Goal: Information Seeking & Learning: Learn about a topic

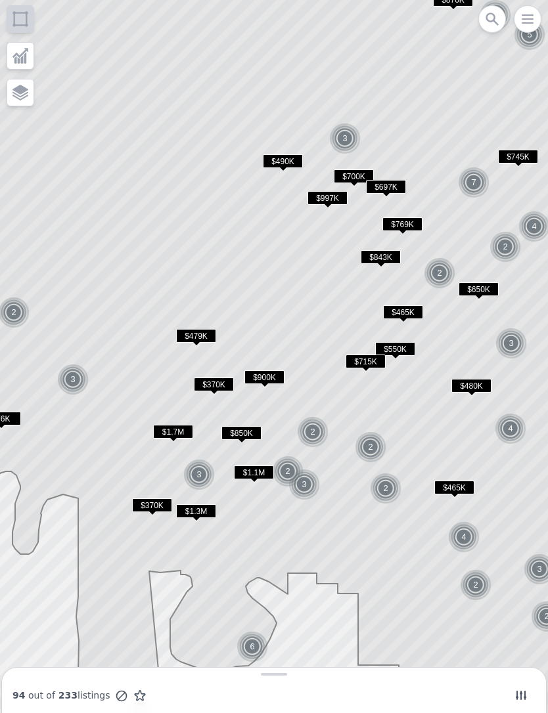
click at [517, 693] on icon at bounding box center [520, 695] width 11 height 9
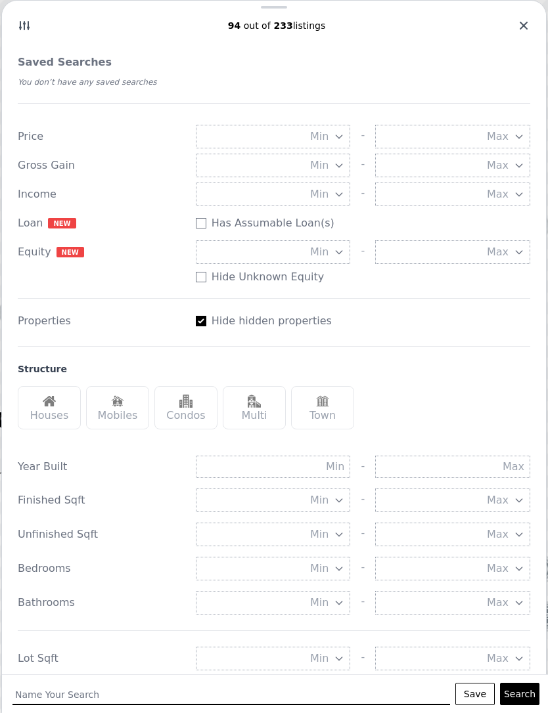
click at [349, 130] on button "Min" at bounding box center [273, 137] width 155 height 24
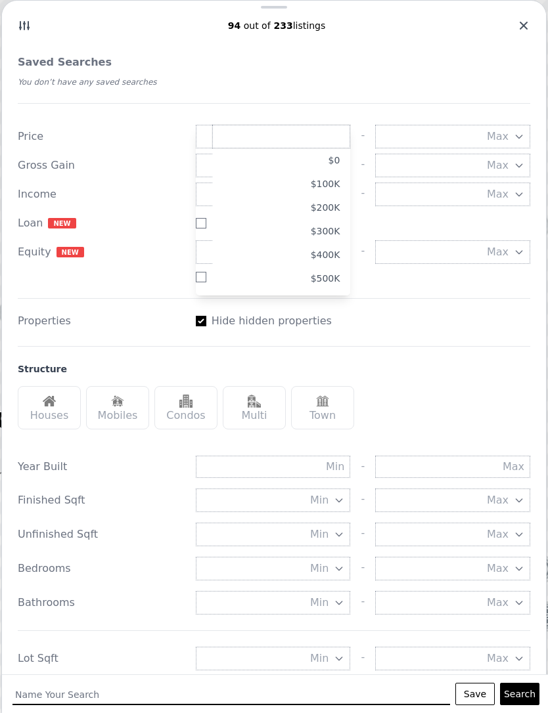
click at [517, 143] on button "Max" at bounding box center [452, 137] width 155 height 24
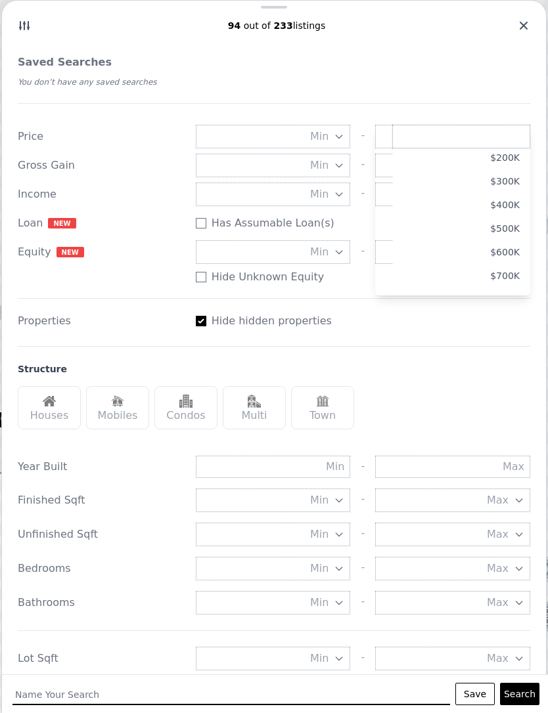
scroll to position [54, 0]
click at [507, 247] on button "$600K" at bounding box center [461, 248] width 138 height 24
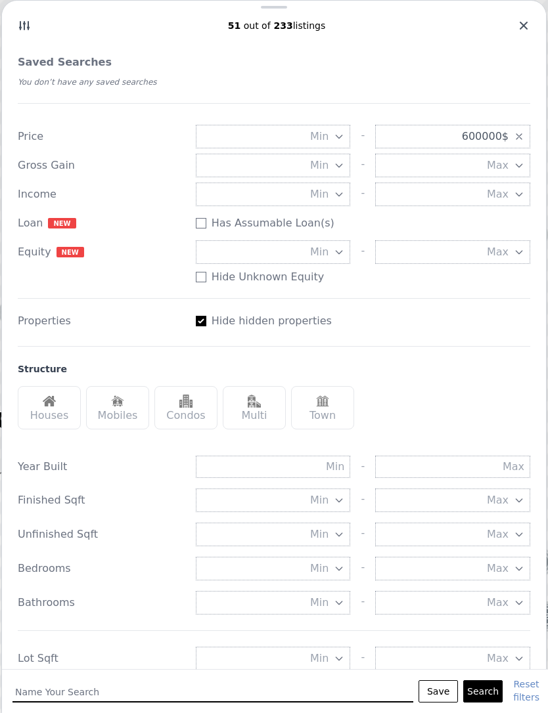
click at [342, 167] on icon "button" at bounding box center [339, 165] width 11 height 11
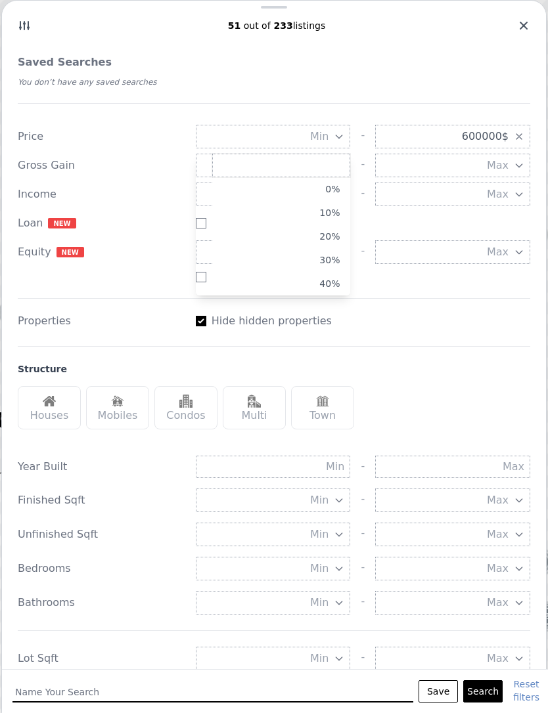
click at [337, 213] on button "10%" at bounding box center [281, 213] width 138 height 24
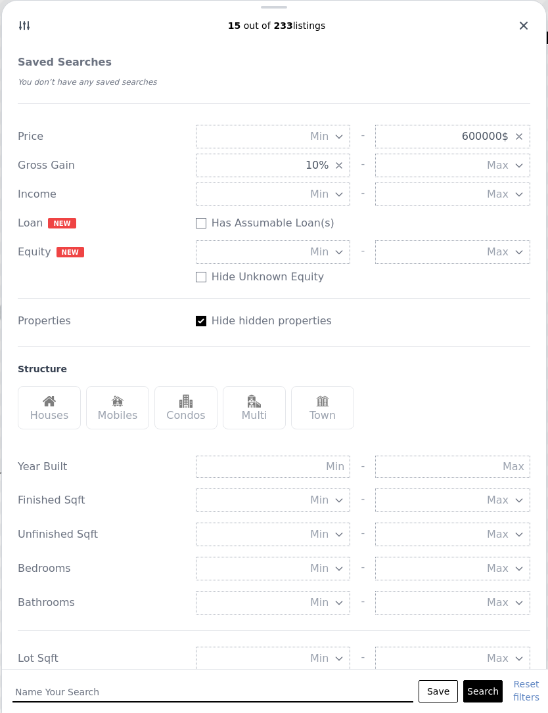
click at [39, 400] on div "Houses" at bounding box center [49, 407] width 63 height 43
click at [269, 416] on div "Multi" at bounding box center [254, 407] width 63 height 43
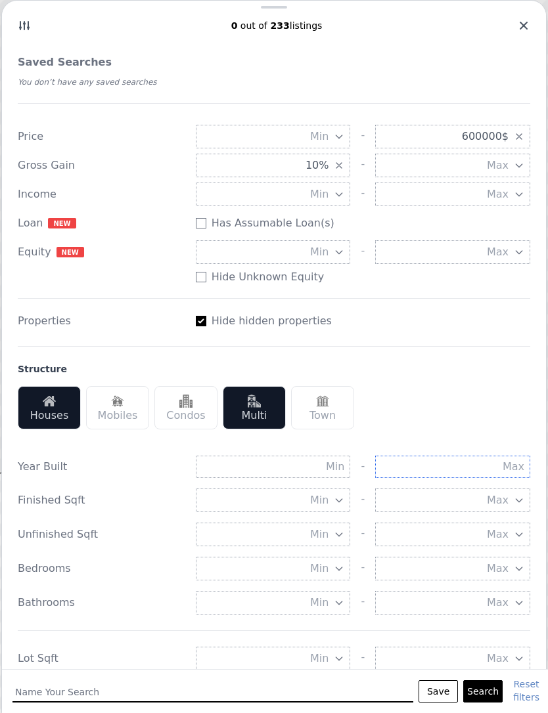
click at [465, 468] on input "text" at bounding box center [452, 467] width 155 height 22
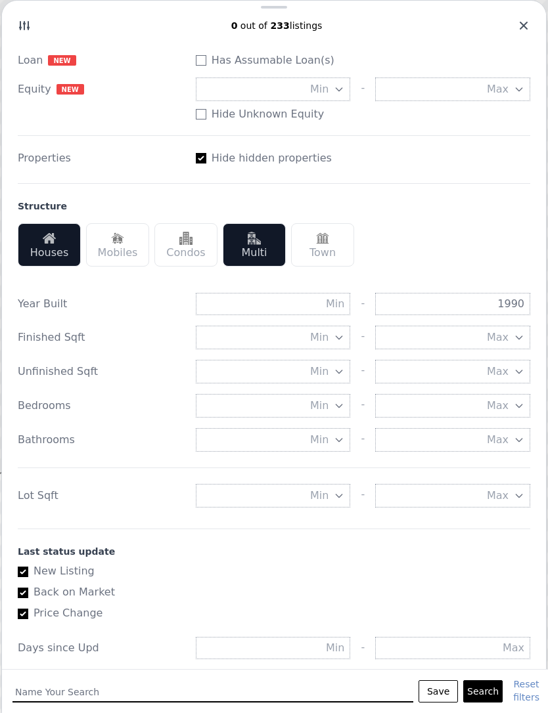
scroll to position [161, 0]
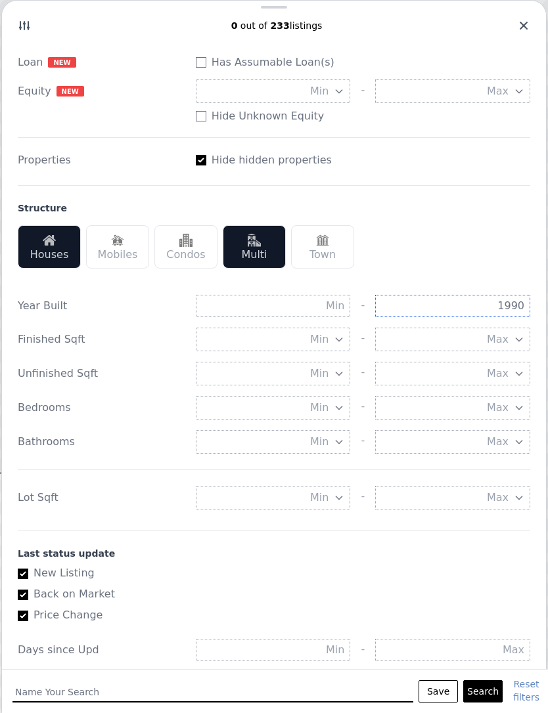
type input "1990"
click at [339, 497] on icon "button" at bounding box center [339, 497] width 11 height 11
click at [327, 547] on button "5000 sqft" at bounding box center [281, 545] width 138 height 24
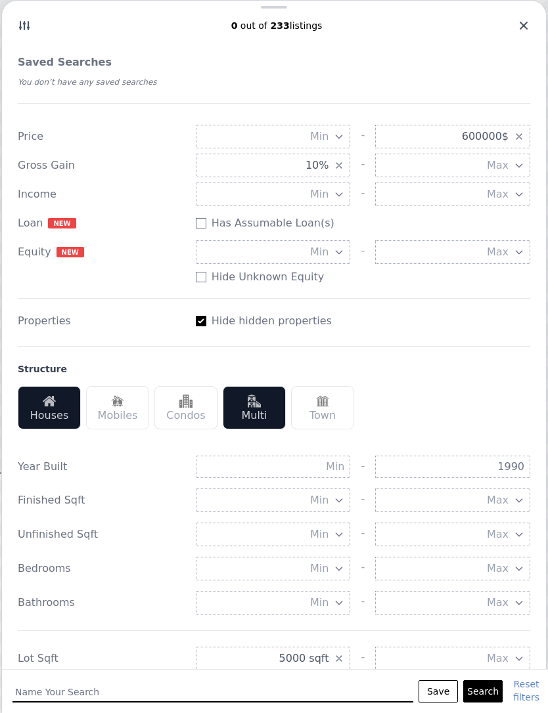
click at [485, 692] on button "Search" at bounding box center [482, 691] width 39 height 22
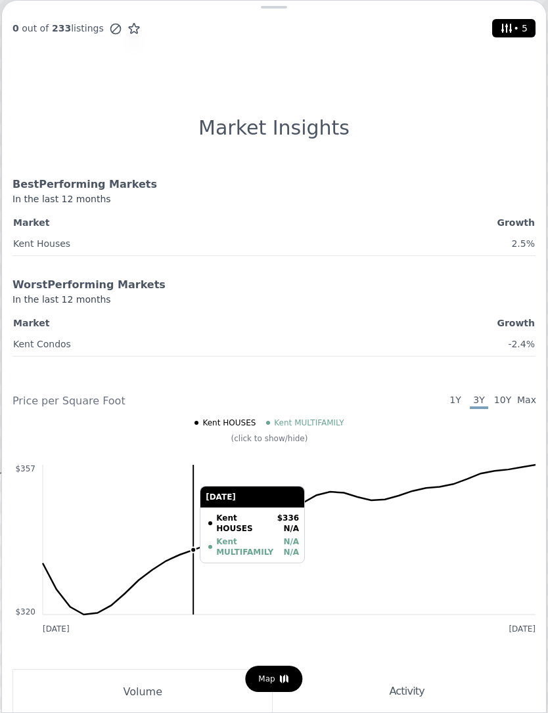
click at [511, 25] on icon at bounding box center [506, 28] width 11 height 9
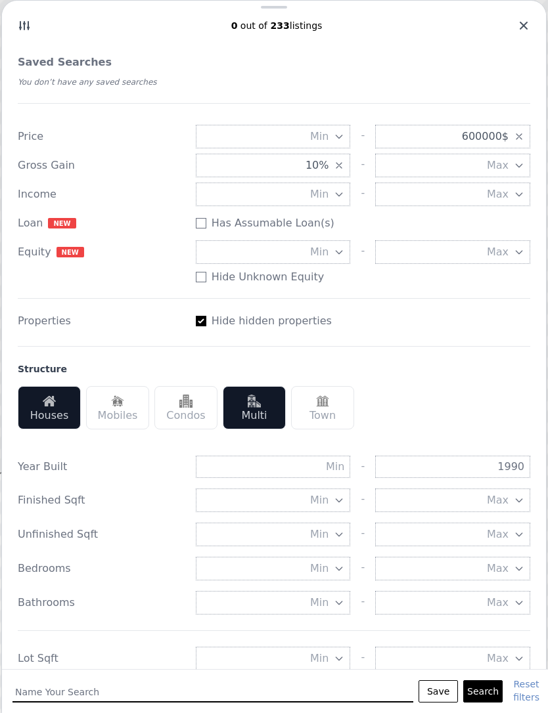
click at [511, 20] on div "0 out of 233 listings" at bounding box center [273, 25] width 523 height 13
click at [507, 32] on div "0 out of 233 listings" at bounding box center [273, 25] width 523 height 13
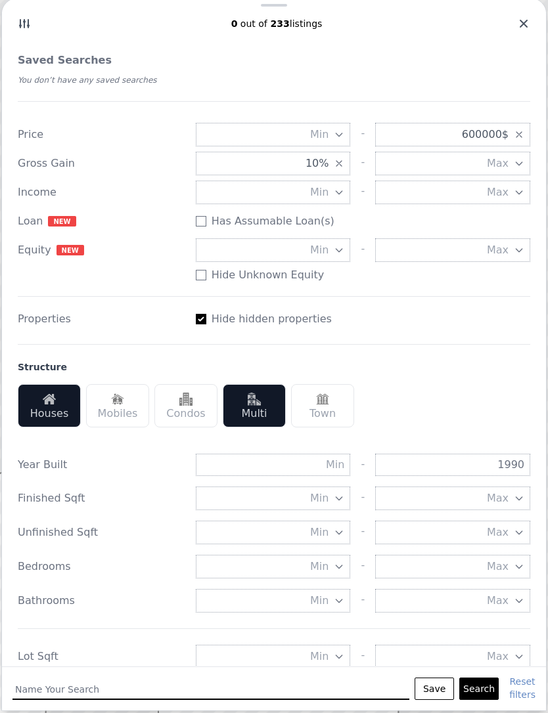
click at [513, 33] on div "0 out of 233 listings" at bounding box center [274, 29] width 544 height 34
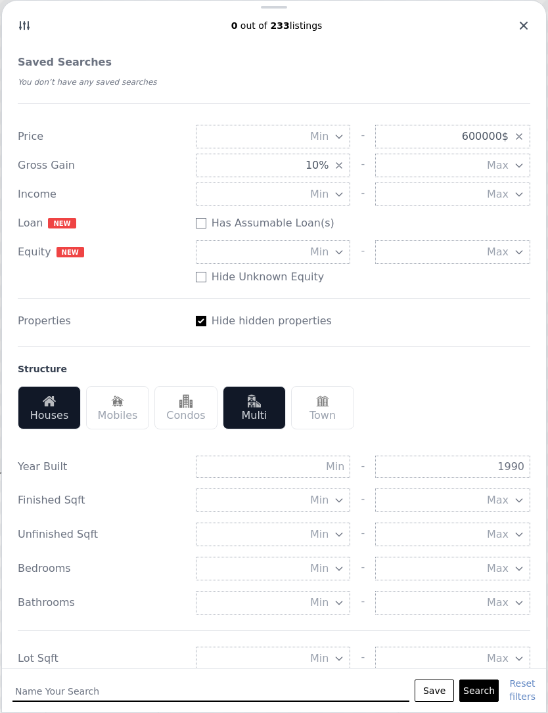
click at [517, 22] on icon at bounding box center [523, 25] width 13 height 13
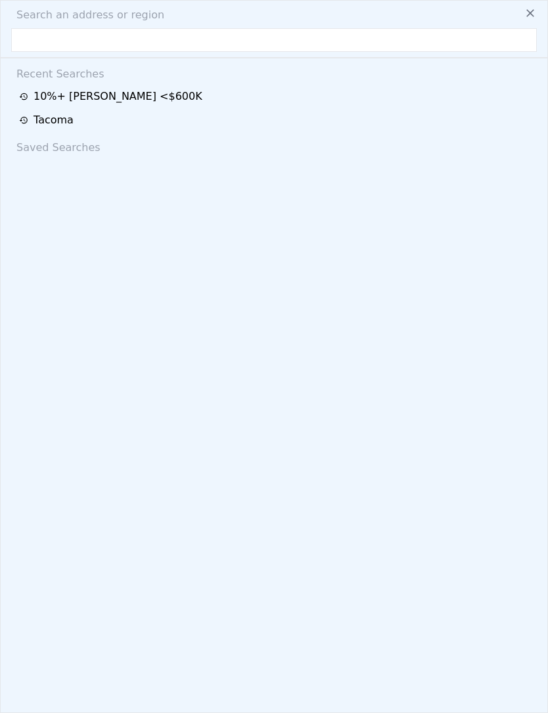
scroll to position [0, 1855]
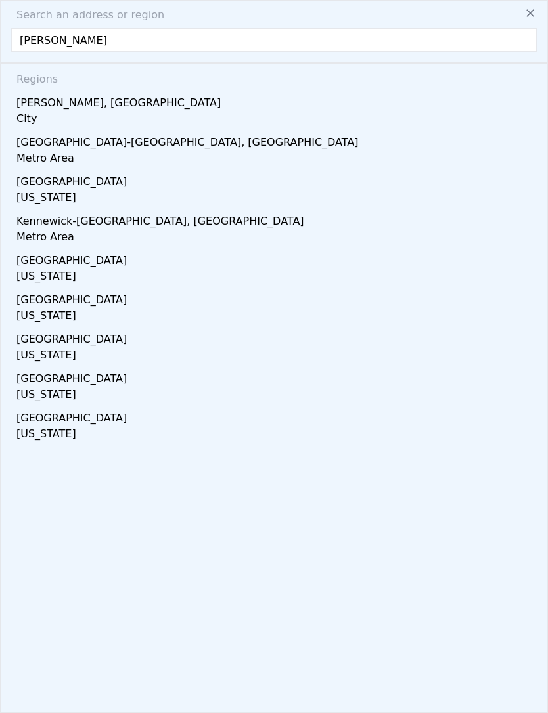
type input "Kent"
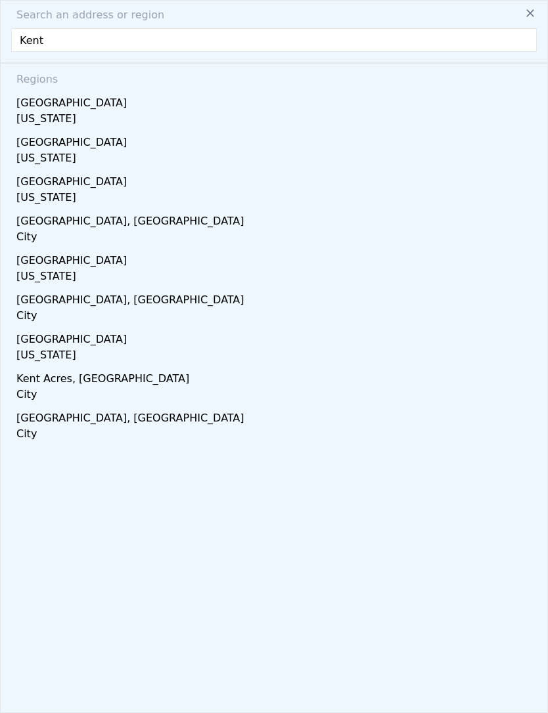
click at [37, 221] on div "[GEOGRAPHIC_DATA], [GEOGRAPHIC_DATA]" at bounding box center [276, 218] width 520 height 21
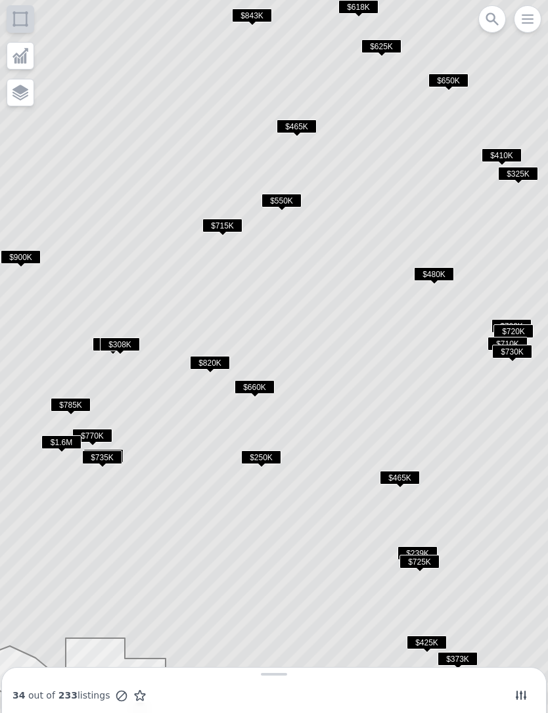
click at [258, 455] on span "$250K" at bounding box center [261, 457] width 40 height 14
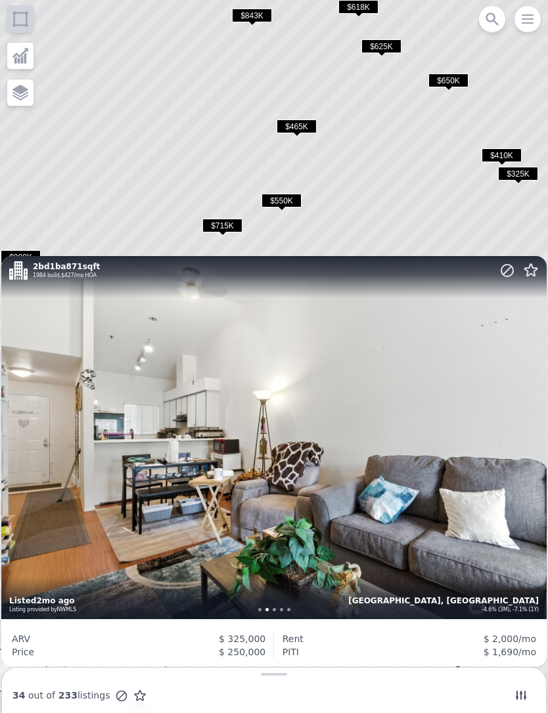
click at [114, 150] on icon at bounding box center [274, 356] width 660 height 858
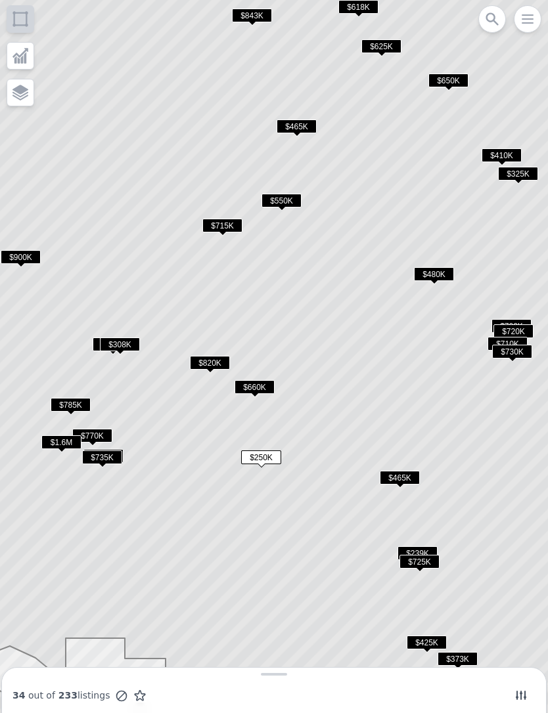
click at [523, 697] on icon at bounding box center [520, 695] width 13 height 13
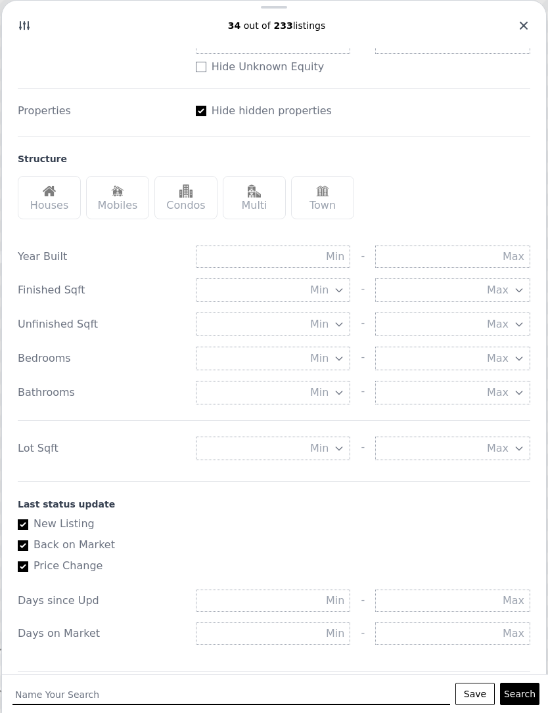
scroll to position [209, 0]
click at [53, 211] on div "Houses" at bounding box center [49, 198] width 63 height 43
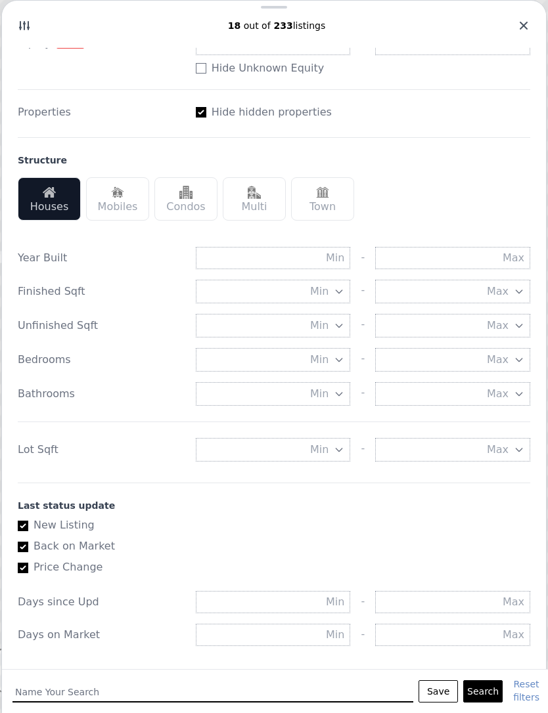
click at [250, 198] on img at bounding box center [254, 192] width 13 height 13
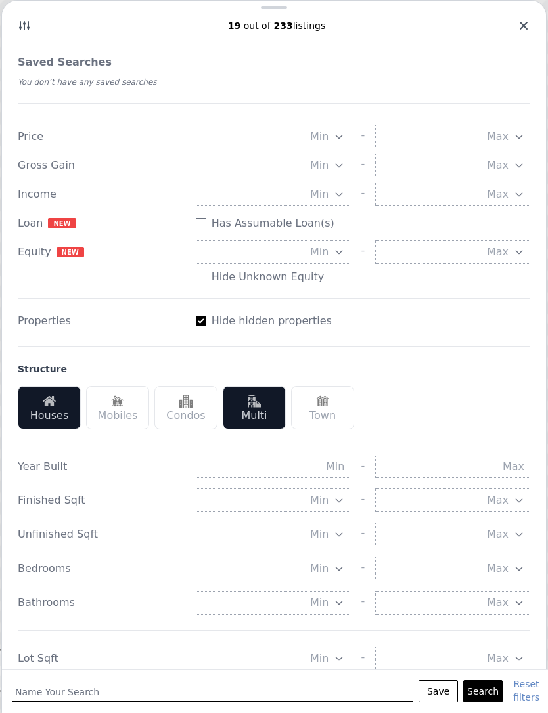
click at [509, 135] on button "Max" at bounding box center [452, 137] width 155 height 24
click at [509, 242] on button "$600K" at bounding box center [461, 238] width 138 height 24
click at [328, 169] on span "Min" at bounding box center [319, 166] width 18 height 16
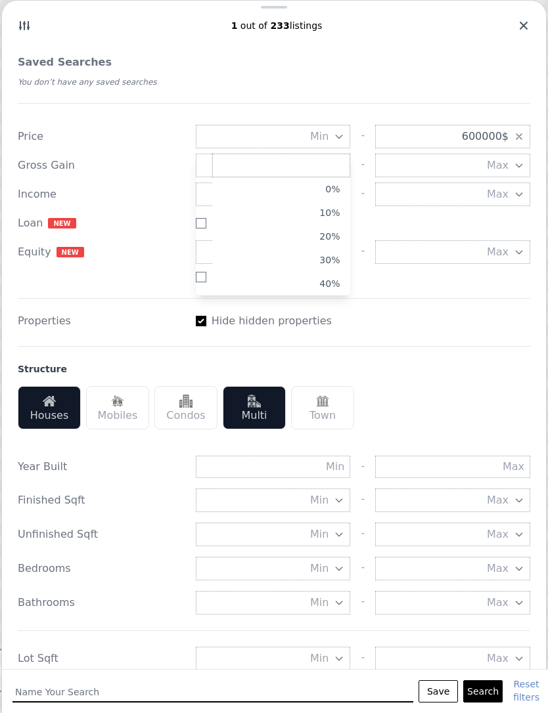
click at [327, 220] on button "10%" at bounding box center [281, 213] width 138 height 24
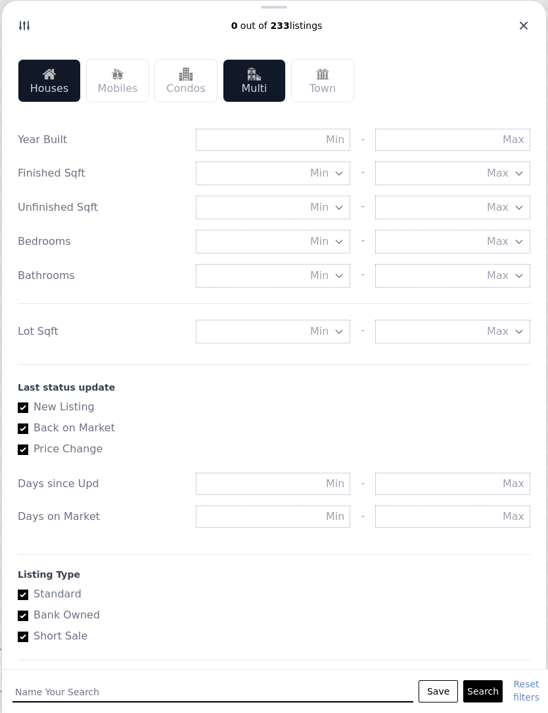
scroll to position [317, 0]
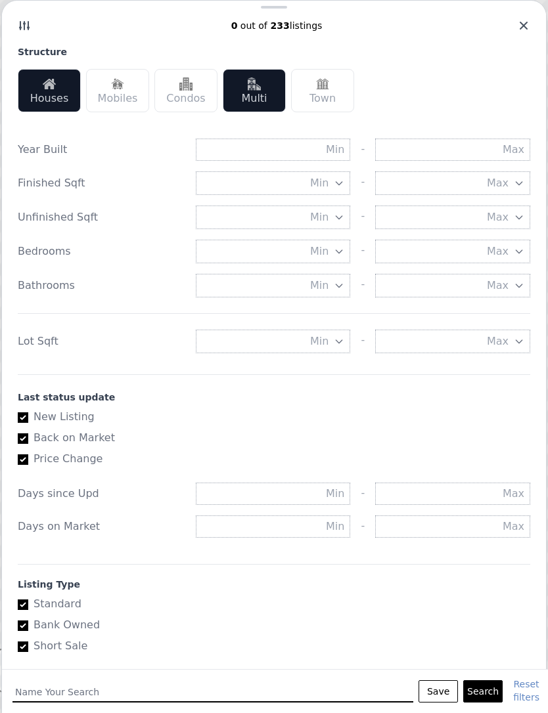
click at [332, 351] on button "Min" at bounding box center [273, 342] width 155 height 24
click at [328, 391] on button "5000 sqft" at bounding box center [281, 389] width 138 height 24
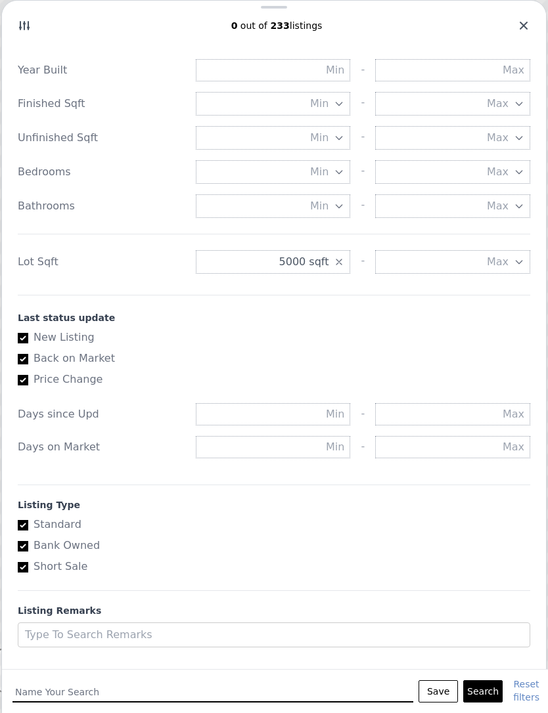
scroll to position [397, 0]
click at [484, 691] on button "Search" at bounding box center [482, 691] width 39 height 22
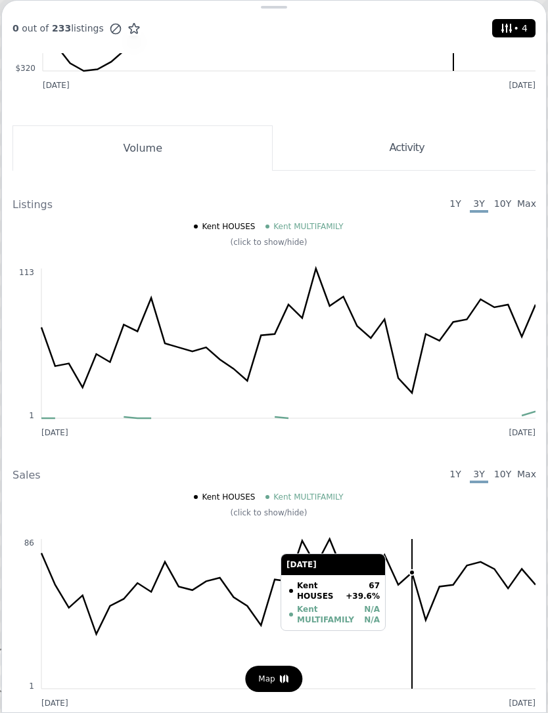
scroll to position [481, 0]
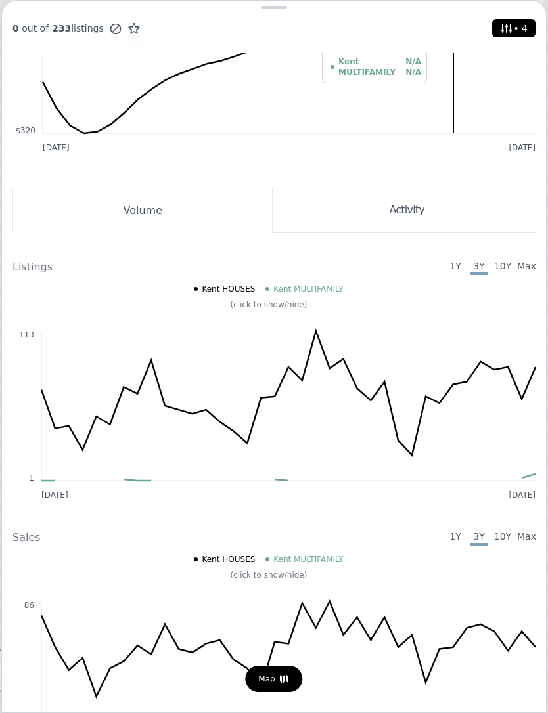
click at [310, 291] on span "Kent MULTIFAMILY" at bounding box center [308, 289] width 70 height 11
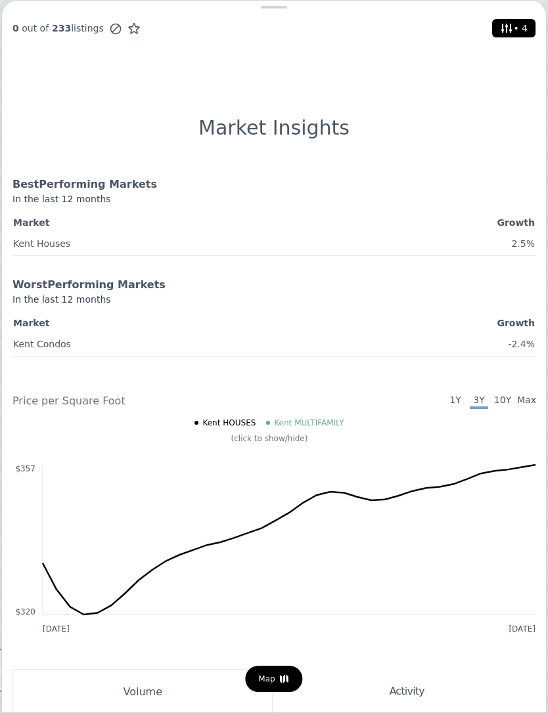
scroll to position [0, 0]
click at [506, 32] on icon at bounding box center [506, 28] width 13 height 13
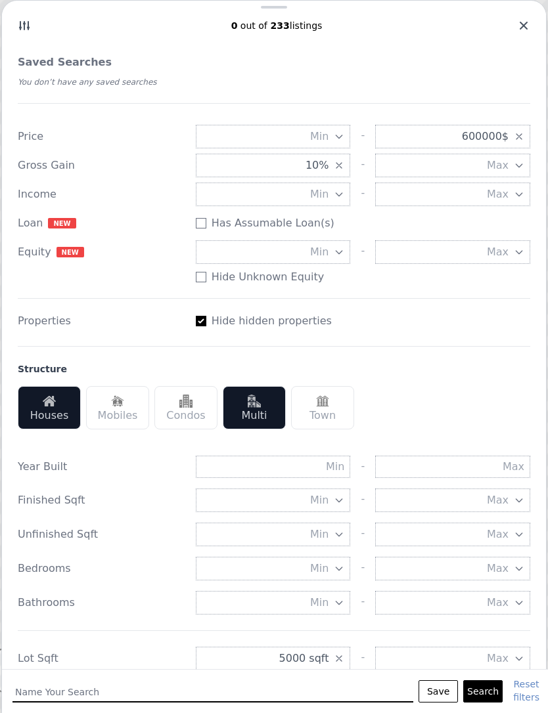
click at [516, 42] on div "0 out of 233 listings" at bounding box center [274, 31] width 544 height 34
click at [18, 2] on div at bounding box center [274, 7] width 544 height 13
click at [521, 24] on icon at bounding box center [523, 26] width 8 height 8
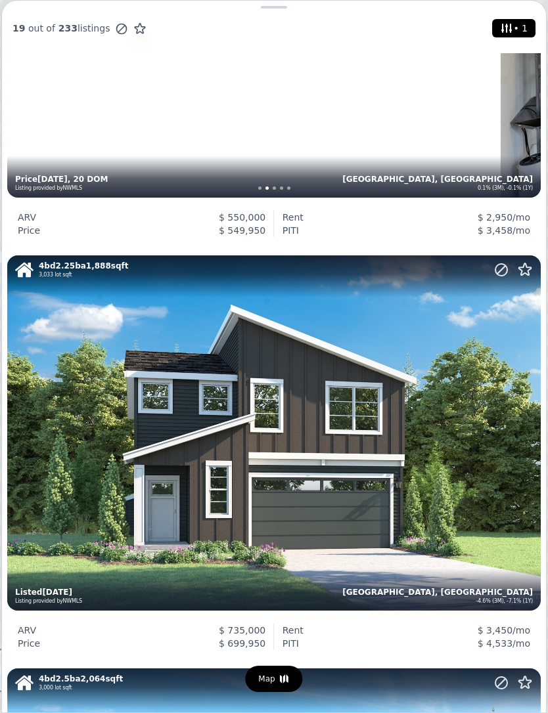
scroll to position [2023, 0]
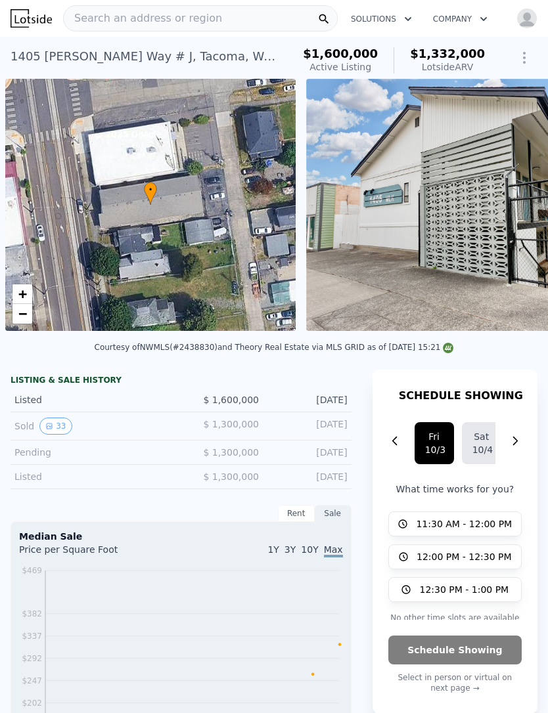
scroll to position [0, 5]
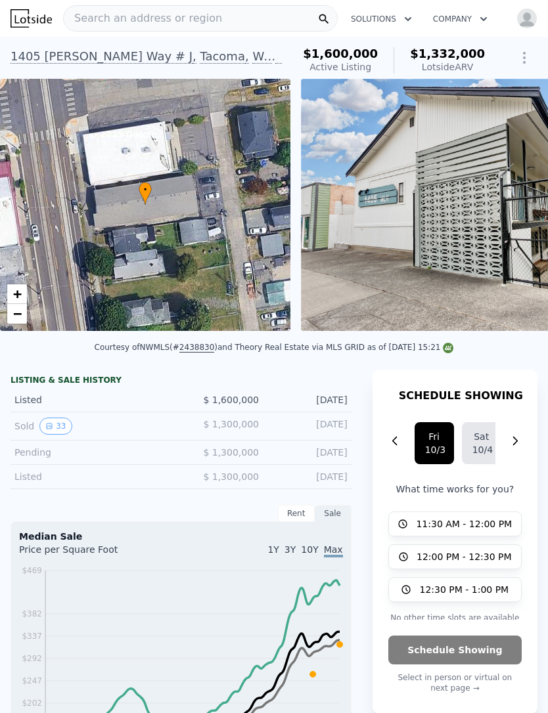
click at [121, 28] on div "Search an address or region" at bounding box center [143, 18] width 158 height 25
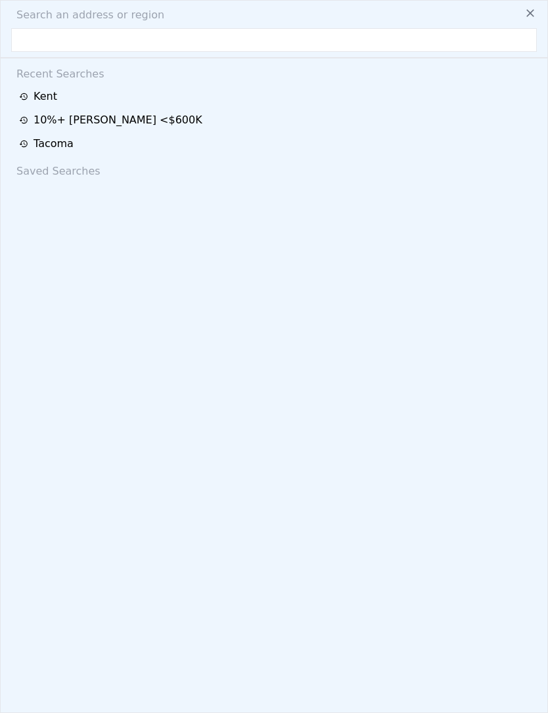
click at [115, 20] on span "Search an address or region" at bounding box center [85, 15] width 158 height 16
click at [86, 11] on span "Search an address or region" at bounding box center [85, 15] width 158 height 16
click at [84, 39] on input "text" at bounding box center [273, 40] width 525 height 24
type input "P"
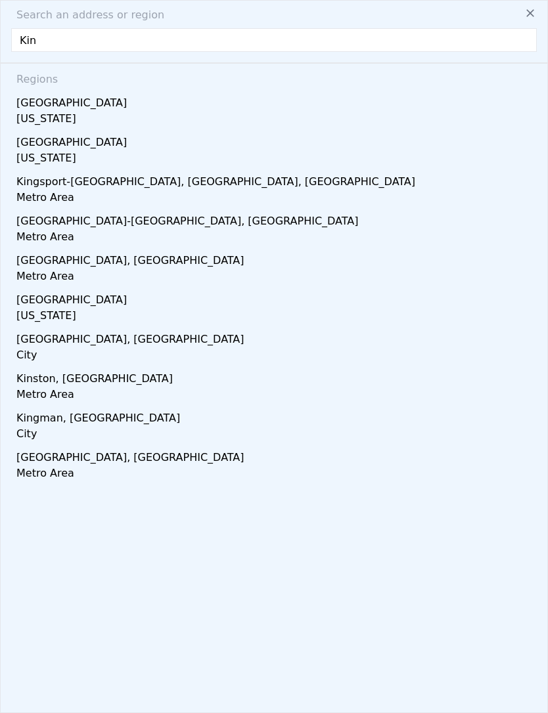
type input "King"
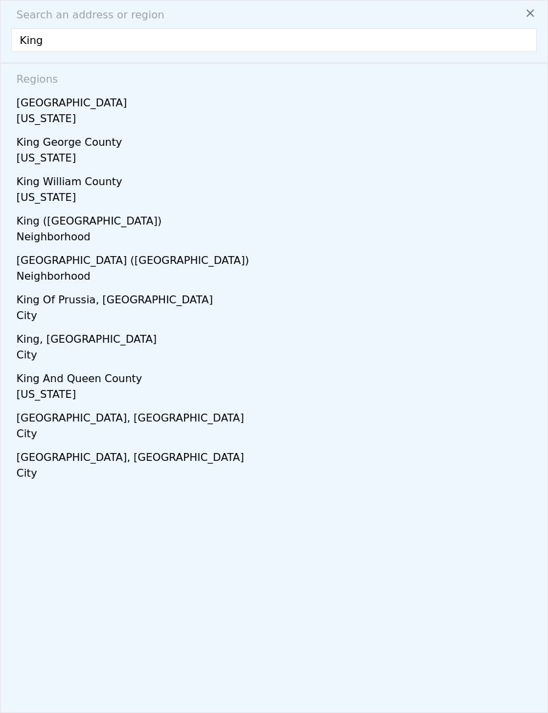
click at [47, 109] on div "King County" at bounding box center [276, 100] width 520 height 21
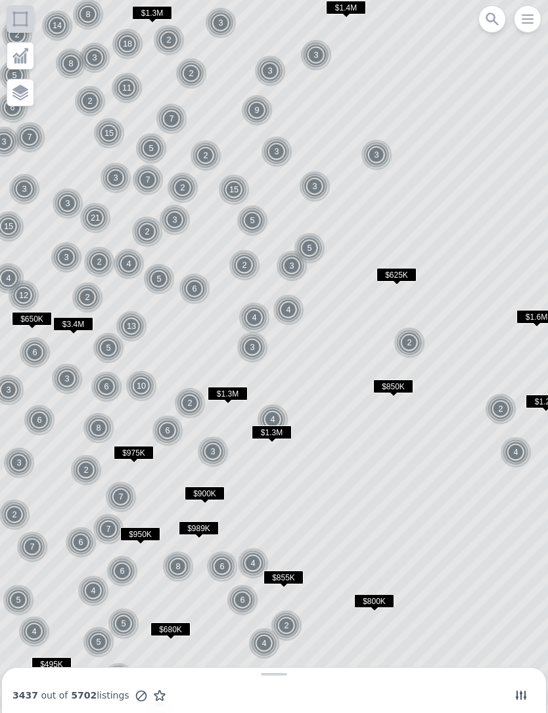
click at [514, 695] on icon at bounding box center [520, 695] width 13 height 13
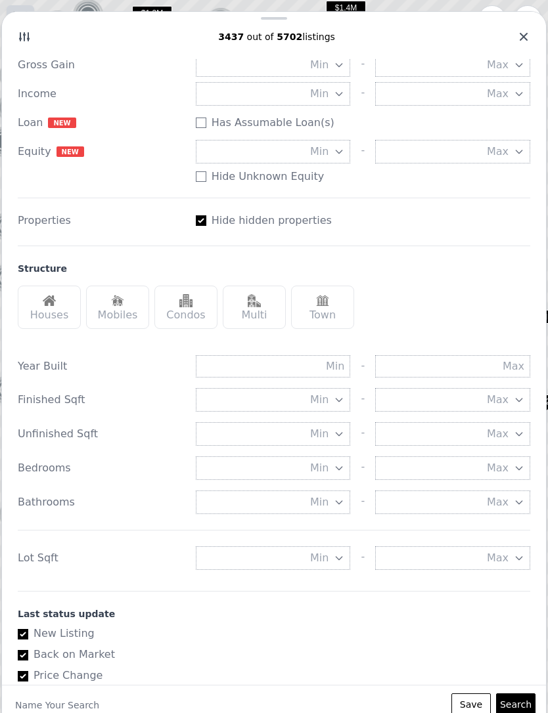
scroll to position [110, 0]
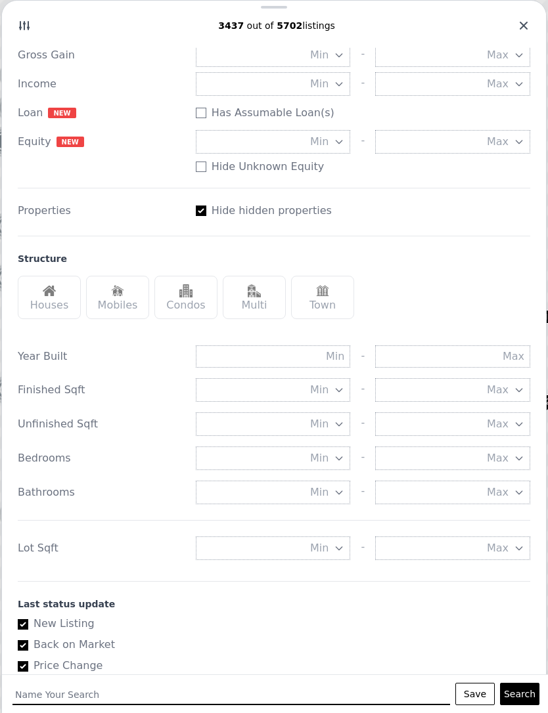
click at [47, 297] on img at bounding box center [49, 290] width 13 height 13
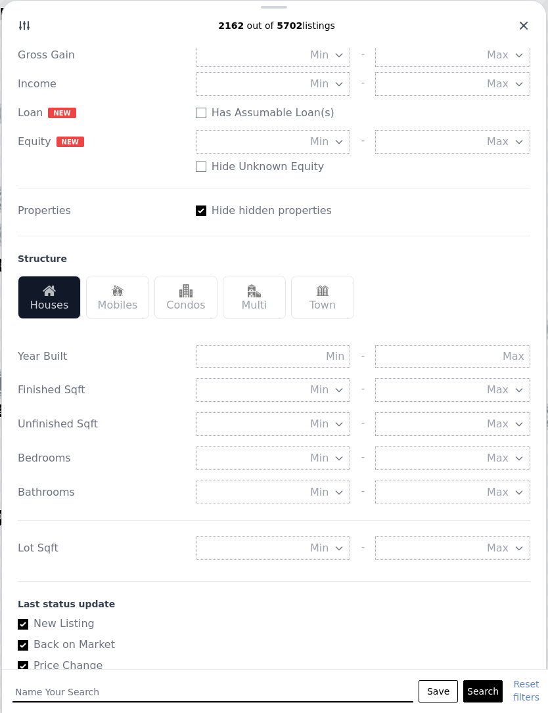
click at [246, 297] on div "Multi" at bounding box center [254, 297] width 63 height 43
click at [482, 691] on button "Search" at bounding box center [482, 691] width 39 height 22
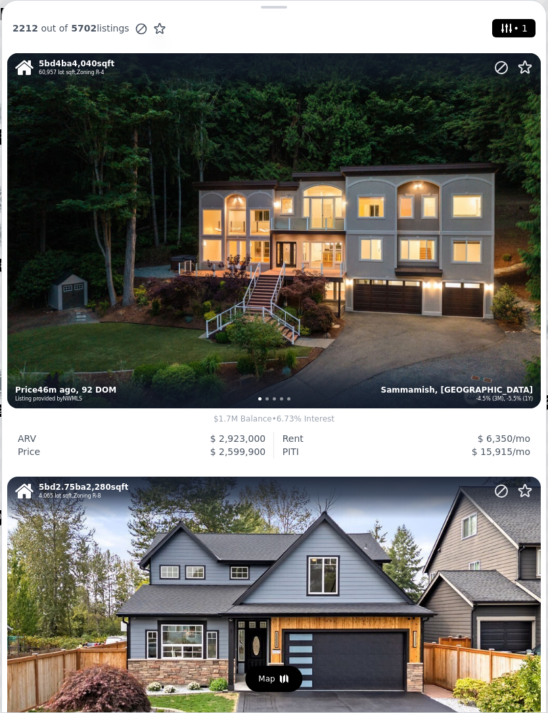
click at [517, 26] on span "• 1" at bounding box center [513, 28] width 33 height 18
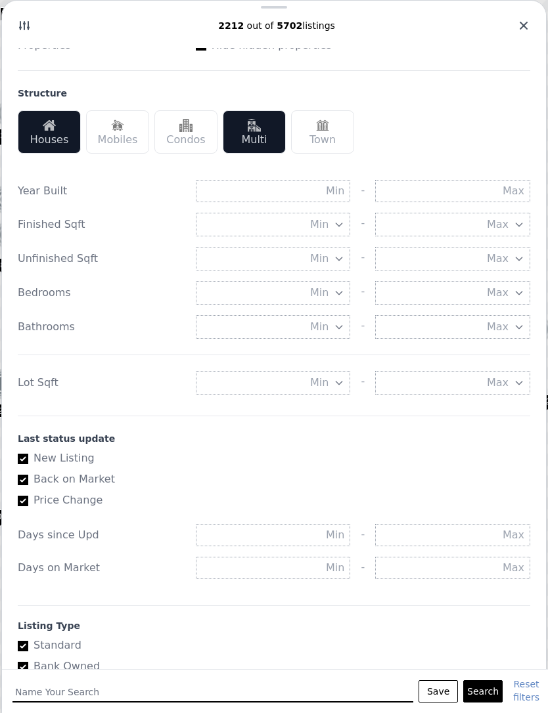
scroll to position [269, 0]
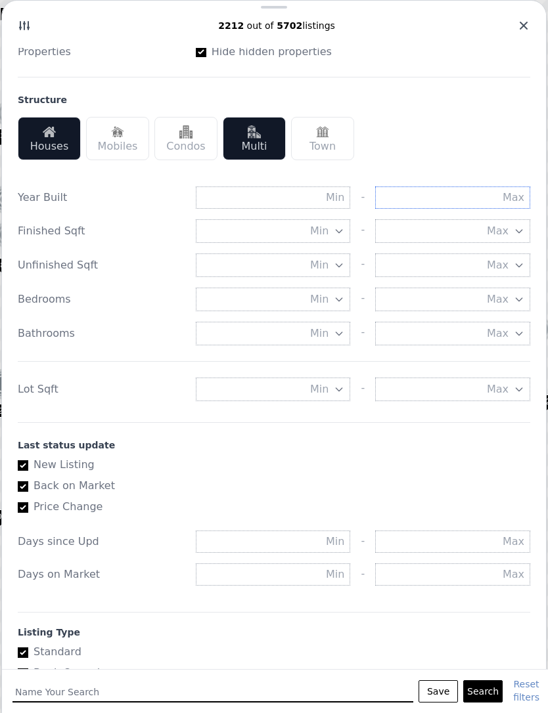
click at [509, 198] on input "text" at bounding box center [452, 197] width 155 height 22
type input "1990"
click at [336, 389] on icon "button" at bounding box center [339, 389] width 11 height 11
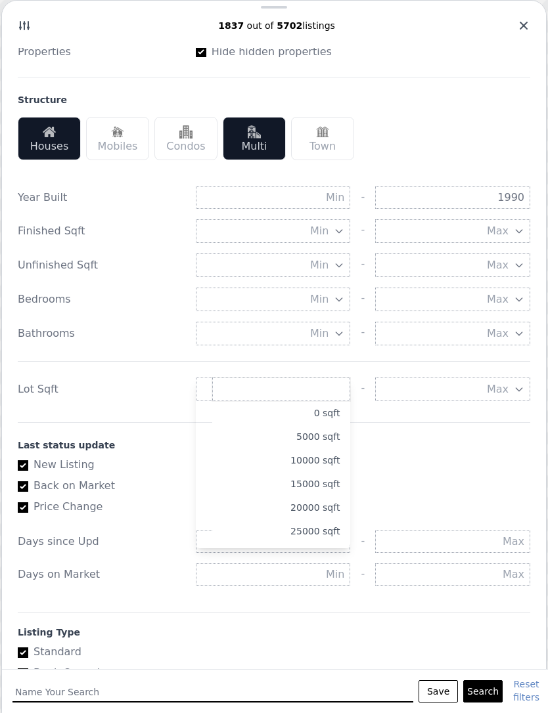
click at [321, 432] on button "5000 sqft" at bounding box center [281, 437] width 138 height 24
click at [485, 695] on button "Search" at bounding box center [482, 691] width 39 height 22
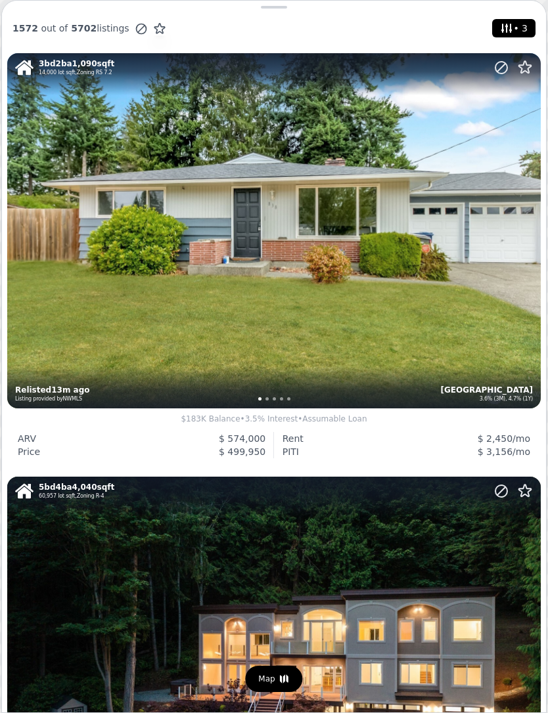
scroll to position [-2, 0]
click at [524, 32] on span "• 3" at bounding box center [513, 28] width 33 height 18
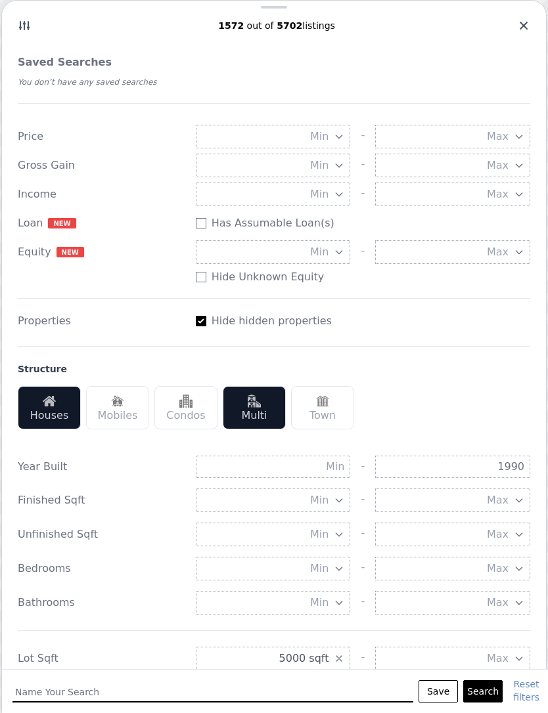
click at [511, 143] on button "Max" at bounding box center [452, 137] width 155 height 24
click at [506, 236] on button "$600K" at bounding box center [461, 237] width 138 height 24
click at [484, 694] on button "Search" at bounding box center [482, 691] width 39 height 22
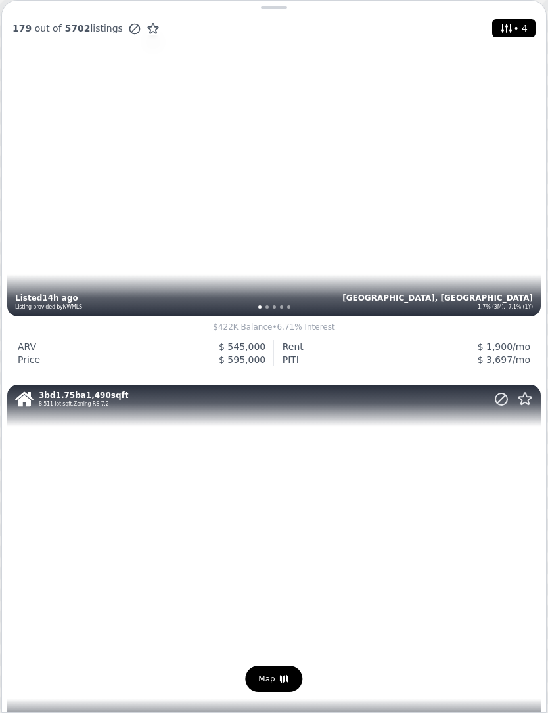
scroll to position [3705, 0]
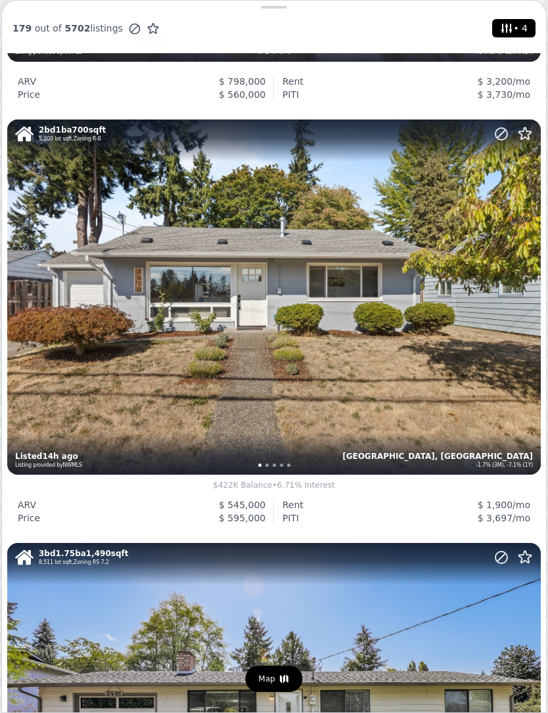
click at [513, 32] on icon at bounding box center [506, 28] width 13 height 13
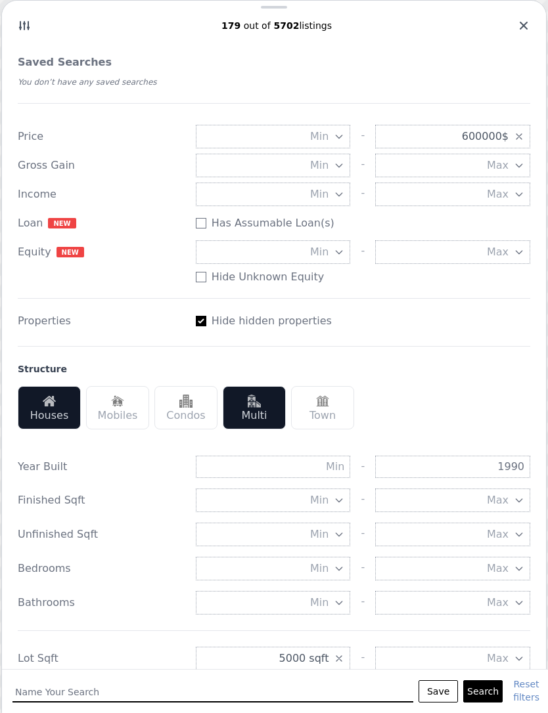
click at [341, 163] on icon "button" at bounding box center [339, 165] width 11 height 11
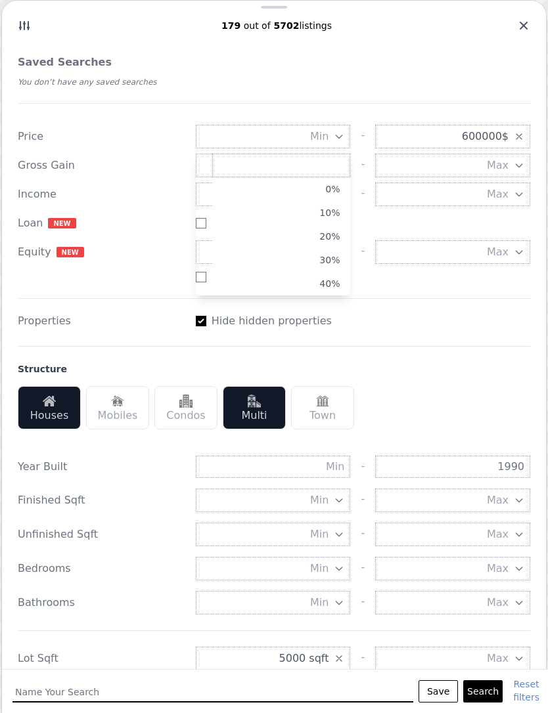
click at [333, 212] on button "10%" at bounding box center [281, 213] width 138 height 24
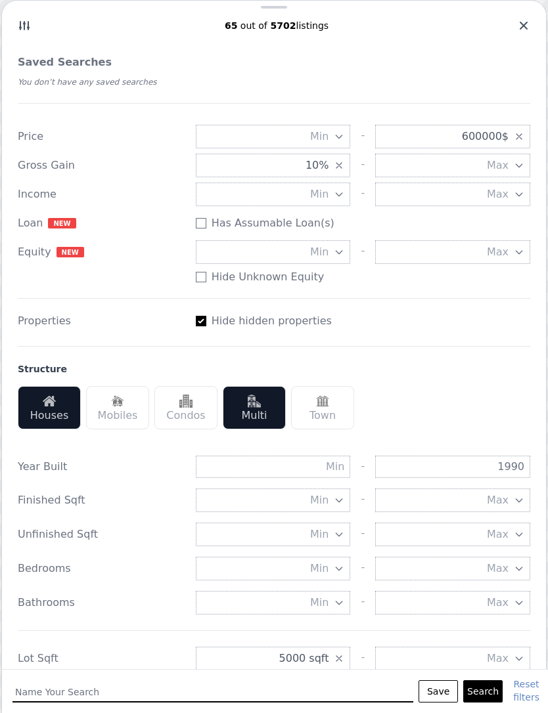
click at [486, 683] on button "Search" at bounding box center [482, 691] width 39 height 22
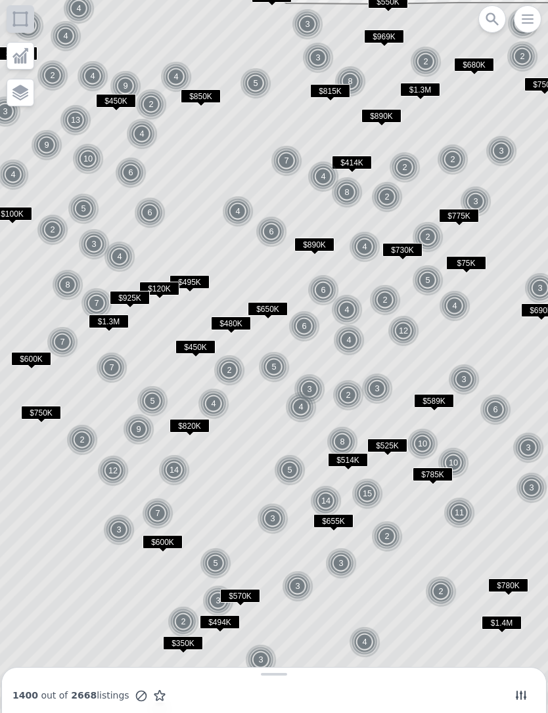
click at [165, 294] on span "$120K" at bounding box center [159, 289] width 40 height 14
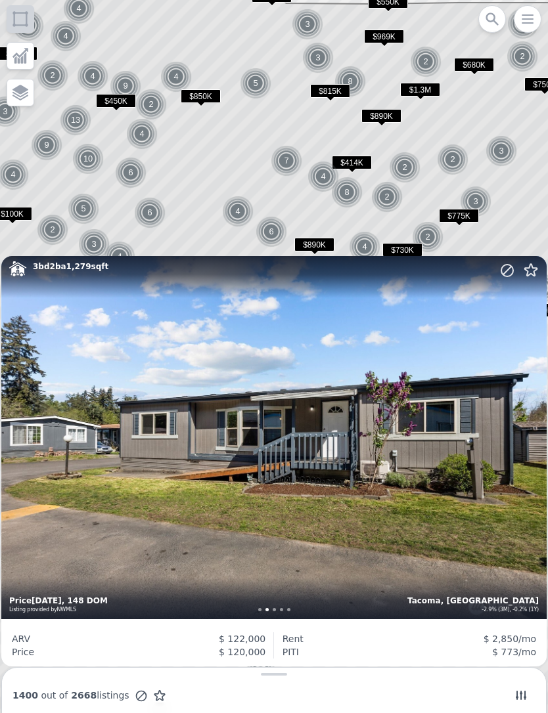
click at [523, 695] on icon at bounding box center [520, 695] width 13 height 13
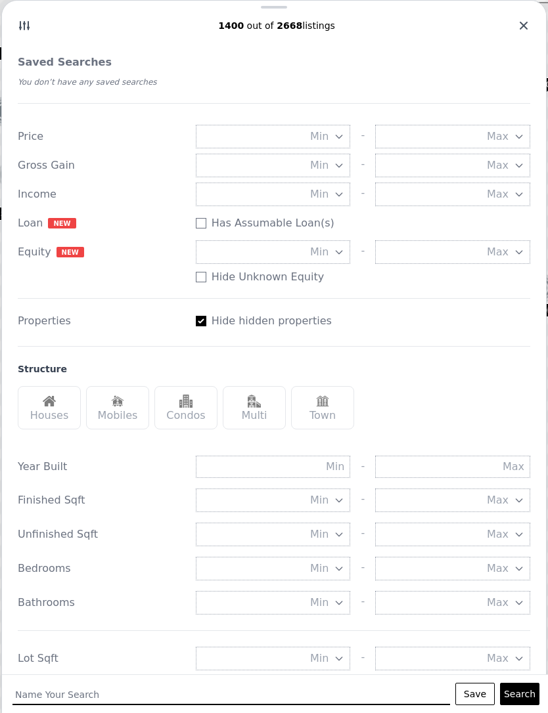
click at [510, 139] on button "Max" at bounding box center [452, 137] width 155 height 24
click at [509, 235] on button "$600K" at bounding box center [461, 234] width 138 height 24
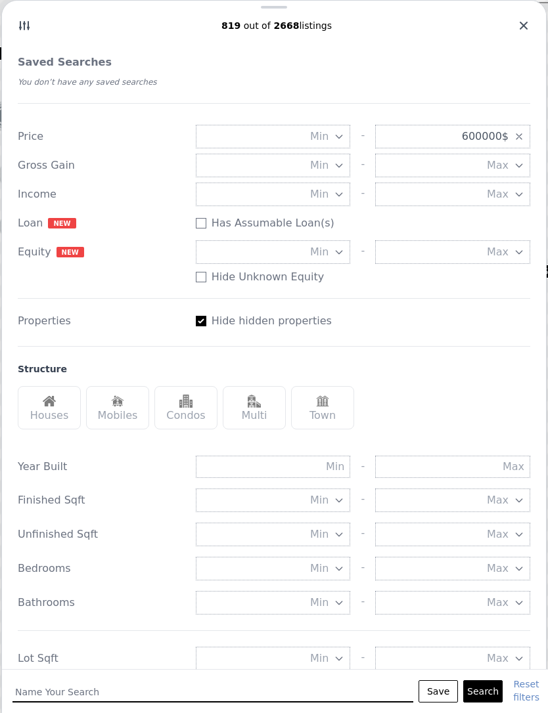
click at [339, 168] on icon "button" at bounding box center [339, 165] width 11 height 11
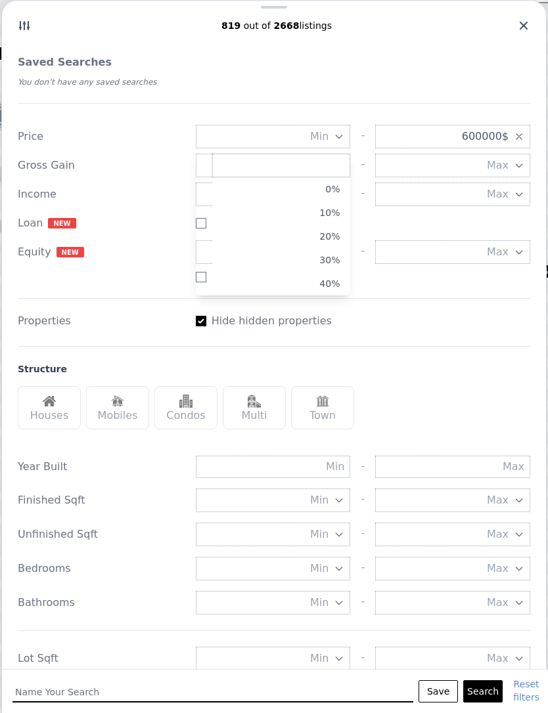
click at [335, 214] on button "10%" at bounding box center [281, 213] width 138 height 24
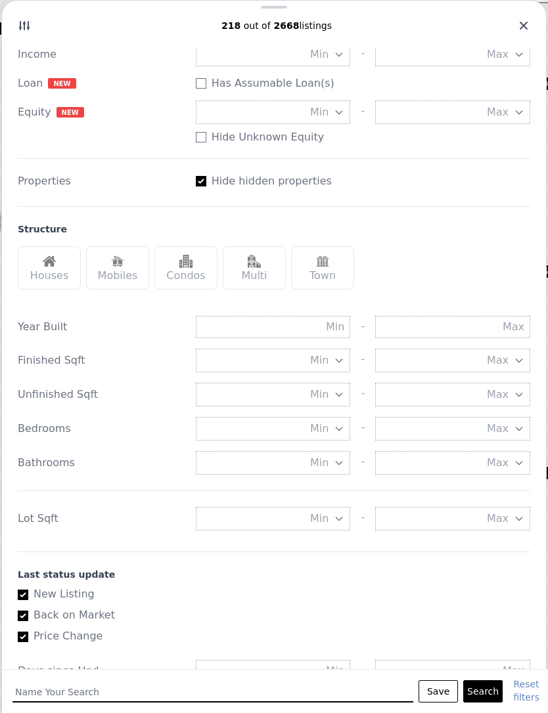
scroll to position [142, 0]
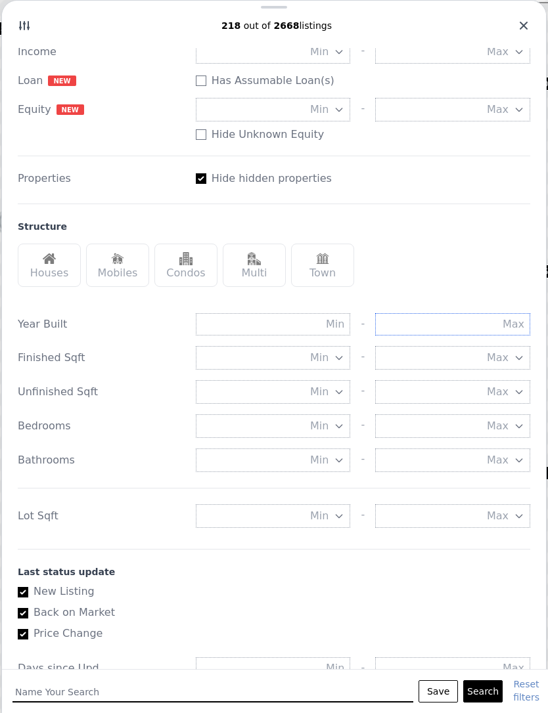
click at [492, 330] on input "text" at bounding box center [452, 324] width 155 height 22
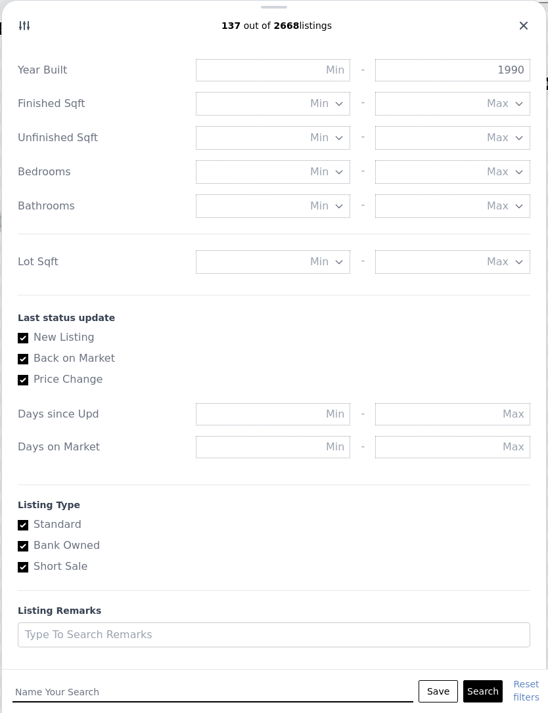
scroll to position [397, 0]
type input "1990"
click at [212, 263] on button "Min" at bounding box center [273, 262] width 155 height 24
click at [335, 313] on button "5000 sqft" at bounding box center [281, 309] width 138 height 24
click at [488, 688] on button "Search" at bounding box center [482, 691] width 39 height 22
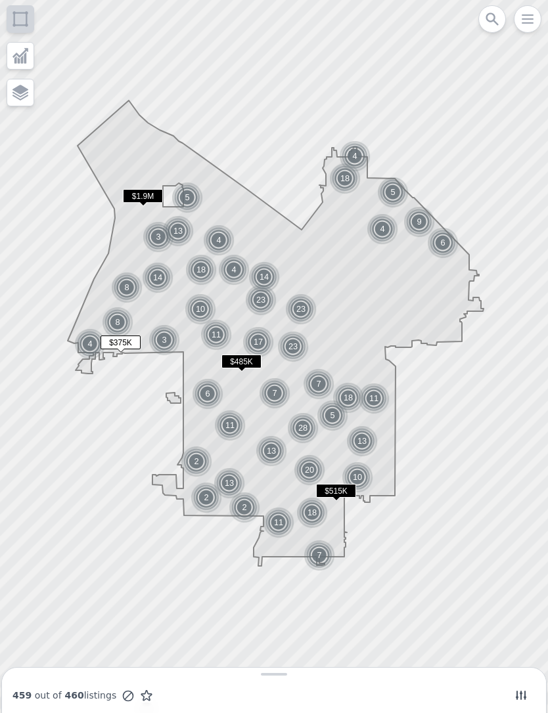
click at [521, 689] on icon at bounding box center [520, 695] width 13 height 13
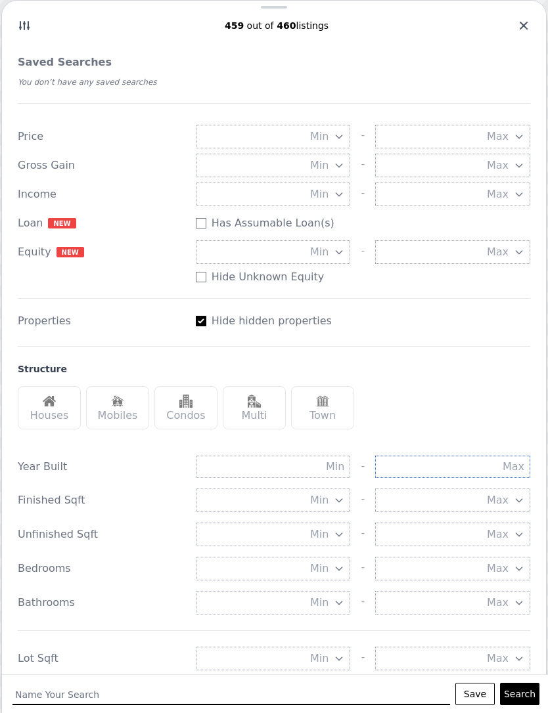
click at [479, 466] on input "text" at bounding box center [452, 467] width 155 height 22
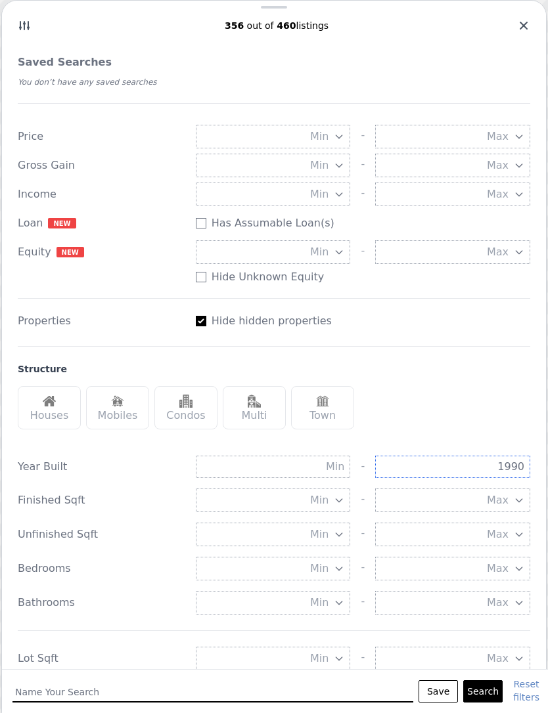
type input "1990"
click at [43, 413] on div "Houses" at bounding box center [49, 407] width 63 height 43
click at [248, 413] on div "Multi" at bounding box center [254, 407] width 63 height 43
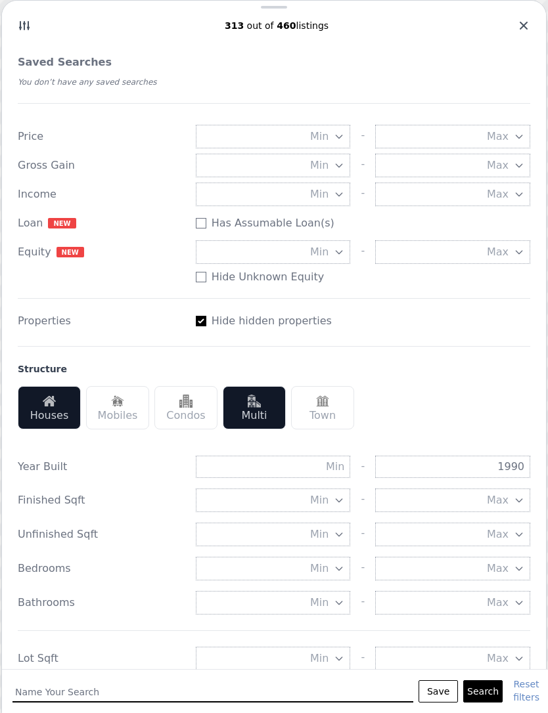
click at [489, 691] on button "Search" at bounding box center [482, 691] width 39 height 22
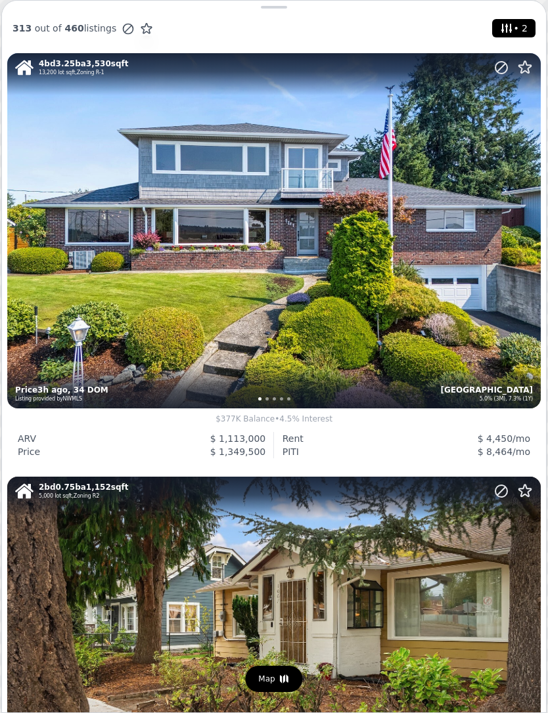
click at [509, 36] on span "• 2" at bounding box center [513, 28] width 33 height 18
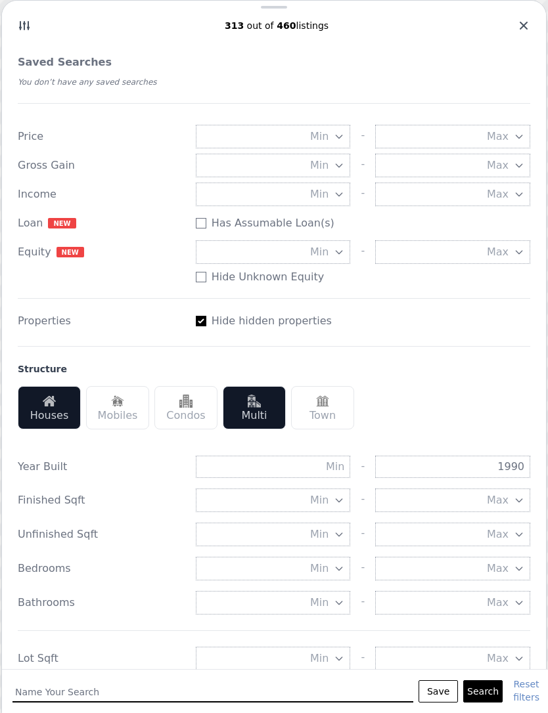
click at [511, 139] on button "Max" at bounding box center [452, 137] width 155 height 24
click at [506, 252] on button "$600K" at bounding box center [461, 254] width 138 height 24
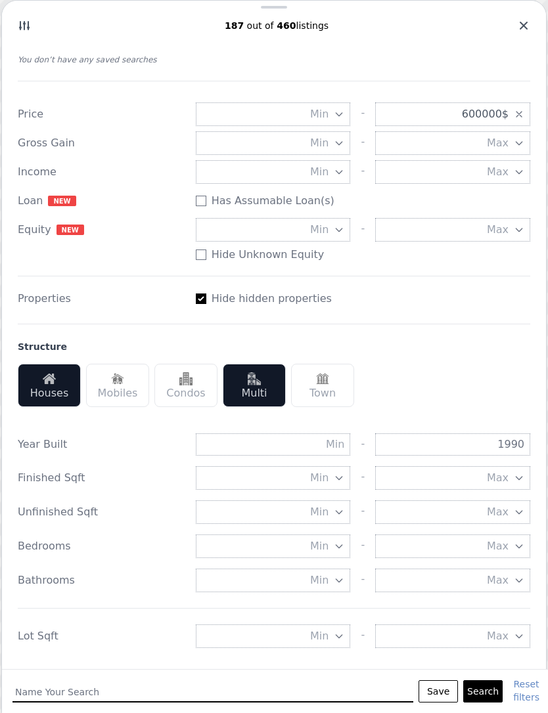
scroll to position [54, 0]
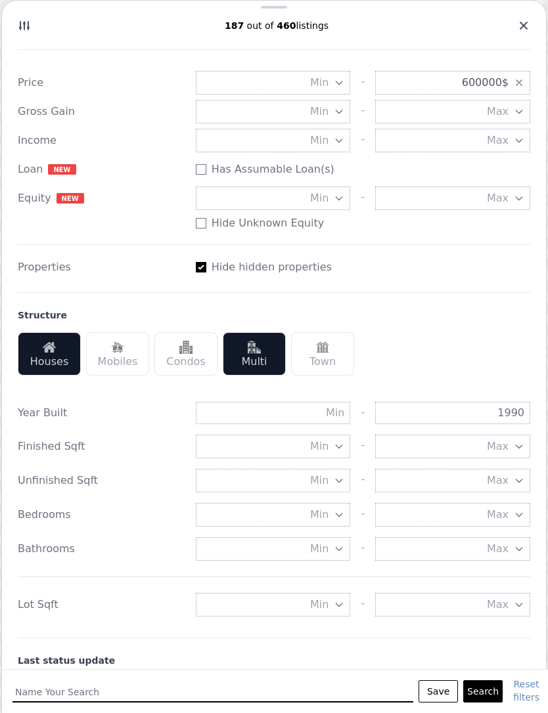
click at [324, 611] on span "Min" at bounding box center [319, 605] width 18 height 16
click at [313, 649] on button "5000 sqft" at bounding box center [281, 652] width 138 height 24
click at [490, 691] on button "Search" at bounding box center [482, 691] width 39 height 22
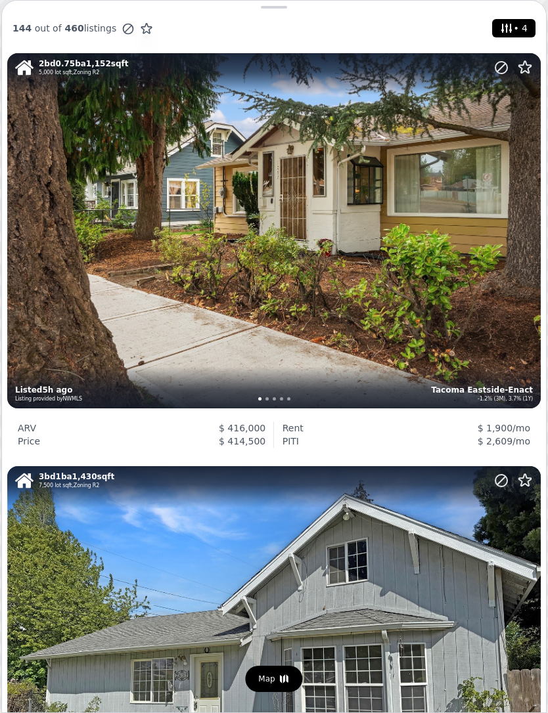
click at [501, 36] on span "• 4" at bounding box center [513, 28] width 33 height 18
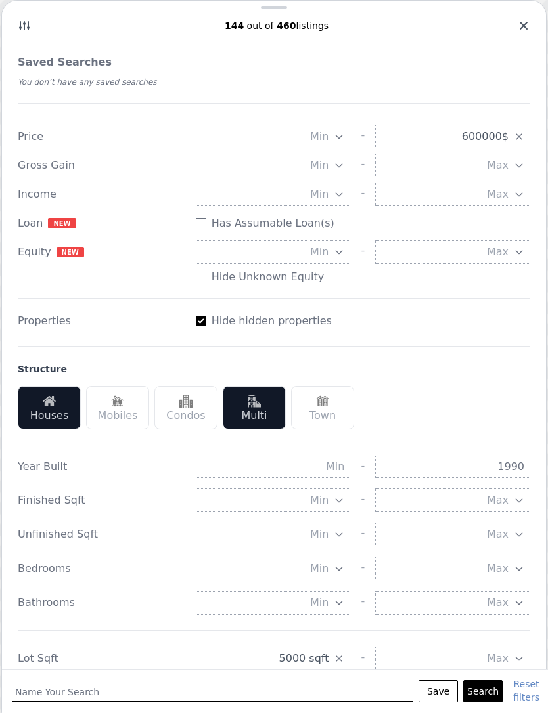
click at [334, 168] on icon "button" at bounding box center [339, 165] width 11 height 11
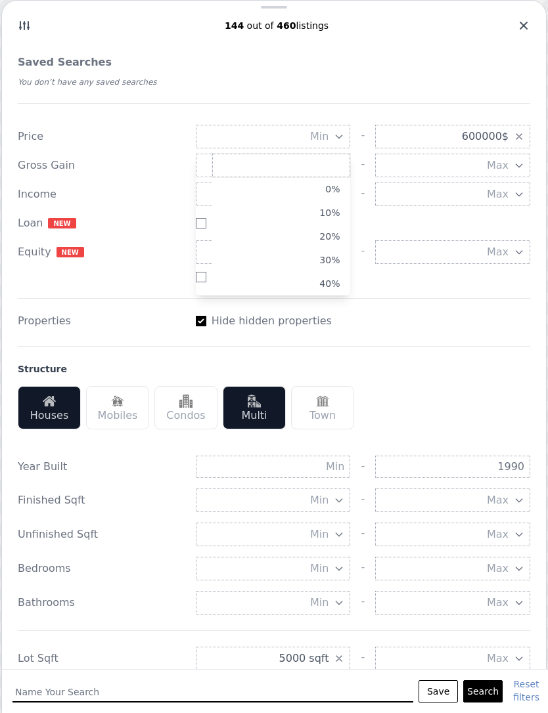
click at [329, 211] on button "10%" at bounding box center [281, 213] width 138 height 24
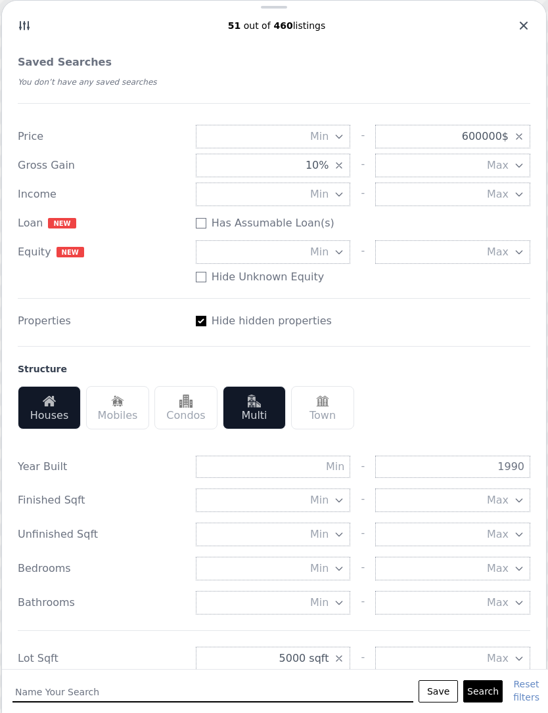
click at [492, 695] on button "Search" at bounding box center [482, 691] width 39 height 22
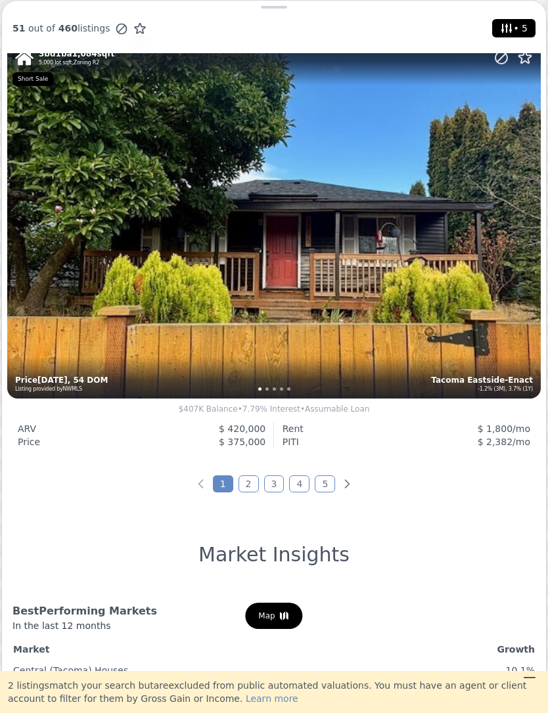
scroll to position [4610, 0]
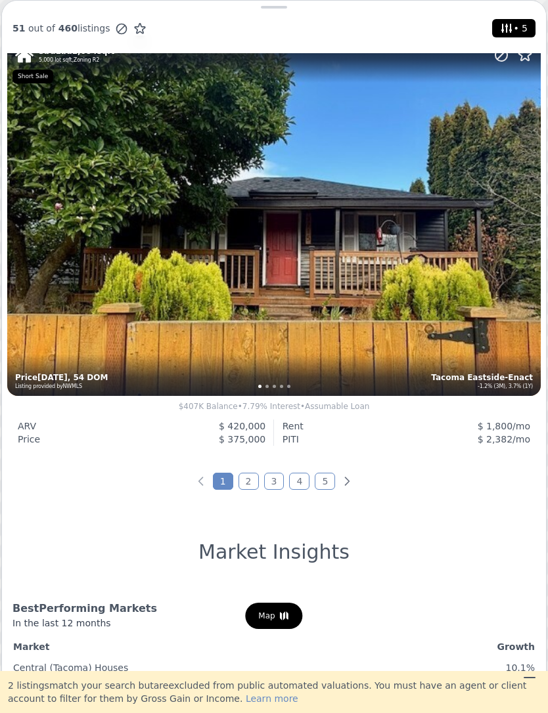
click at [246, 490] on link "2" at bounding box center [248, 481] width 20 height 17
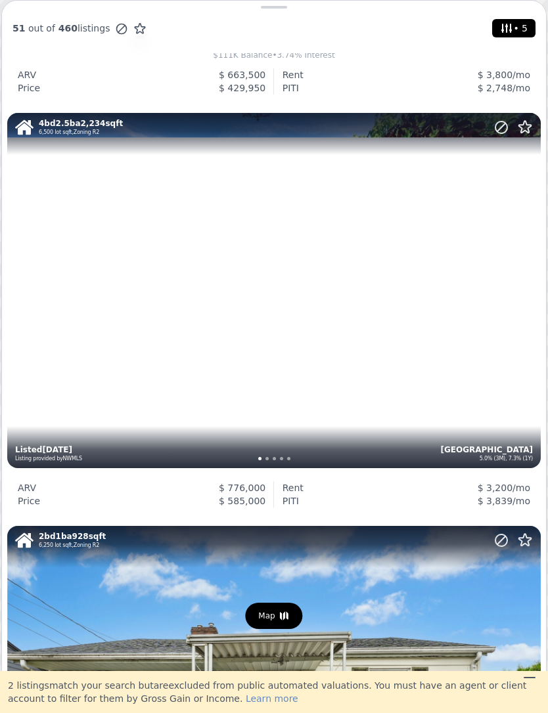
scroll to position [792, 0]
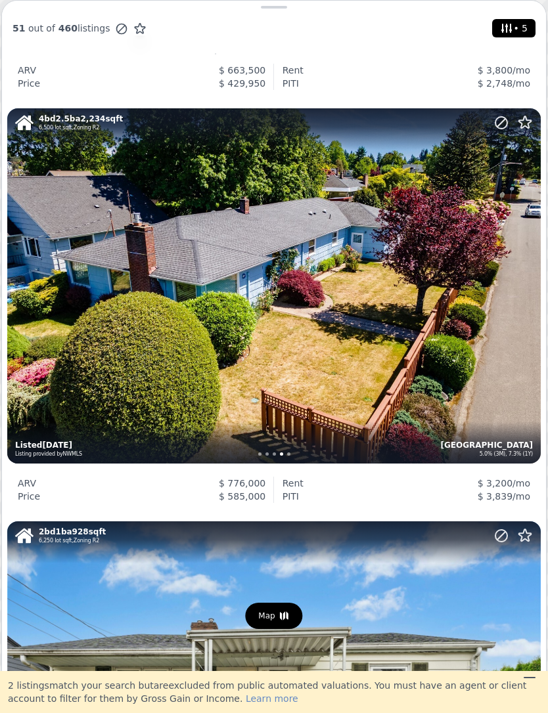
click at [269, 397] on div "4 bd 2.5 ba 2,234 sqft 6,500 lot sqft , Zoning R2 Tacoma North End 5.0% (3M), 7…" at bounding box center [273, 285] width 533 height 355
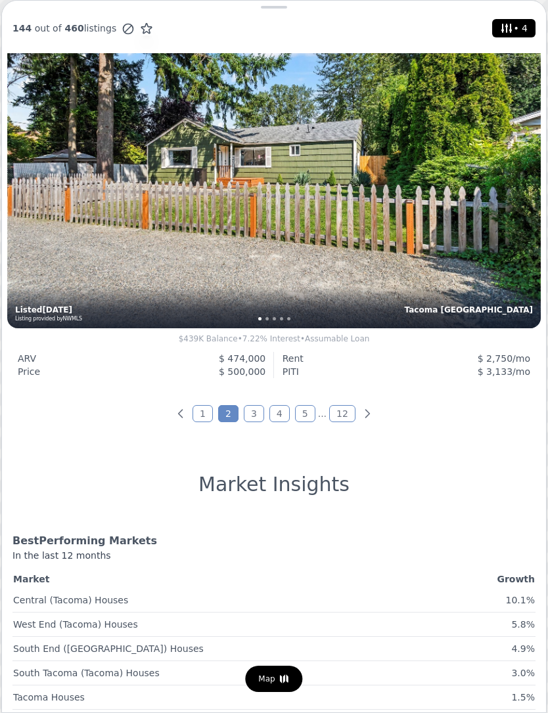
scroll to position [4678, 0]
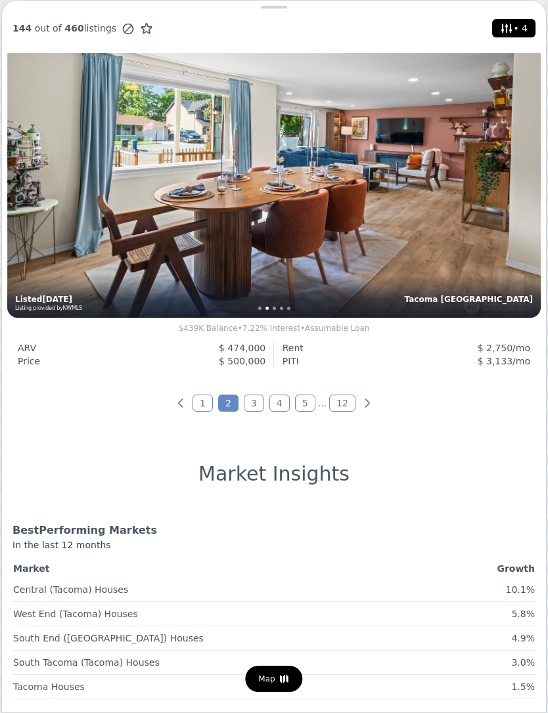
click at [257, 400] on link "3" at bounding box center [254, 403] width 20 height 17
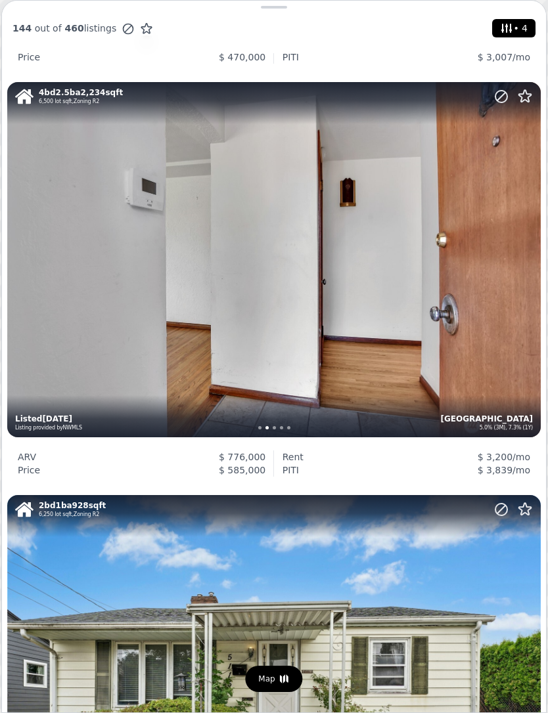
scroll to position [3343, 0]
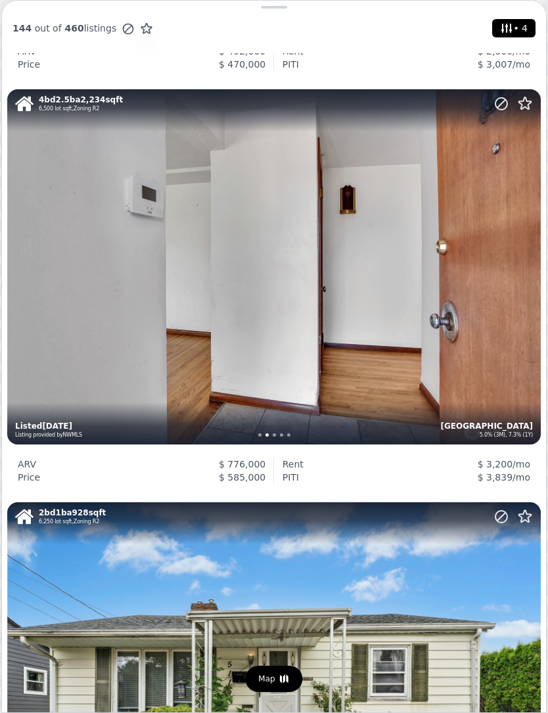
click at [523, 104] on icon at bounding box center [525, 104] width 16 height 16
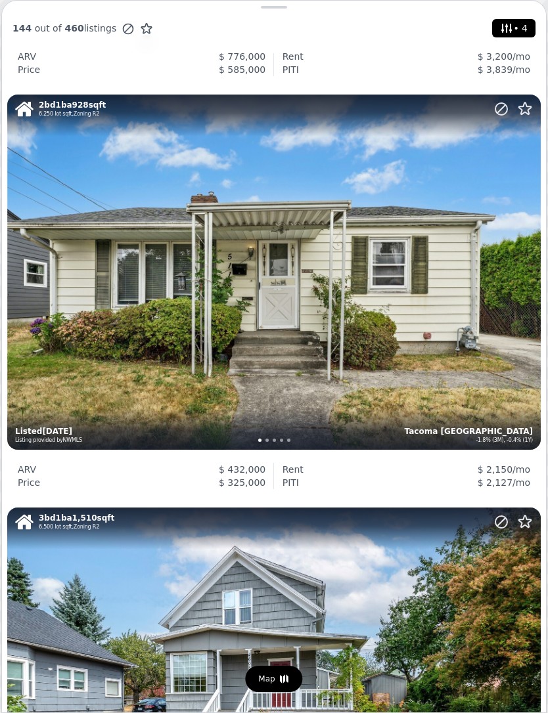
scroll to position [3751, 0]
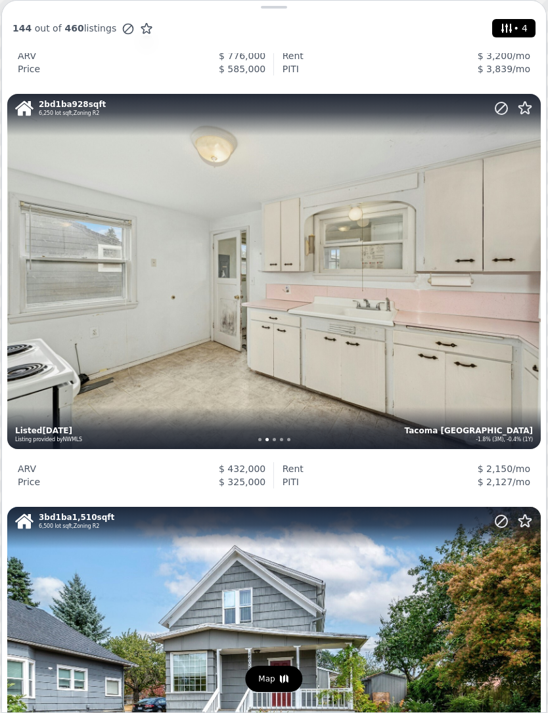
click at [125, 356] on div "2 bd 1 ba 928 sqft 6,250 lot sqft , Zoning R2 Tacoma South End -1.8% (3M), -0.4…" at bounding box center [273, 271] width 533 height 355
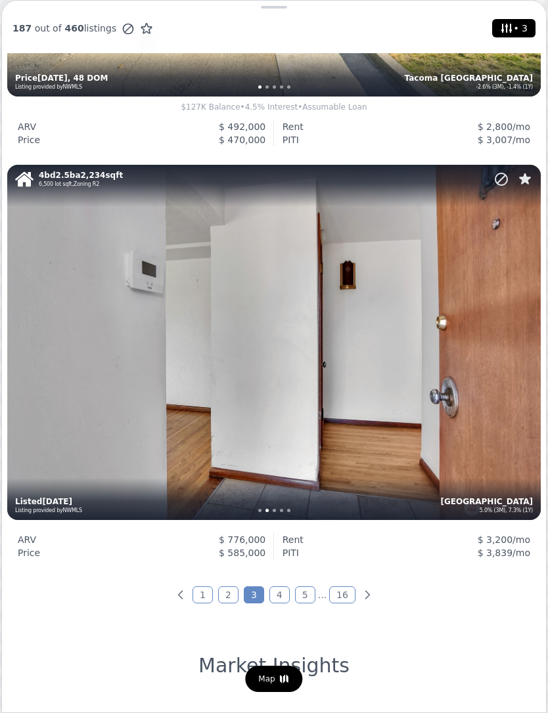
scroll to position [4543, 0]
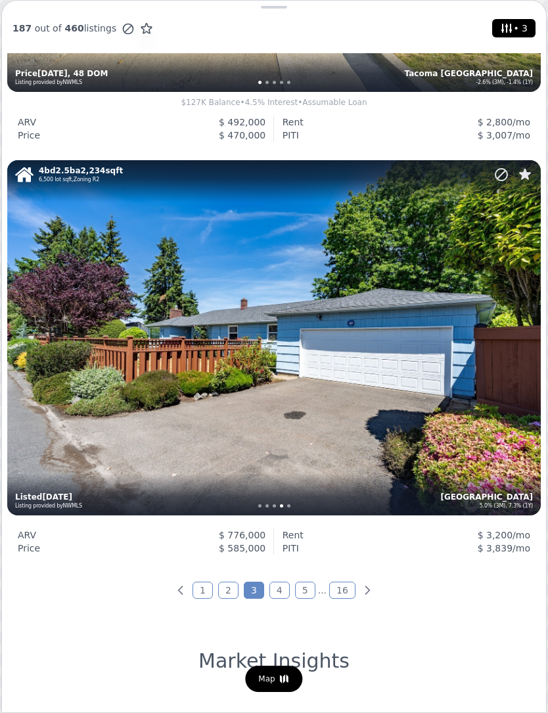
click at [272, 586] on link "4" at bounding box center [279, 590] width 20 height 17
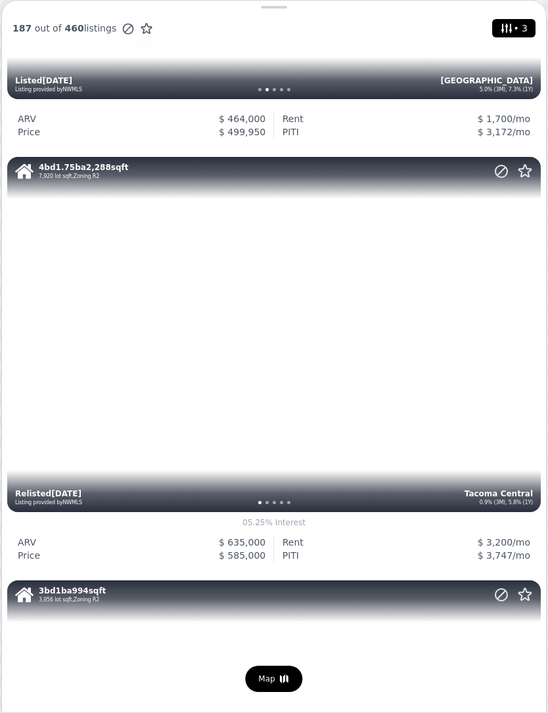
scroll to position [3658, 0]
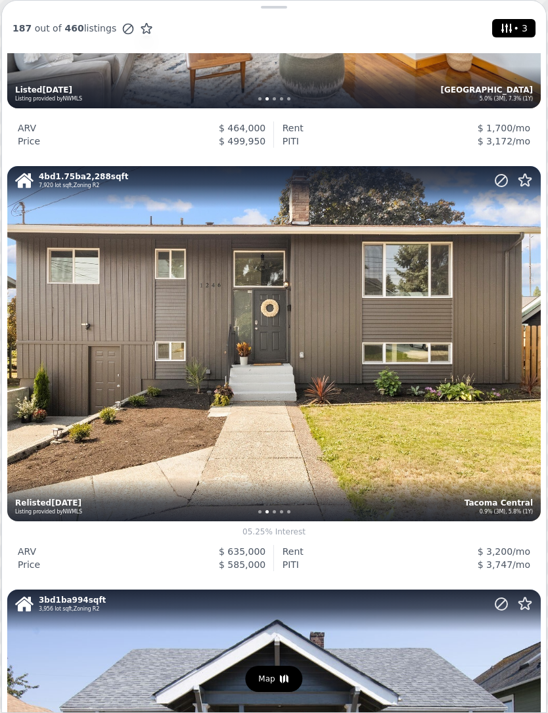
click at [193, 542] on div "0 5.25% Interest" at bounding box center [273, 533] width 533 height 24
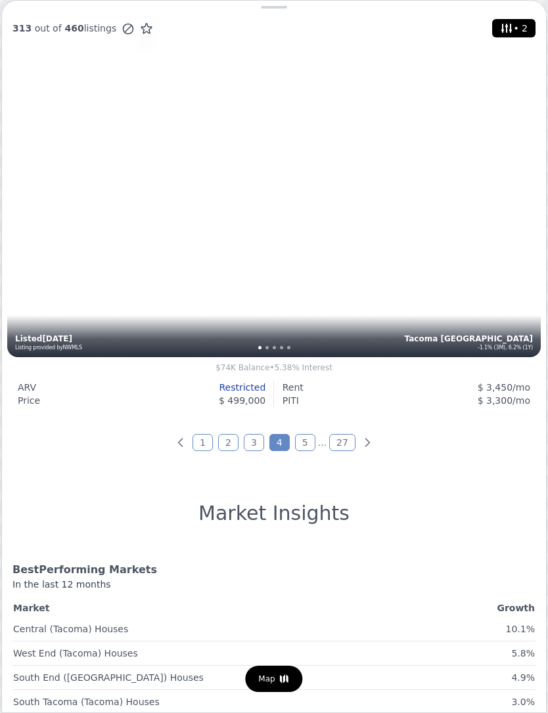
scroll to position [4673, 0]
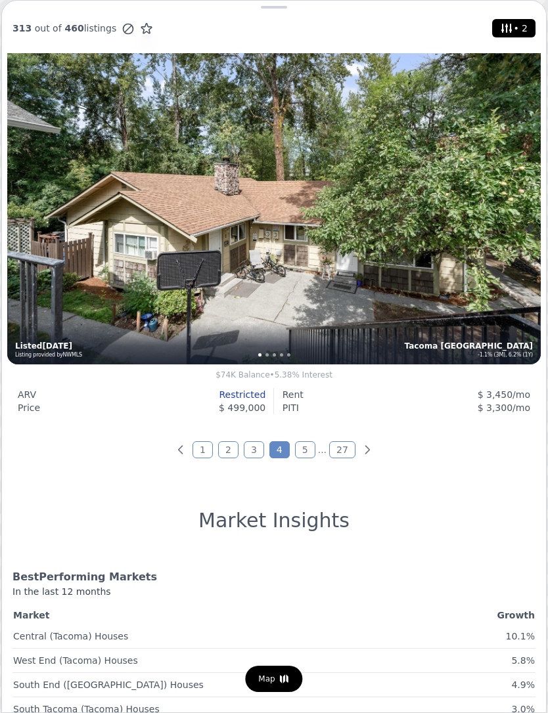
click at [310, 451] on link "5" at bounding box center [305, 449] width 20 height 17
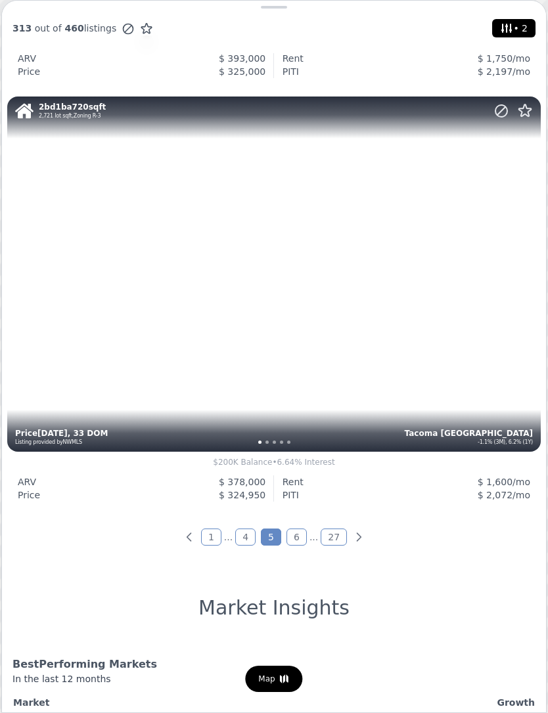
scroll to position [4595, 0]
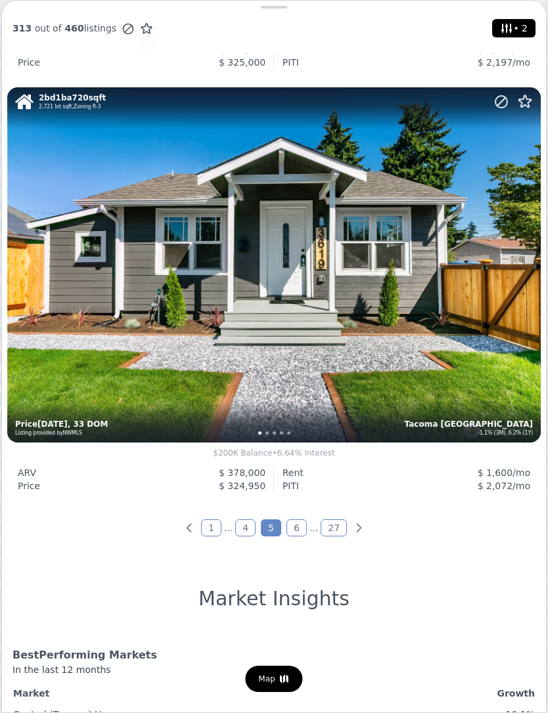
click at [296, 521] on link "6" at bounding box center [296, 527] width 20 height 17
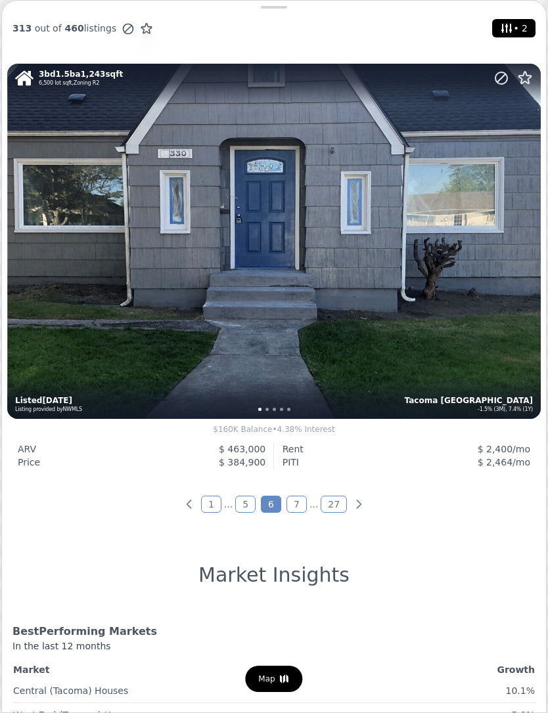
scroll to position [4611, 0]
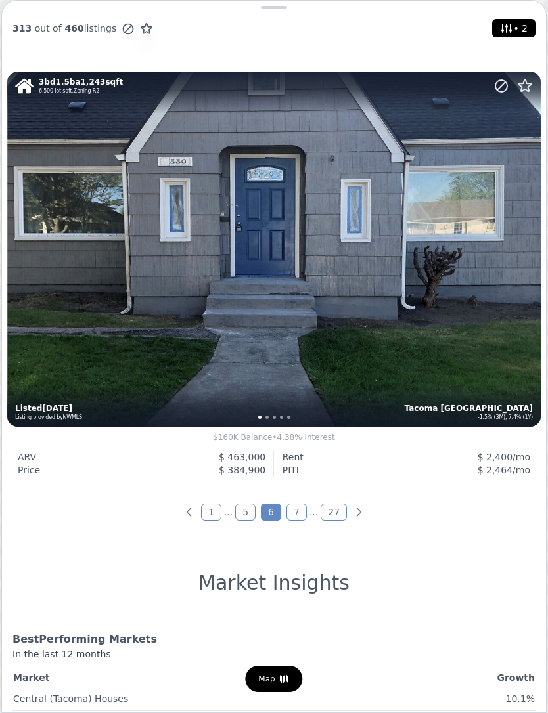
click at [297, 505] on link "7" at bounding box center [296, 512] width 20 height 17
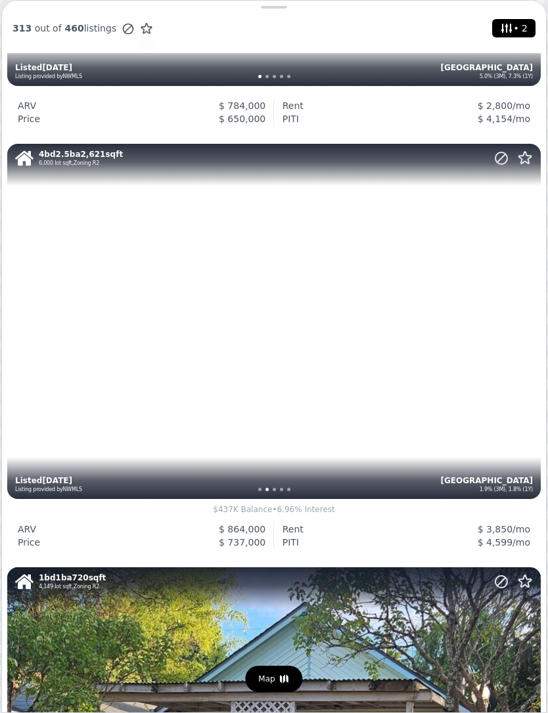
scroll to position [1157, 0]
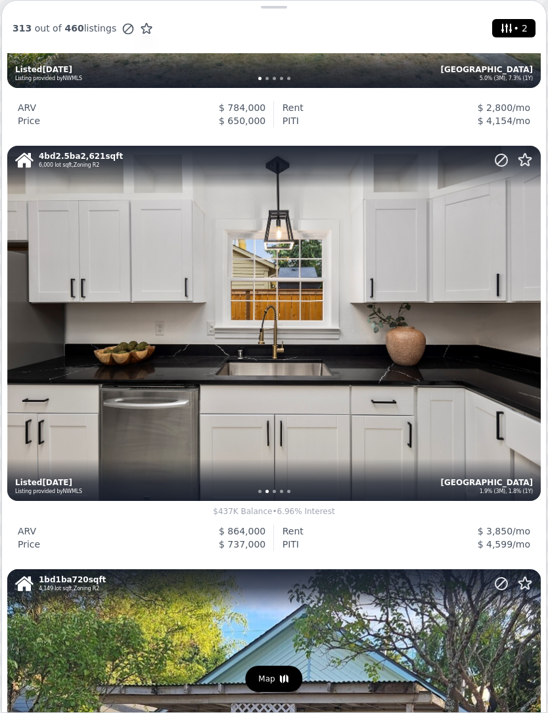
click at [99, 369] on div "4 bd 2.5 ba 2,621 sqft 6,000 lot sqft , Zoning R2 Tacoma North End 1.9% (3M), 1…" at bounding box center [273, 323] width 533 height 355
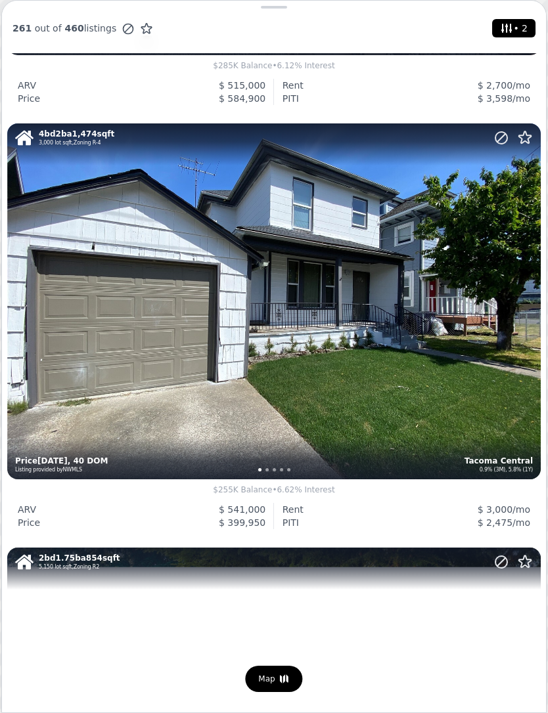
scroll to position [4118, 0]
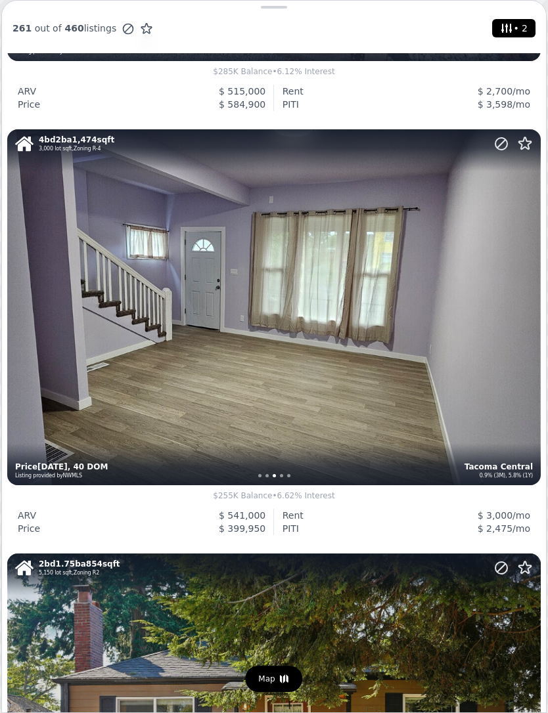
click at [170, 360] on div "4 bd 2 ba 1,474 sqft 3,000 lot sqft , Zoning R-4 Tacoma Central 0.9% (3M), 5.8%…" at bounding box center [273, 306] width 533 height 355
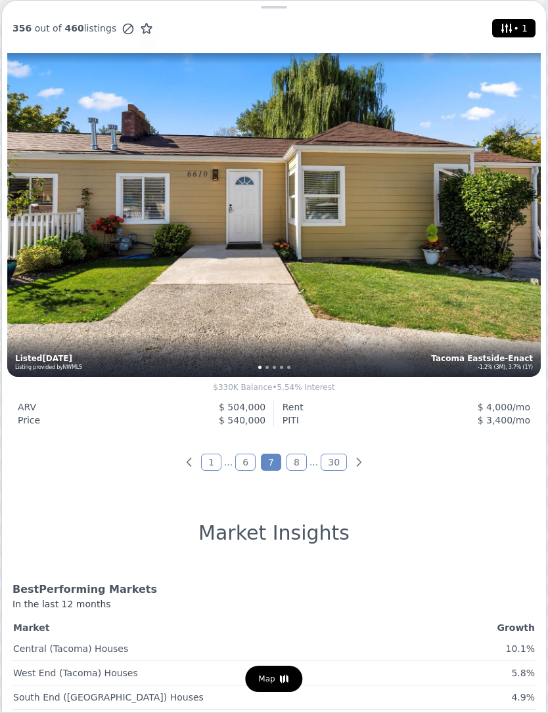
scroll to position [4670, 0]
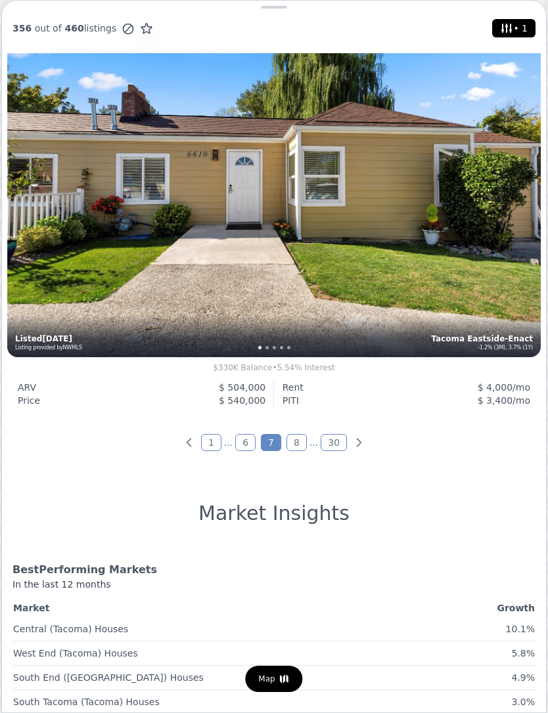
click at [293, 439] on link "8" at bounding box center [296, 442] width 20 height 17
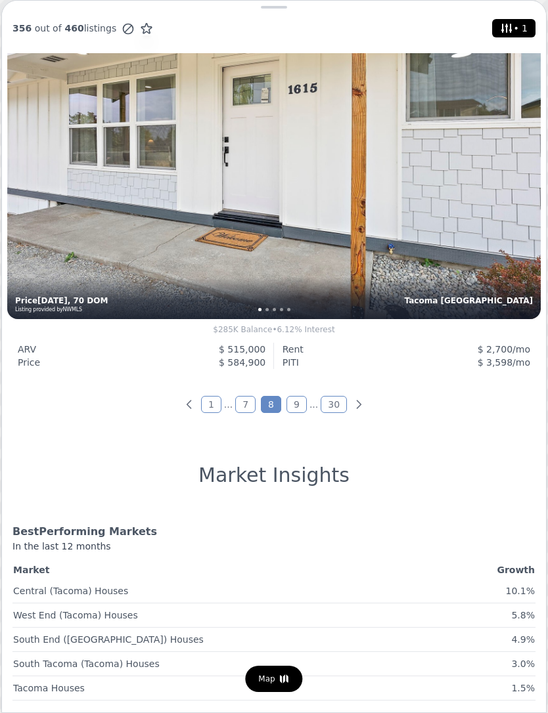
scroll to position [4699, 0]
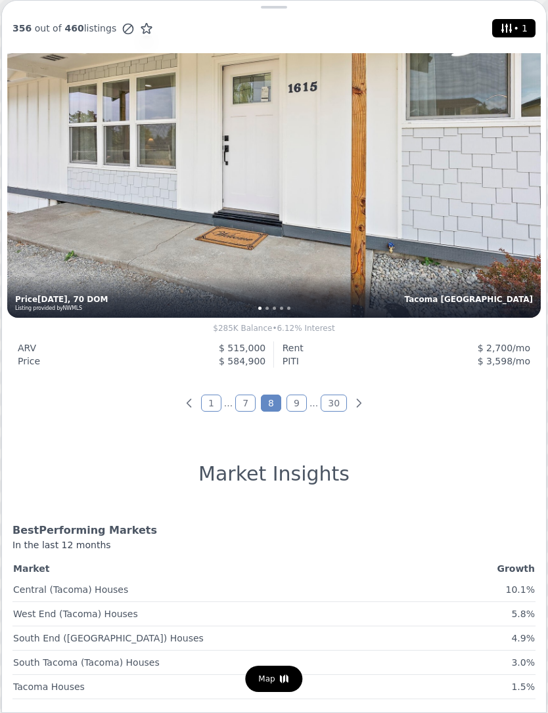
click at [291, 400] on link "9" at bounding box center [296, 403] width 20 height 17
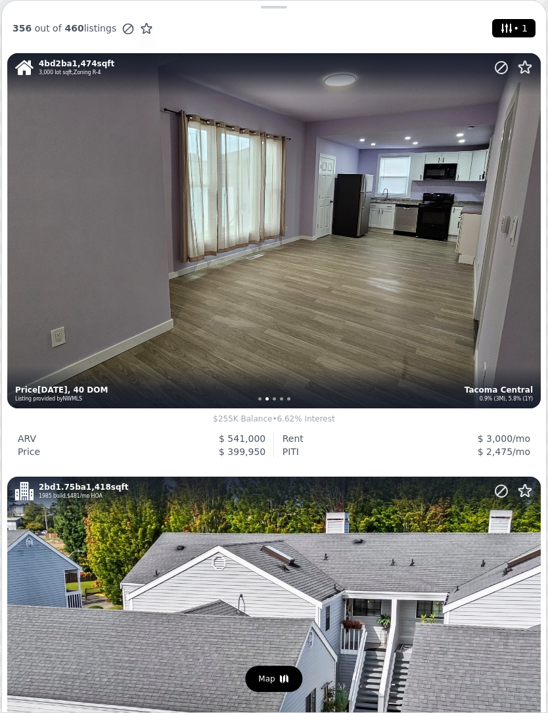
click at [519, 66] on icon at bounding box center [525, 67] width 12 height 12
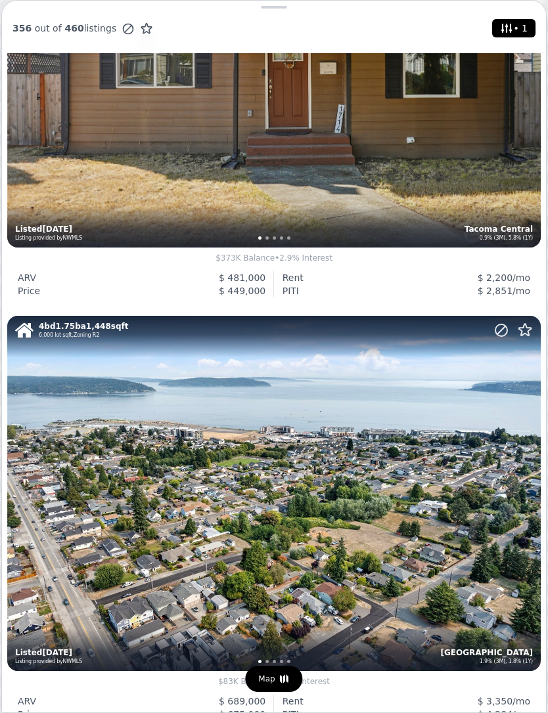
scroll to position [1009, 0]
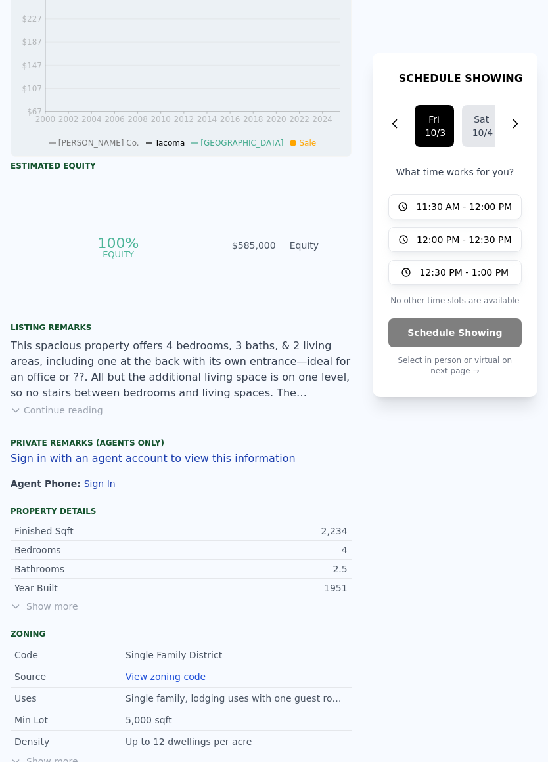
scroll to position [595, 0]
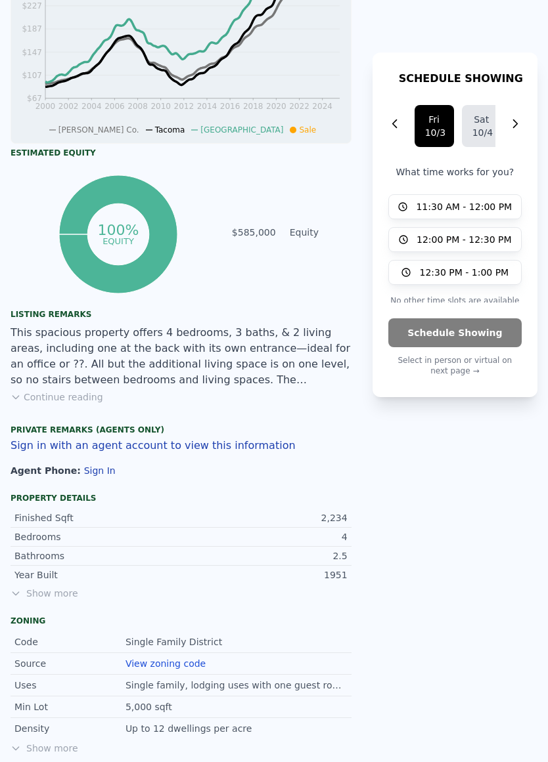
click at [77, 401] on button "Continue reading" at bounding box center [57, 397] width 93 height 13
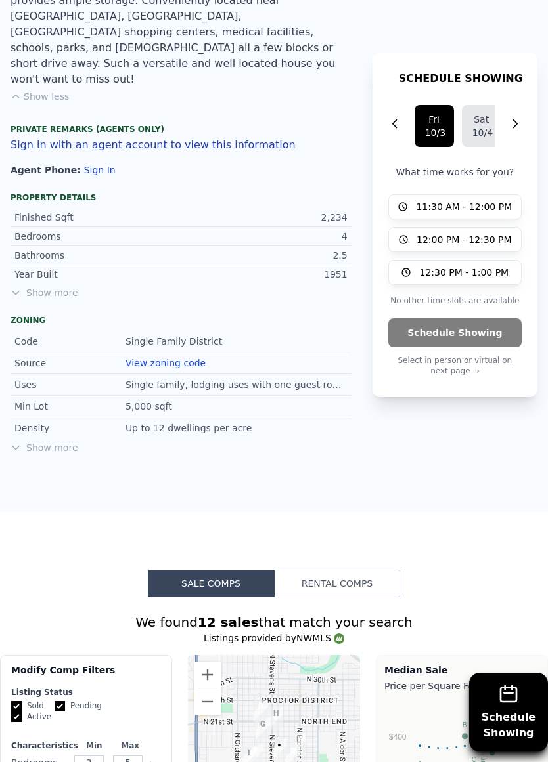
scroll to position [1054, 0]
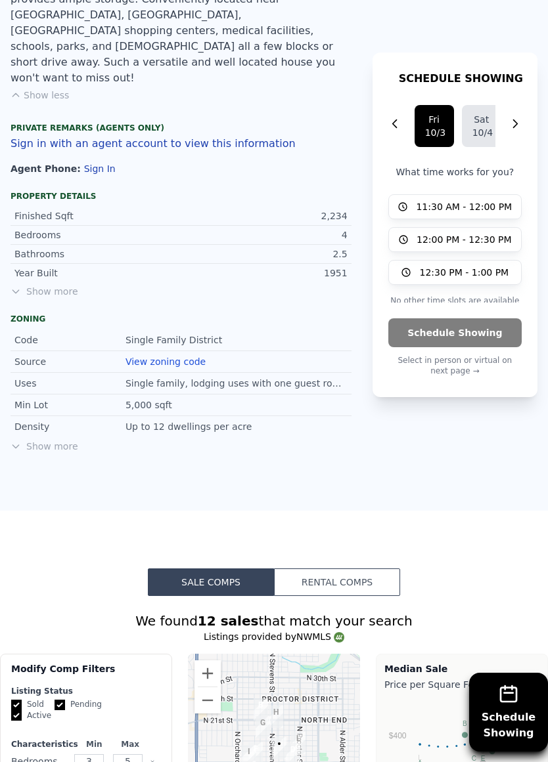
click at [52, 440] on div "Show more" at bounding box center [181, 446] width 341 height 13
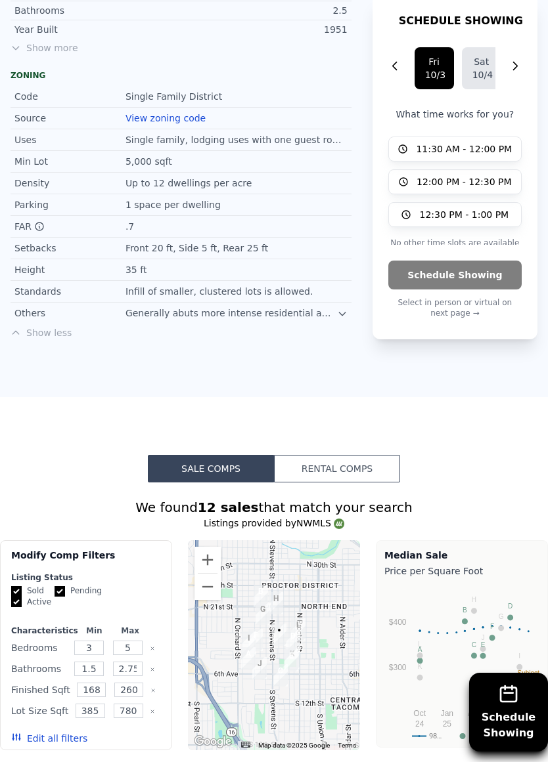
scroll to position [1320, 0]
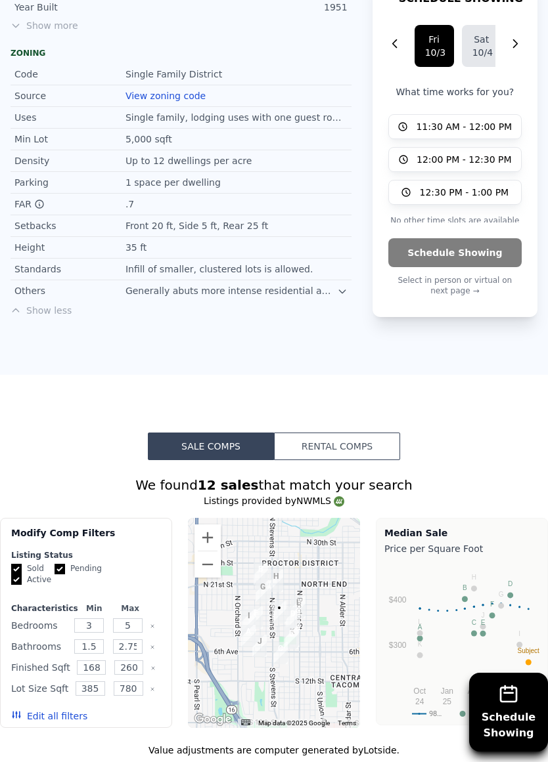
click at [339, 284] on div at bounding box center [342, 289] width 11 height 11
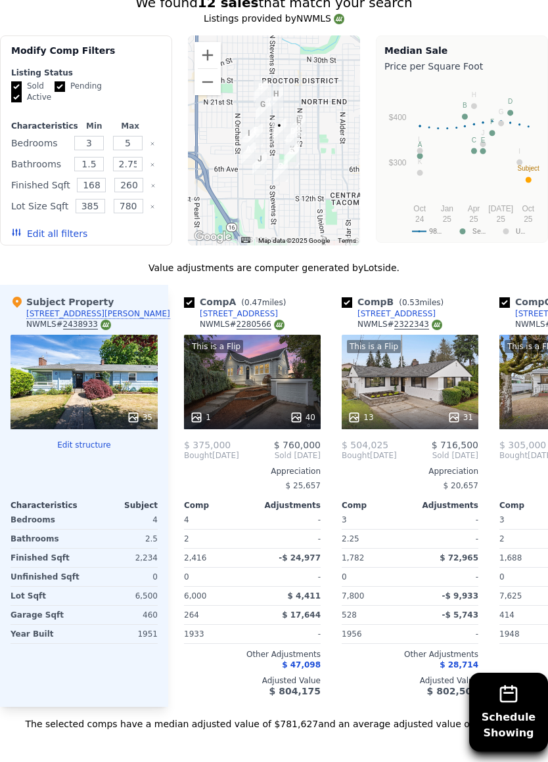
scroll to position [1816, 0]
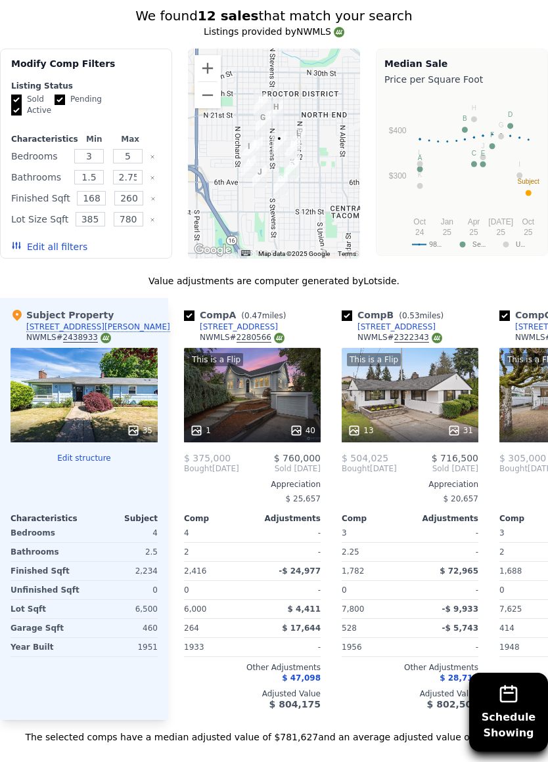
click at [184, 490] on div "$ 25,657" at bounding box center [252, 499] width 137 height 18
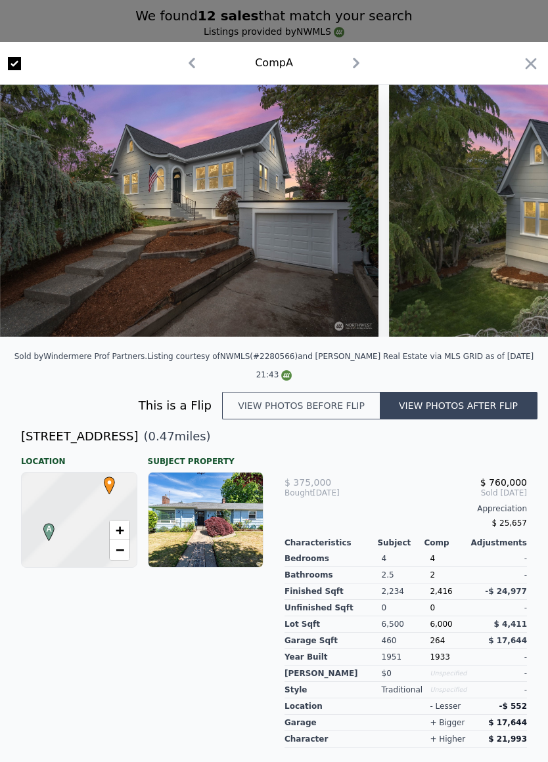
scroll to position [1803, 0]
click at [530, 60] on icon "button" at bounding box center [530, 63] width 18 height 18
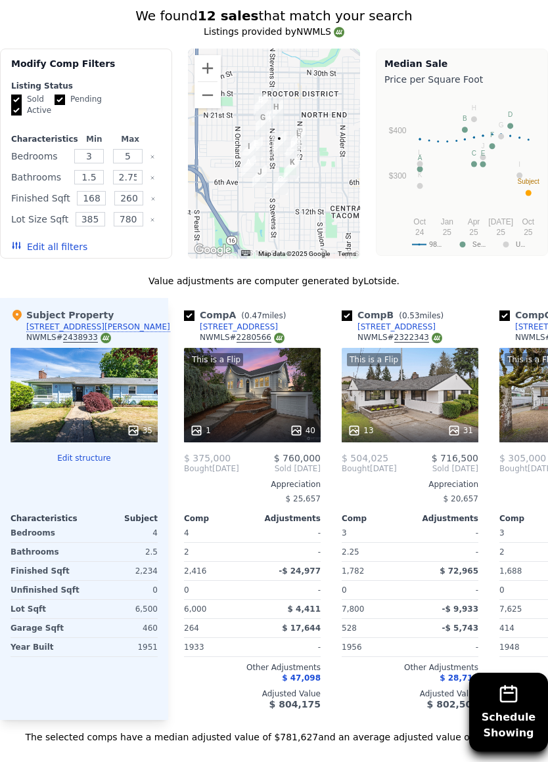
click at [263, 348] on div "This is a Flip 1 40" at bounding box center [252, 395] width 137 height 95
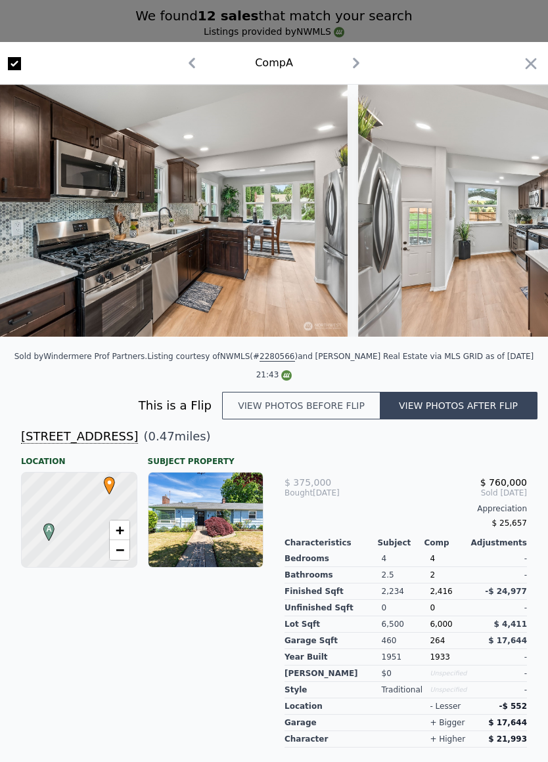
scroll to position [0, 3755]
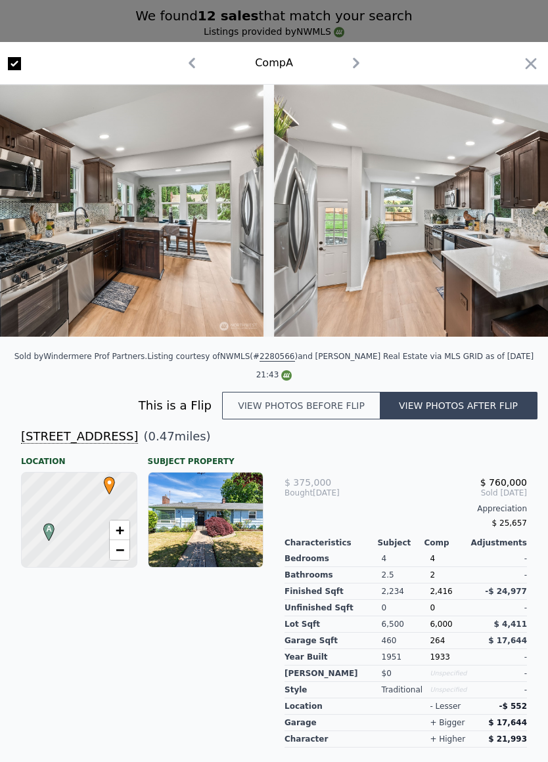
click at [532, 56] on icon "button" at bounding box center [530, 63] width 18 height 18
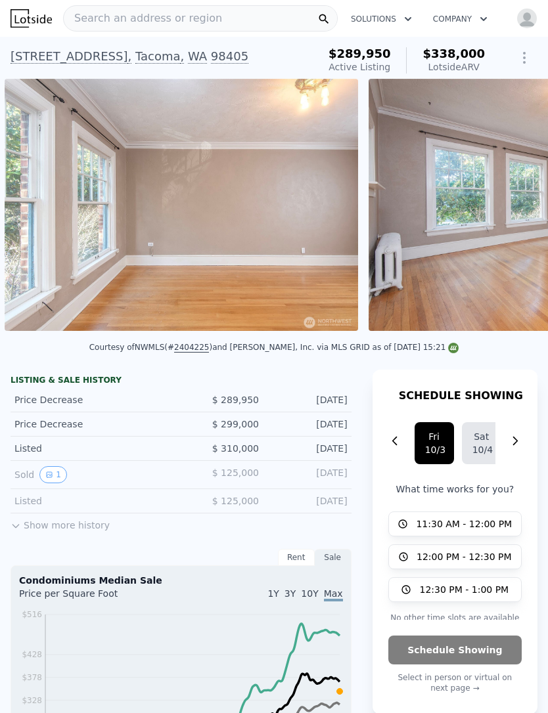
scroll to position [0, 2102]
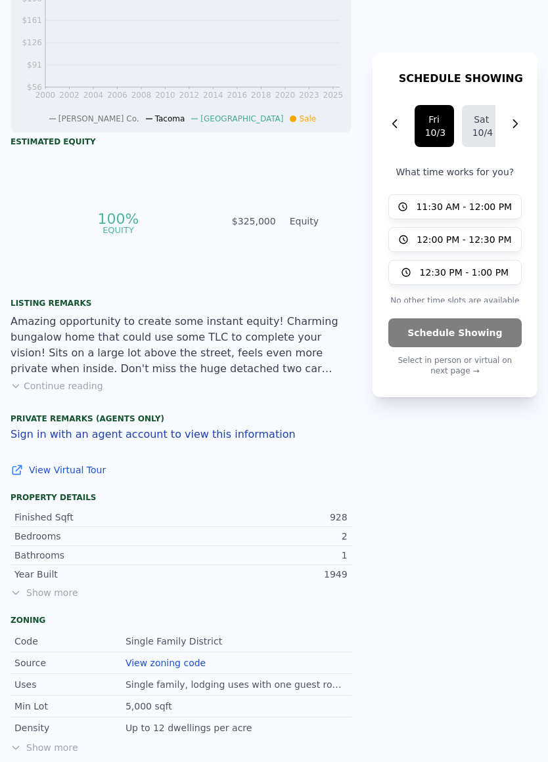
scroll to position [595, 0]
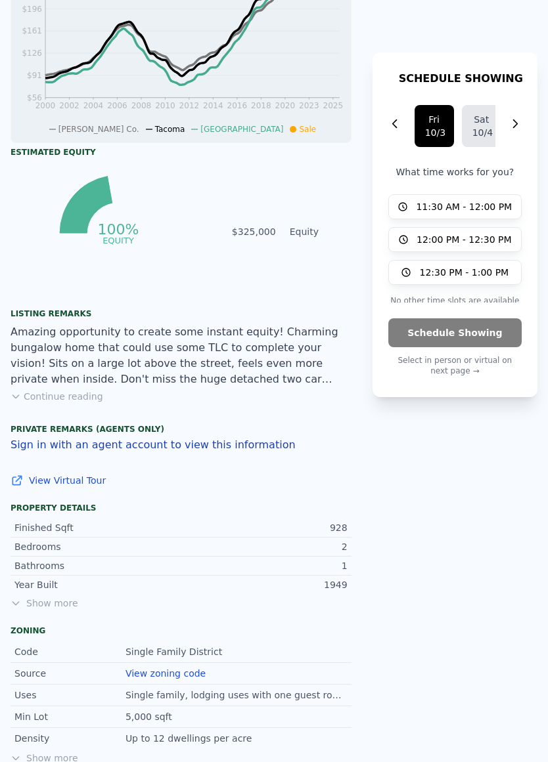
click at [74, 398] on button "Continue reading" at bounding box center [57, 396] width 93 height 13
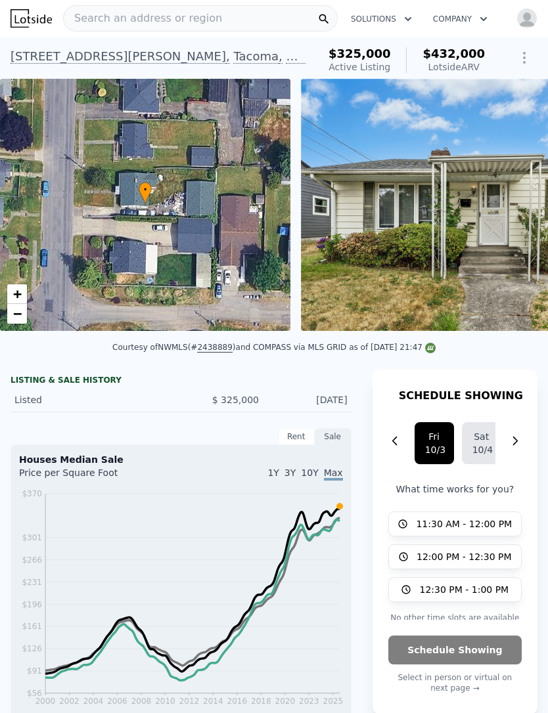
scroll to position [0, 0]
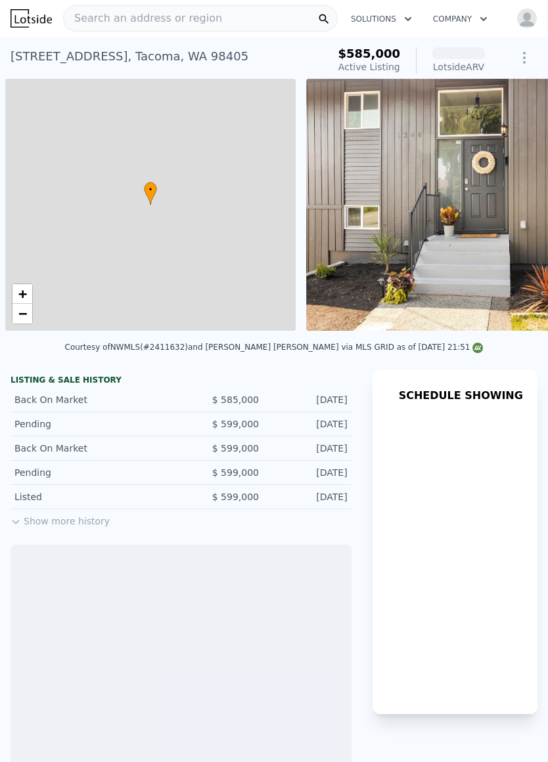
scroll to position [0, 5]
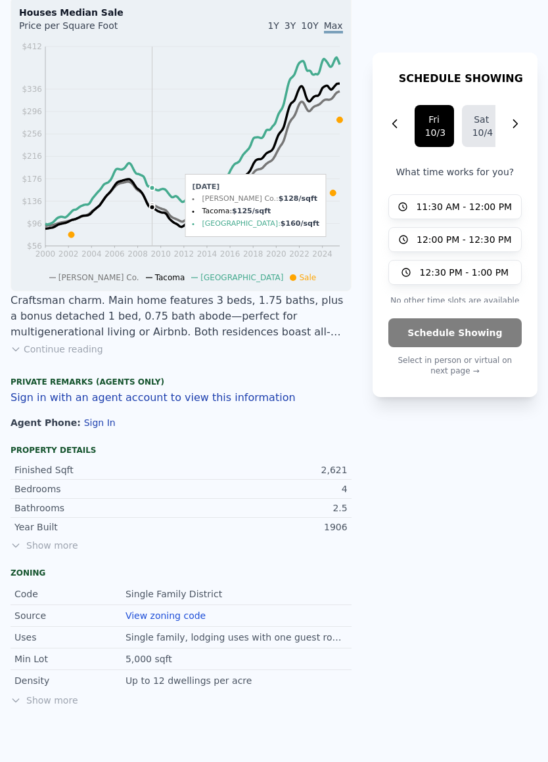
scroll to position [548, 0]
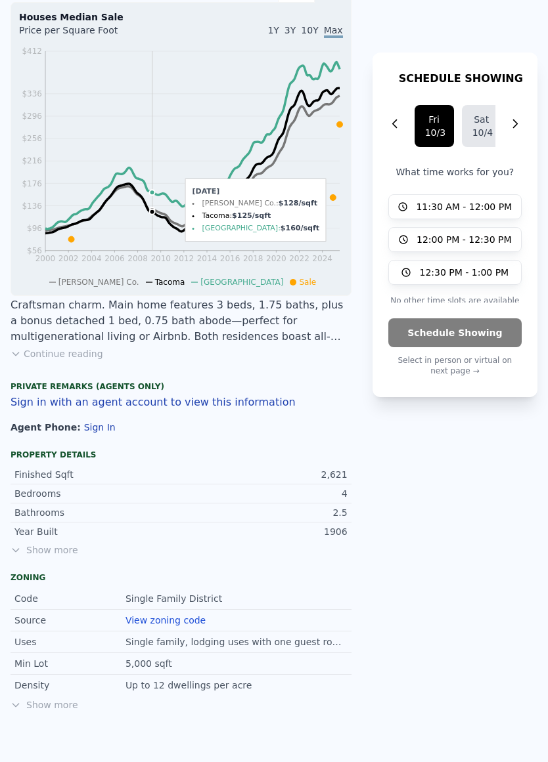
click at [51, 359] on button "Continue reading" at bounding box center [57, 353] width 93 height 13
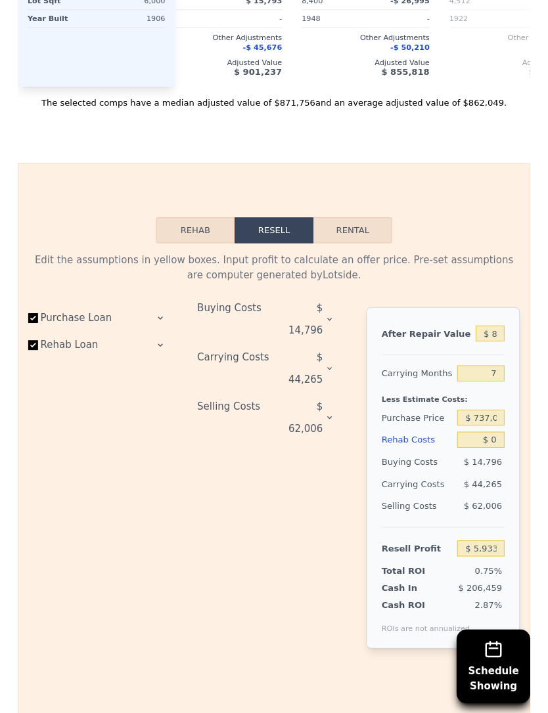
scroll to position [2128, 0]
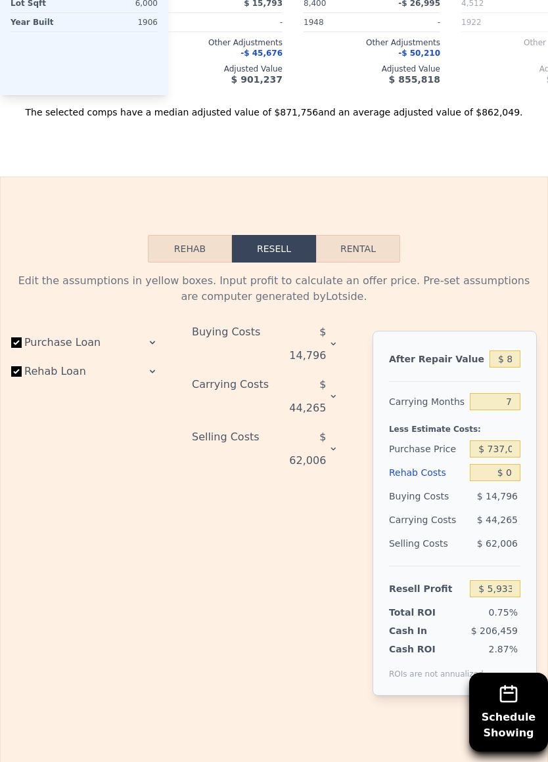
click at [154, 337] on icon at bounding box center [152, 342] width 11 height 11
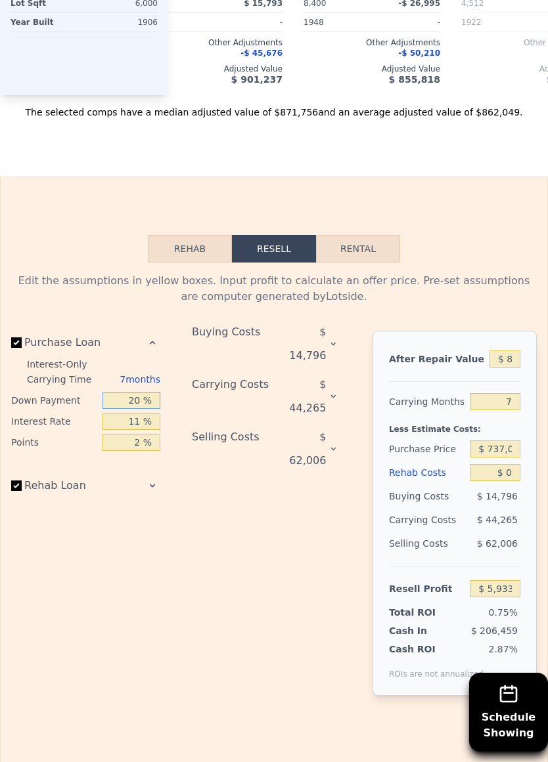
click at [135, 392] on input "20 %" at bounding box center [131, 400] width 58 height 17
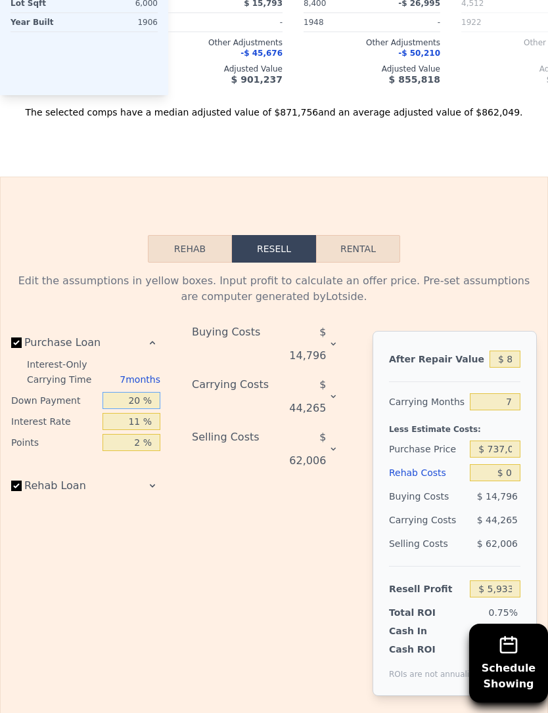
click at [146, 392] on input "20 %" at bounding box center [131, 400] width 58 height 17
type input "2 %"
type input "-$ 5,232"
type input "20 %"
type input "$ 5,933"
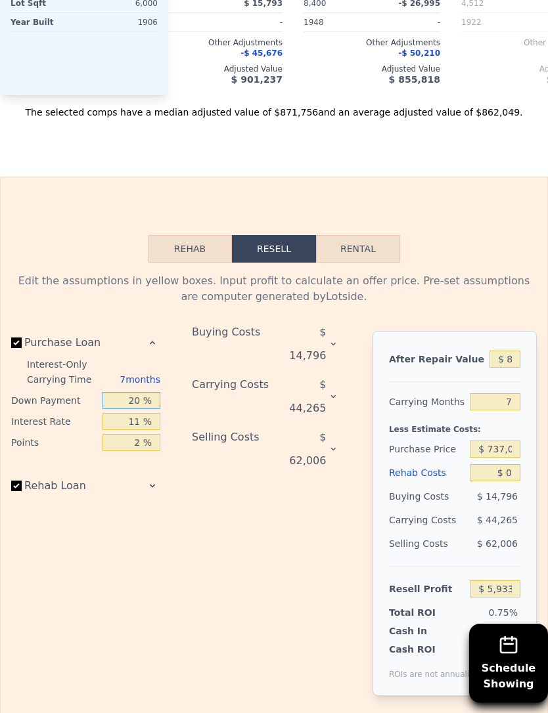
type input "2 %"
type input "-$ 5,232"
type input "1 %"
type input "-$ 5,849"
type input "10 %"
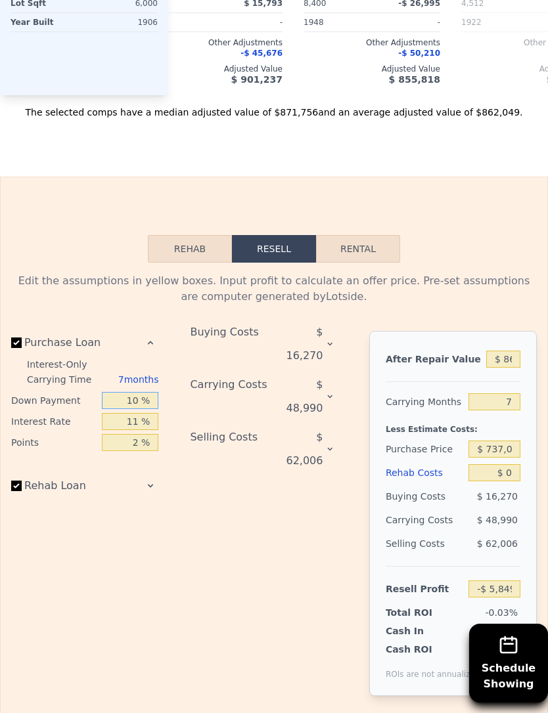
type input "-$ 266"
type input "10 %"
click at [140, 434] on input "2 %" at bounding box center [130, 442] width 57 height 17
type input "1 %"
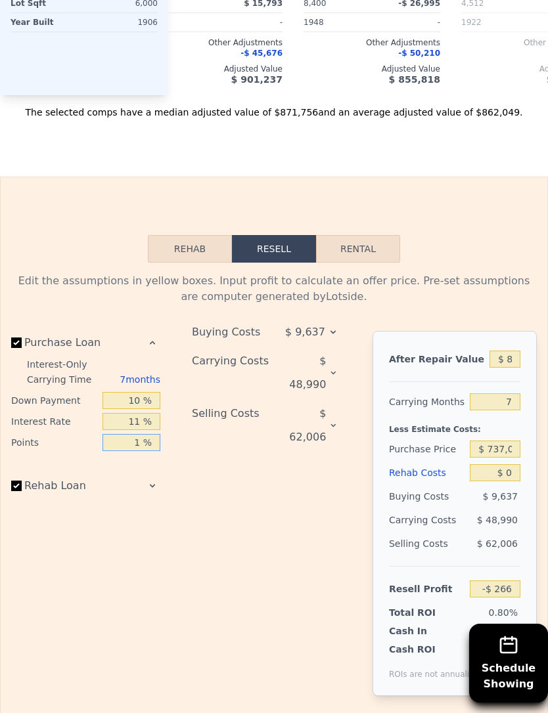
type input "$ 6,367"
type input "1.5 %"
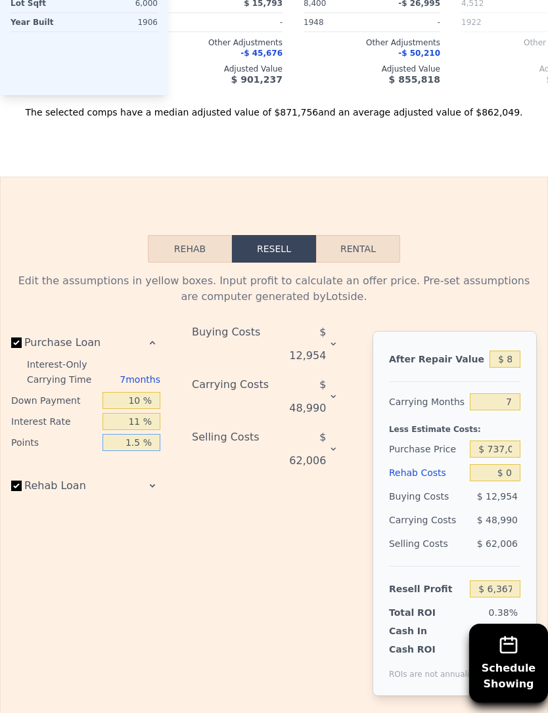
type input "$ 3,050"
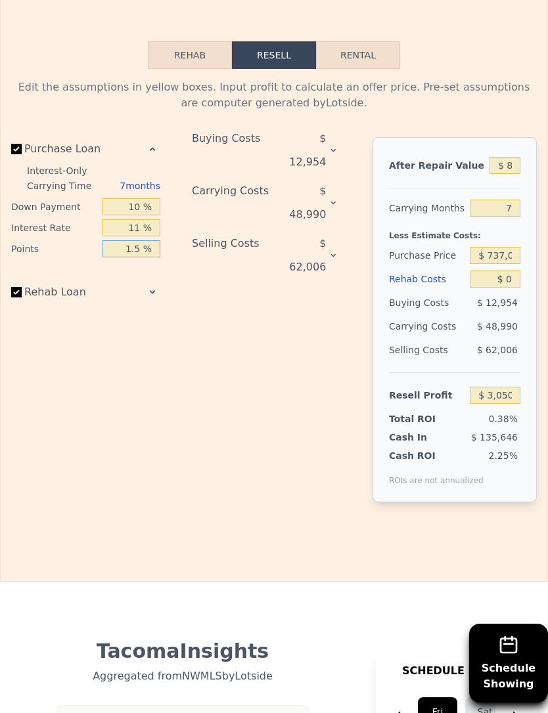
scroll to position [2321, 0]
type input "1.5 %"
click at [150, 287] on icon at bounding box center [152, 292] width 11 height 11
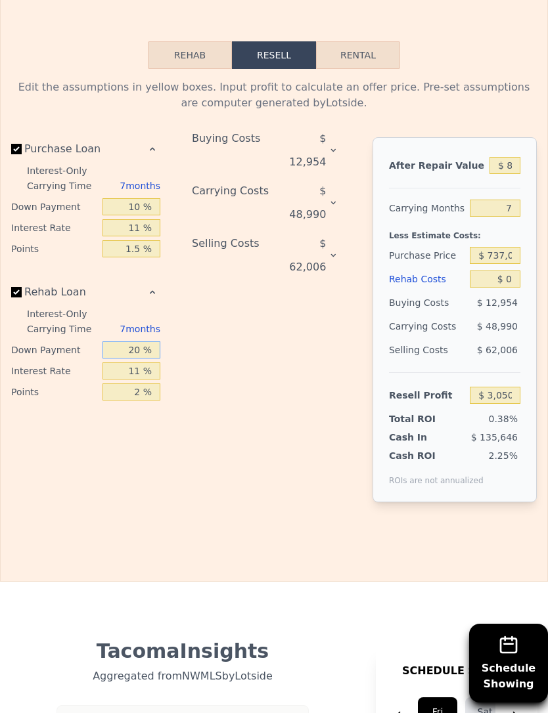
click at [138, 341] on input "20 %" at bounding box center [131, 349] width 58 height 17
click at [143, 341] on input "20 %" at bounding box center [131, 349] width 58 height 17
type input "2 %"
type input "10 %"
click at [140, 383] on input "2 %" at bounding box center [131, 391] width 58 height 17
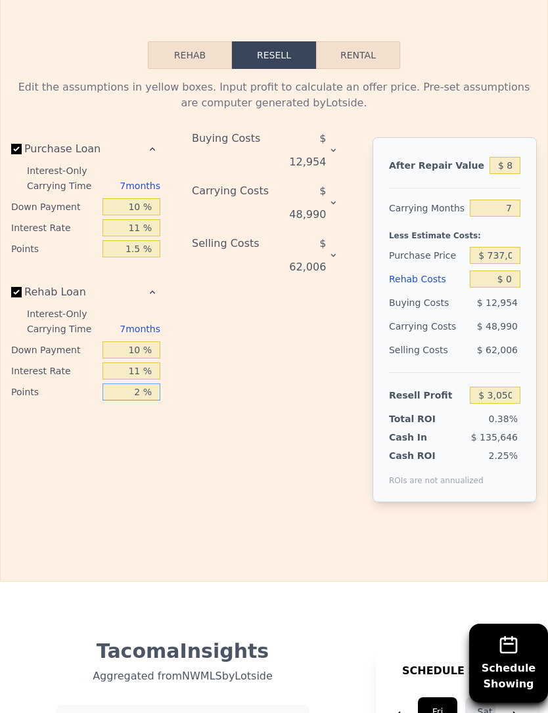
click at [146, 383] on input "2 %" at bounding box center [131, 391] width 58 height 17
type input "1.5 %"
click at [509, 200] on input "7" at bounding box center [494, 208] width 51 height 17
type input "6"
type input "$ 10,048"
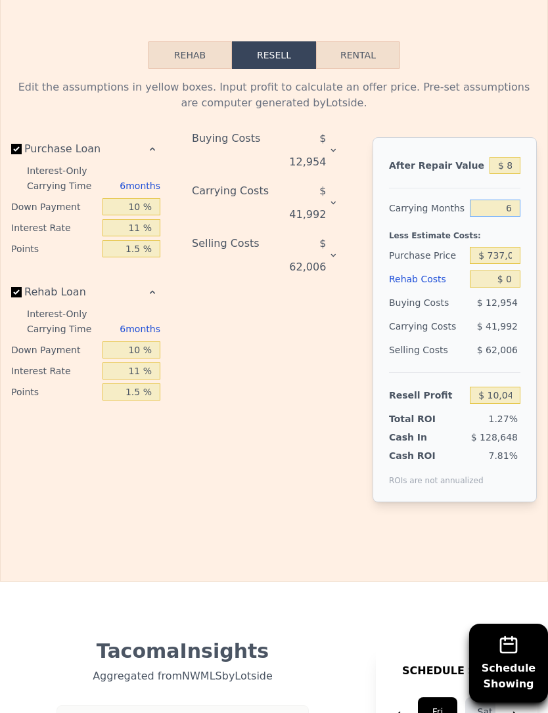
type input "6"
click at [230, 404] on div "Buying Costs $ 12,954 Carrying Costs $ 41,992 Selling Costs $ 62,006" at bounding box center [272, 330] width 160 height 386
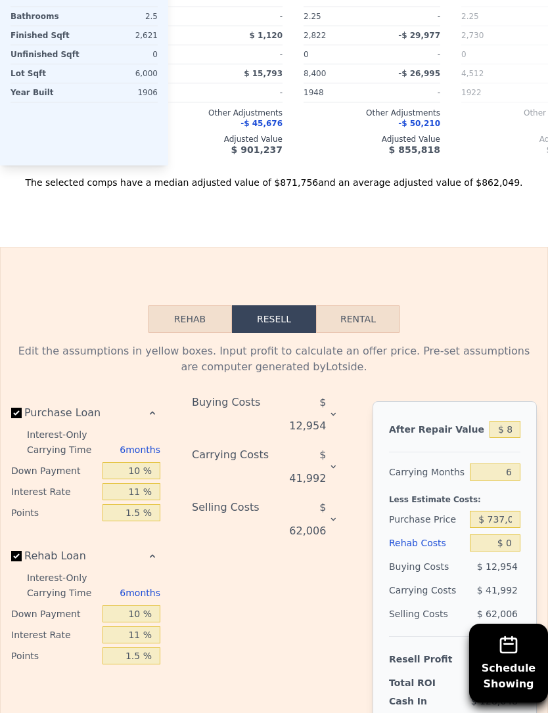
scroll to position [2087, 0]
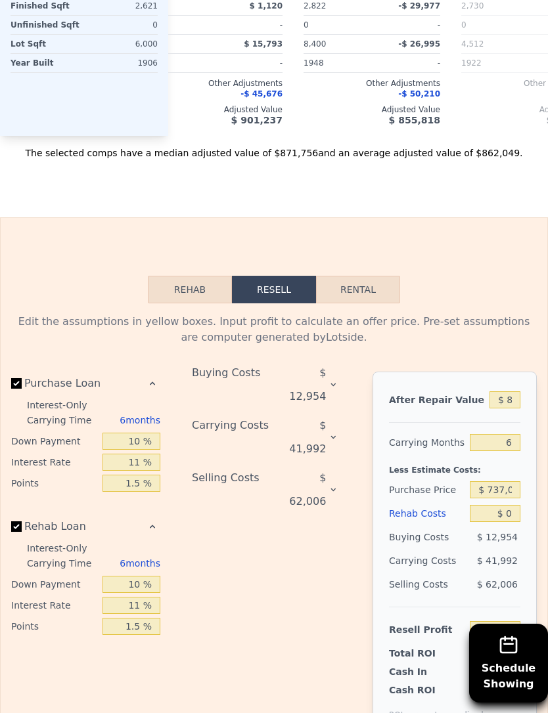
click at [191, 276] on button "Rehab" at bounding box center [190, 290] width 84 height 28
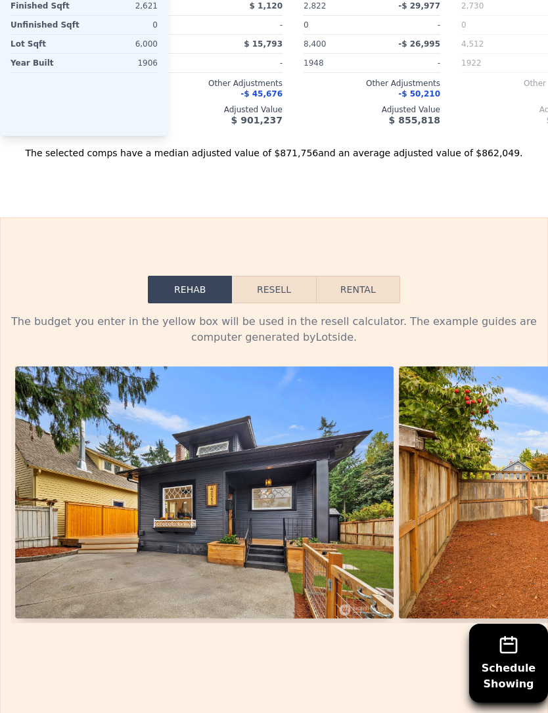
scroll to position [0, 383]
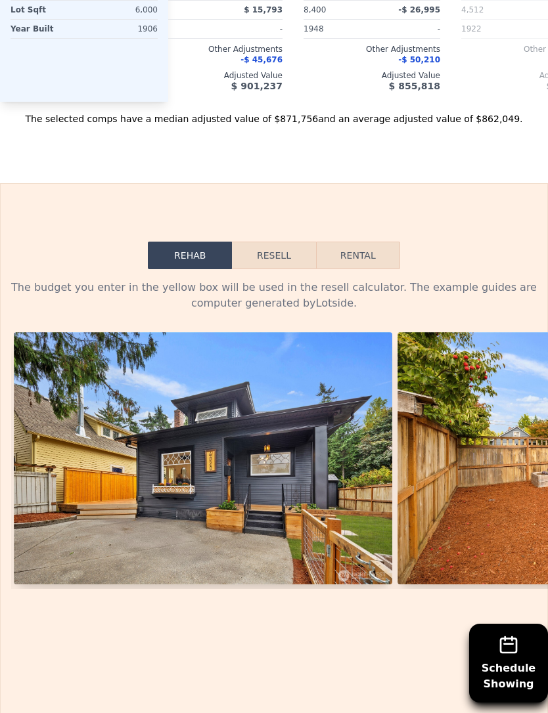
click at [221, 511] on img at bounding box center [203, 458] width 378 height 252
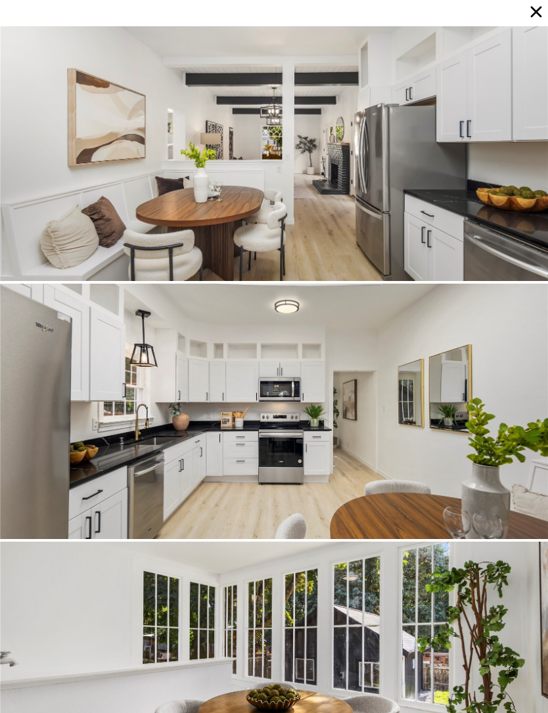
scroll to position [3609, 0]
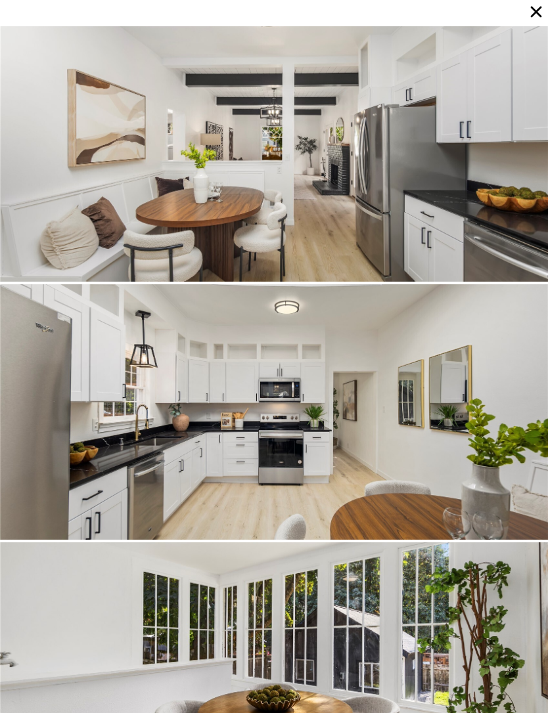
click at [536, 16] on icon at bounding box center [536, 12] width 18 height 18
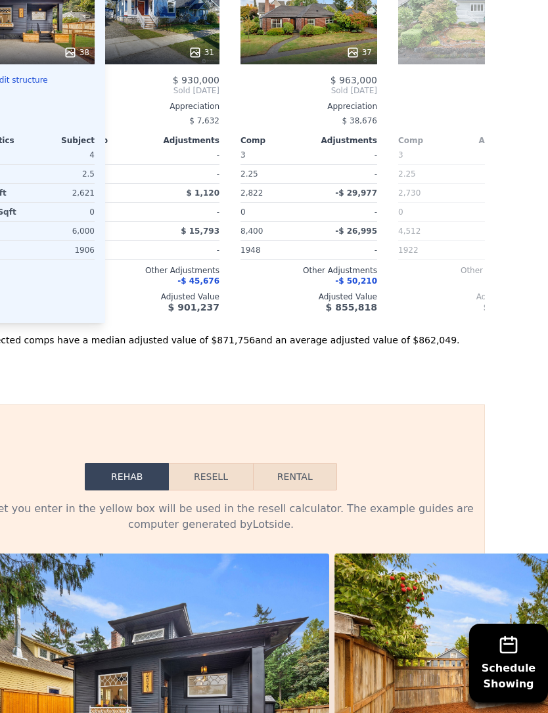
scroll to position [1898, 61]
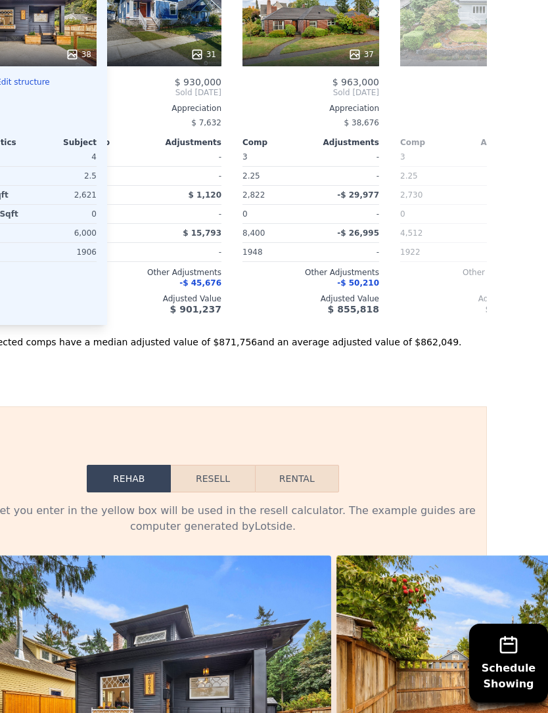
click at [291, 465] on button "Rental" at bounding box center [297, 479] width 84 height 28
select select "30"
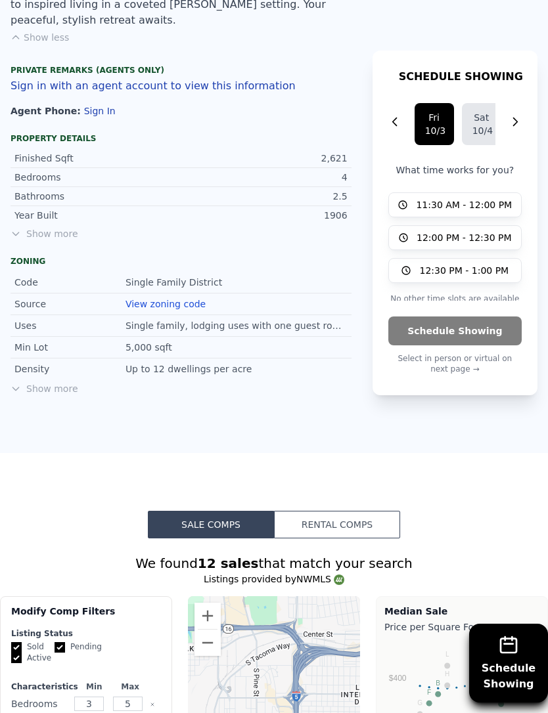
scroll to position [974, 0]
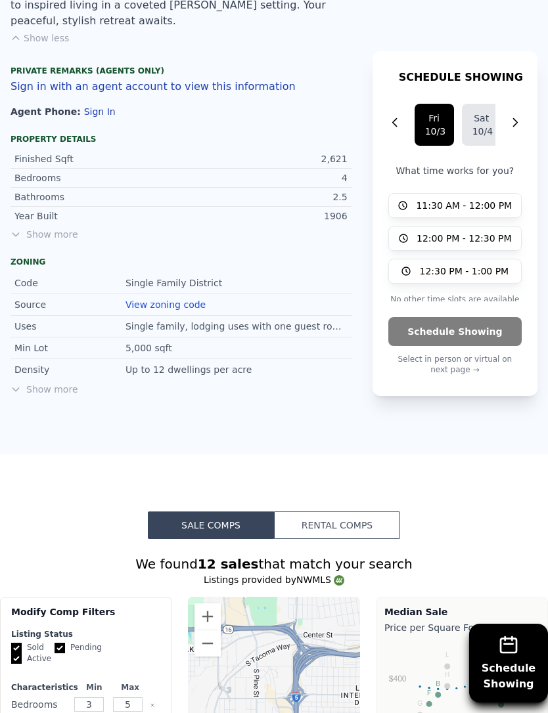
click at [306, 511] on button "Rental Comps" at bounding box center [337, 525] width 126 height 28
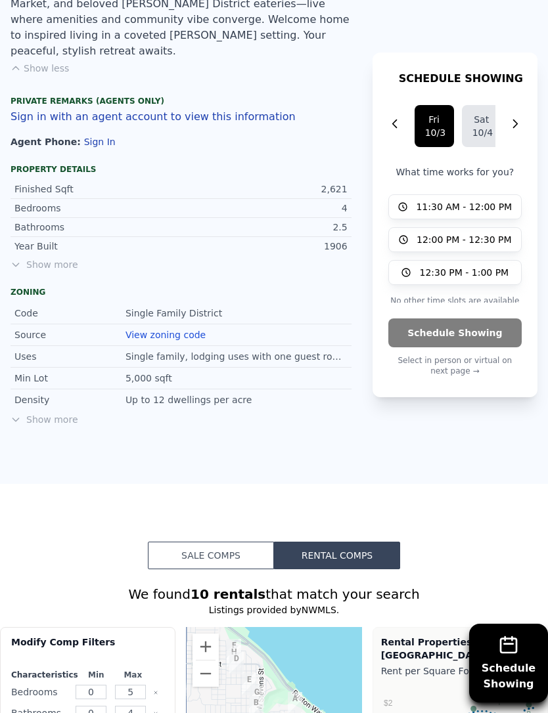
scroll to position [938, 0]
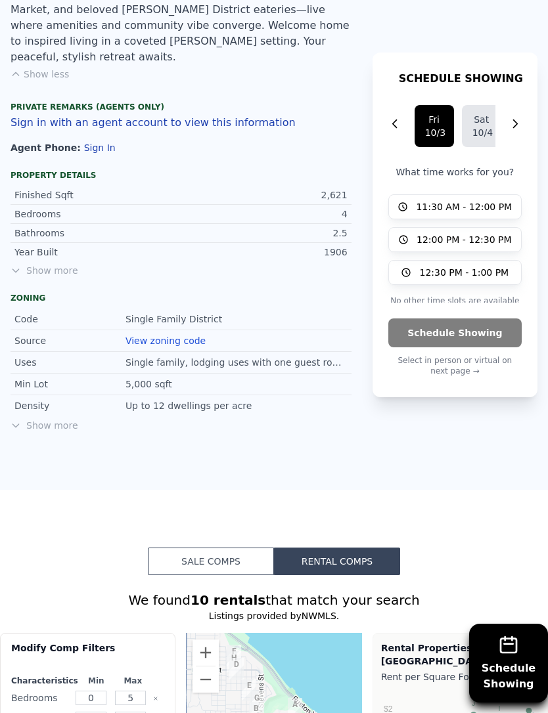
click at [202, 548] on button "Sale Comps" at bounding box center [211, 562] width 126 height 28
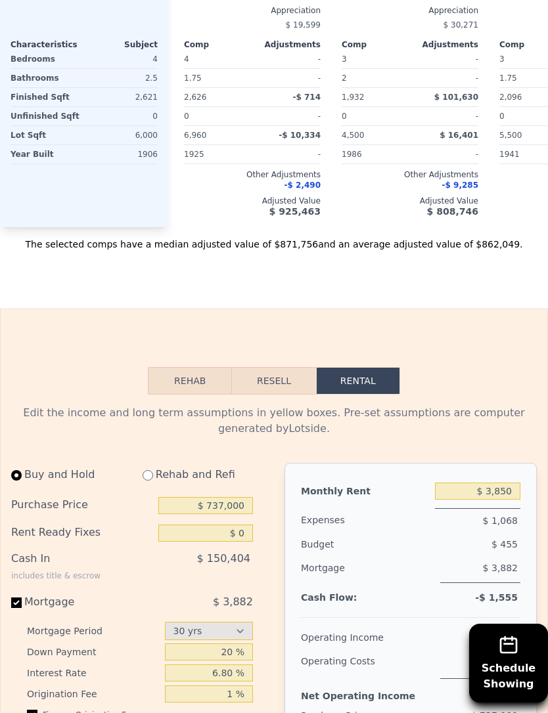
scroll to position [2000, 0]
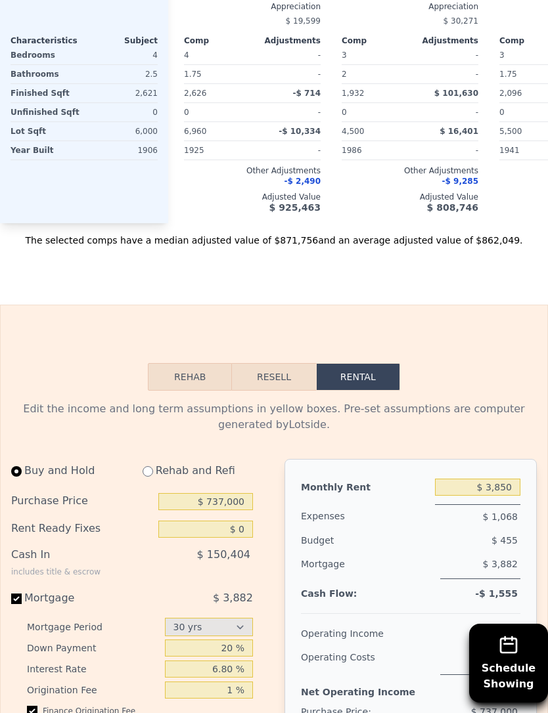
click at [252, 363] on button "Resell" at bounding box center [273, 377] width 83 height 28
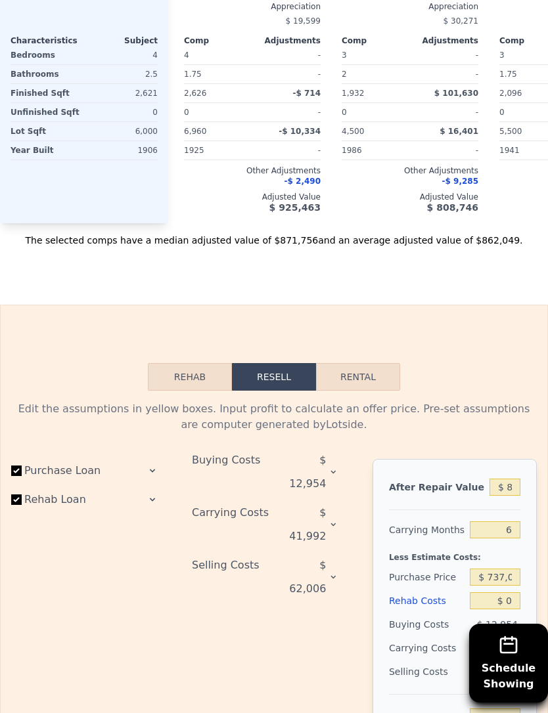
click at [148, 494] on div at bounding box center [131, 499] width 58 height 11
click at [148, 494] on icon at bounding box center [152, 499] width 11 height 11
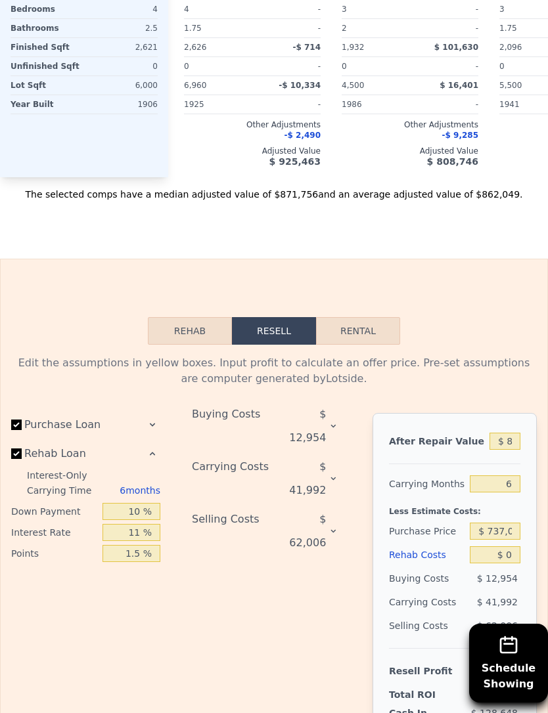
scroll to position [2050, 0]
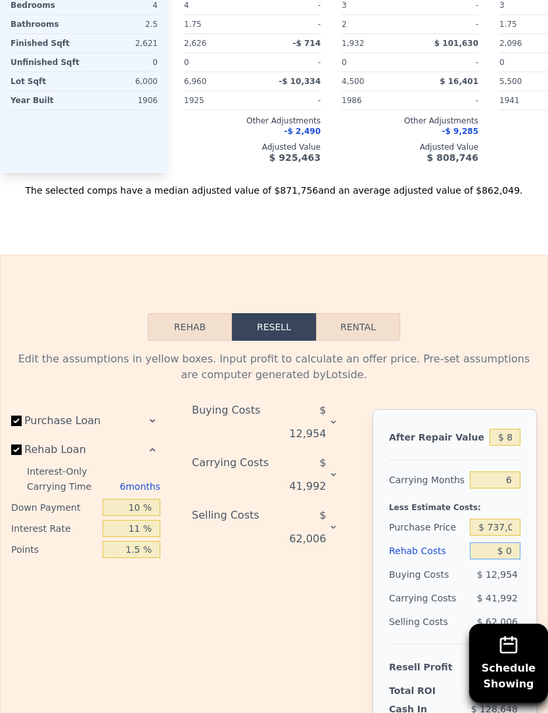
click at [511, 542] on input "$ 0" at bounding box center [494, 550] width 51 height 17
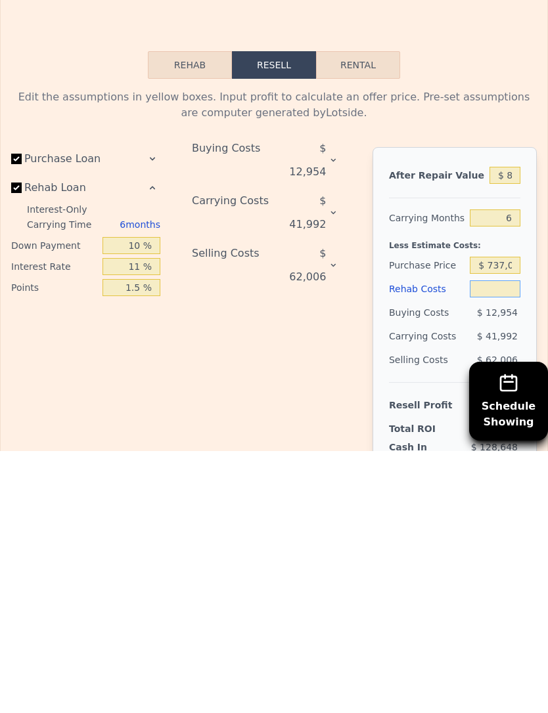
type input "$ 4"
type input "$ 10,044"
type input "$ 40"
type input "$ 10,007"
type input "$ 400"
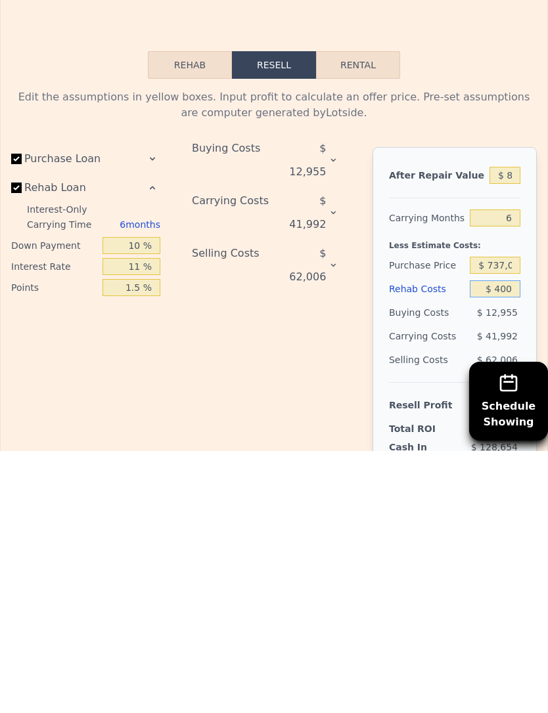
type input "$ 9,625"
type input "$ 4,000"
type input "$ 5,796"
type input "$ 40,000"
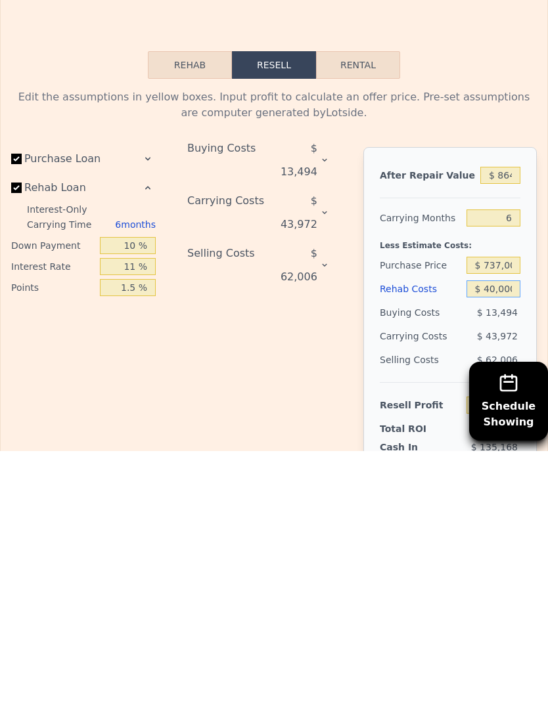
type input "-$ 32,472"
click at [500, 429] on input "$ 864,000" at bounding box center [500, 437] width 40 height 17
type input "$ 86,000"
type input "-$ 753,577"
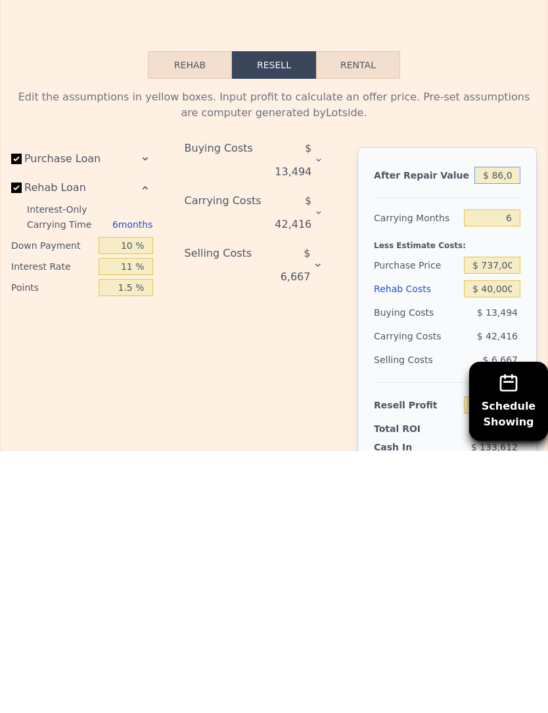
type input "$ 8,000"
type input "-$ 825,873"
type input "$ 000"
type input "-$ 833,288"
type input "$ 9,000"
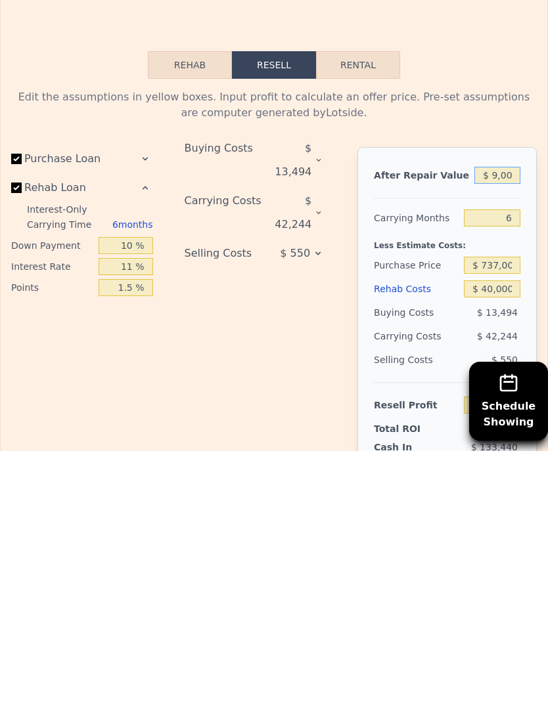
type input "-$ 824,946"
type input "$ 92,000"
type input "-$ 748,016"
type input "$ 920,000"
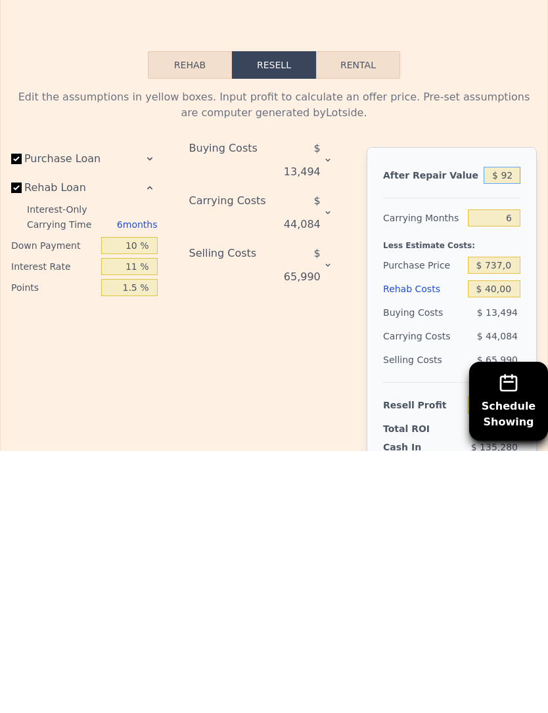
type input "$ 19,432"
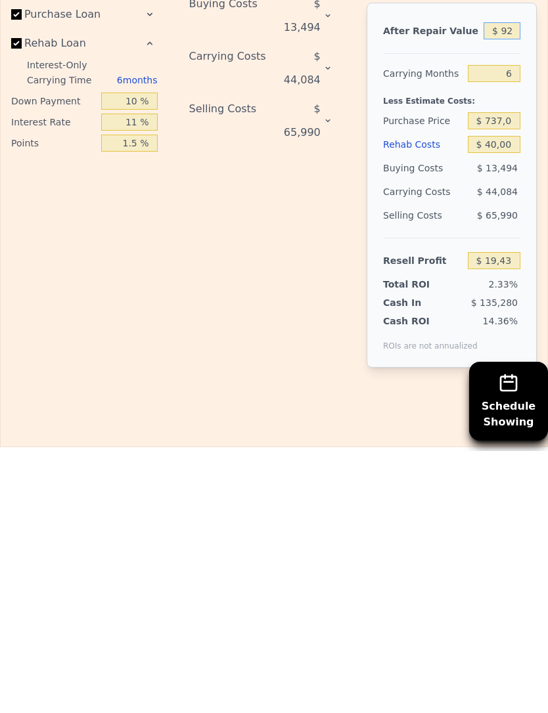
scroll to position [2191, 0]
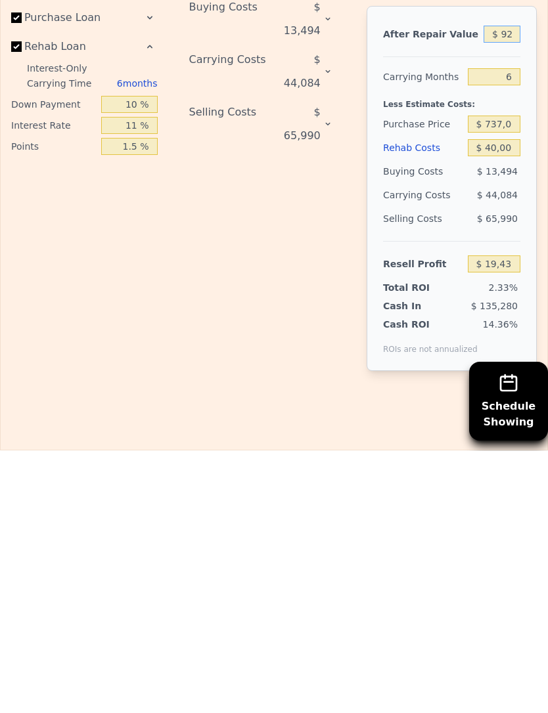
type input "$ 920,000"
click at [483, 517] on input "$ 19,432" at bounding box center [493, 525] width 53 height 17
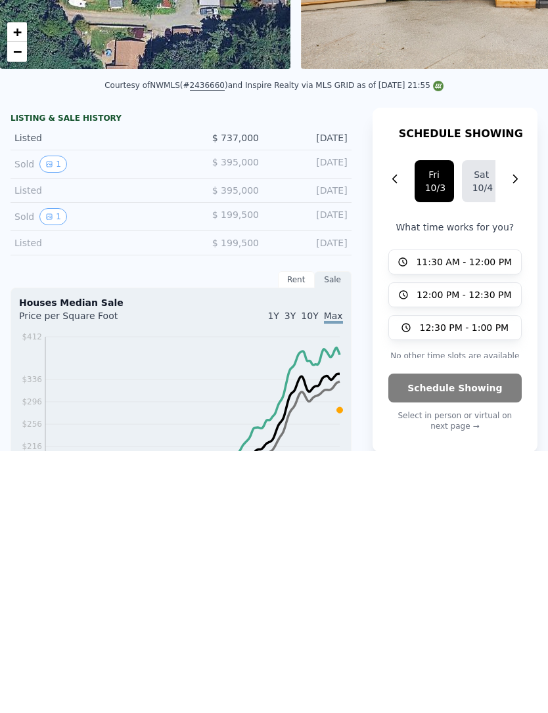
scroll to position [0, 0]
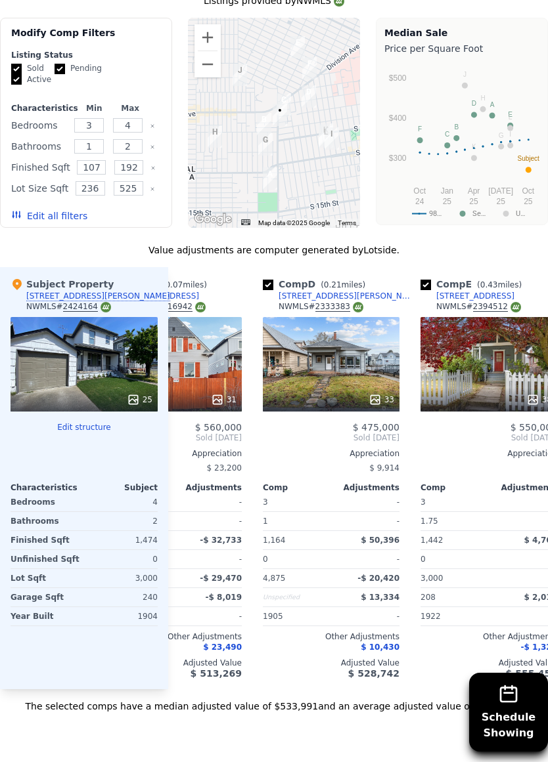
scroll to position [0, 395]
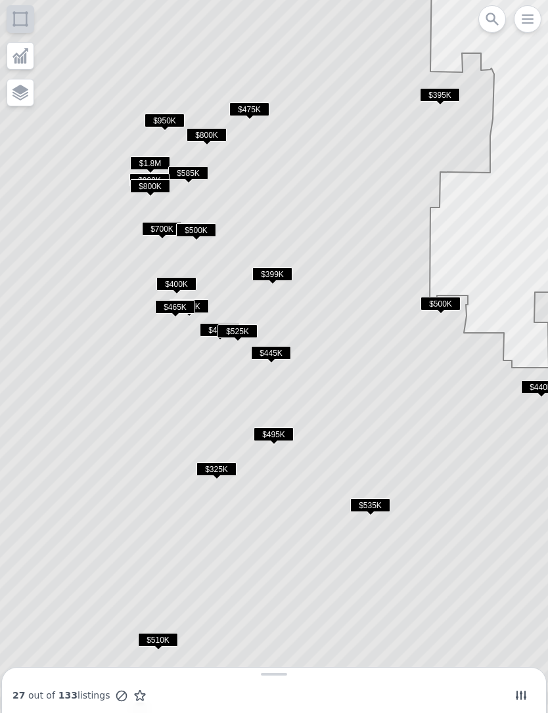
click at [209, 464] on span "$325K" at bounding box center [216, 469] width 40 height 14
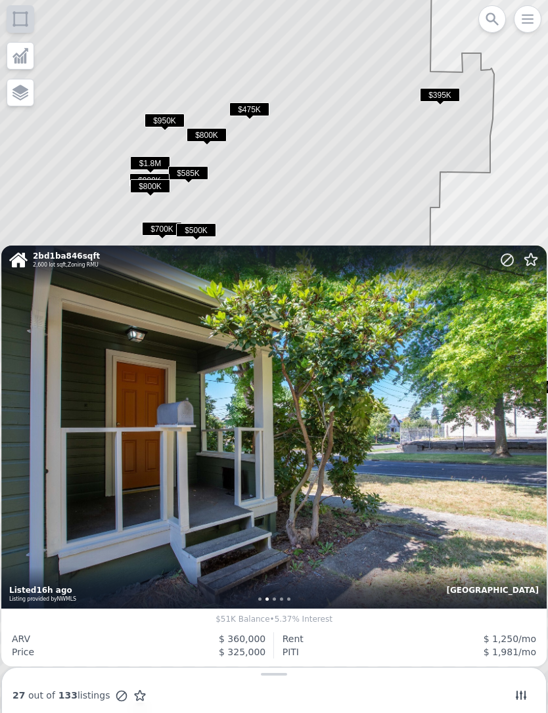
click at [107, 199] on icon at bounding box center [274, 356] width 660 height 858
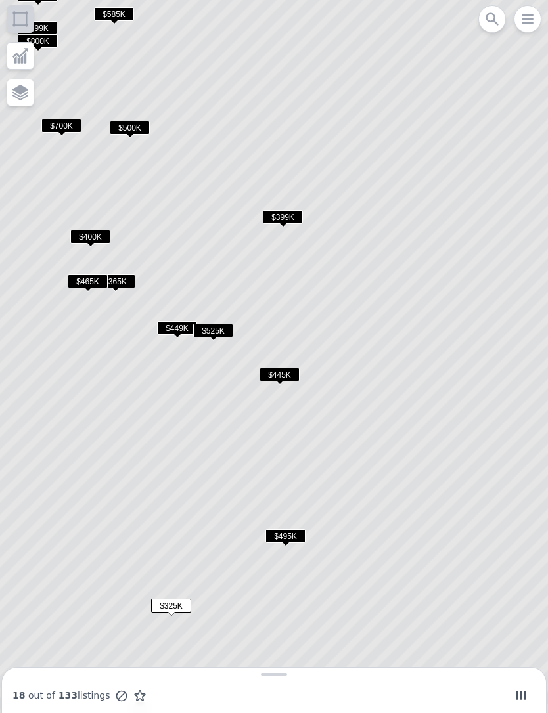
click at [121, 278] on span "$365K" at bounding box center [115, 281] width 40 height 14
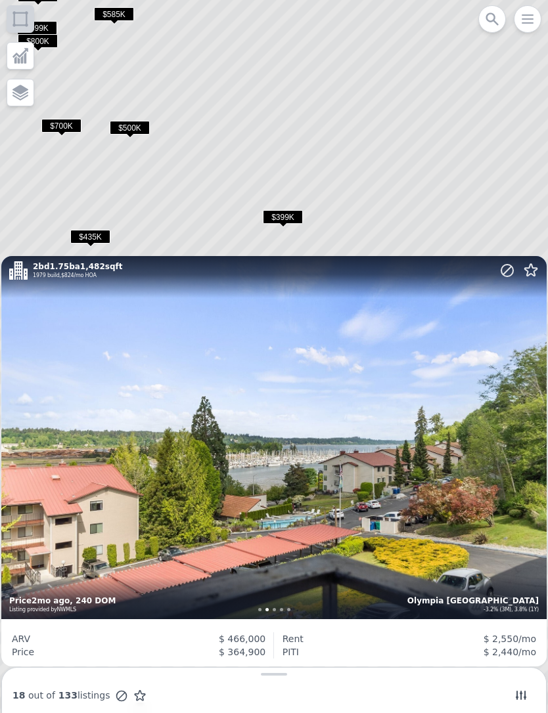
click at [79, 137] on div "$700K" at bounding box center [61, 128] width 40 height 19
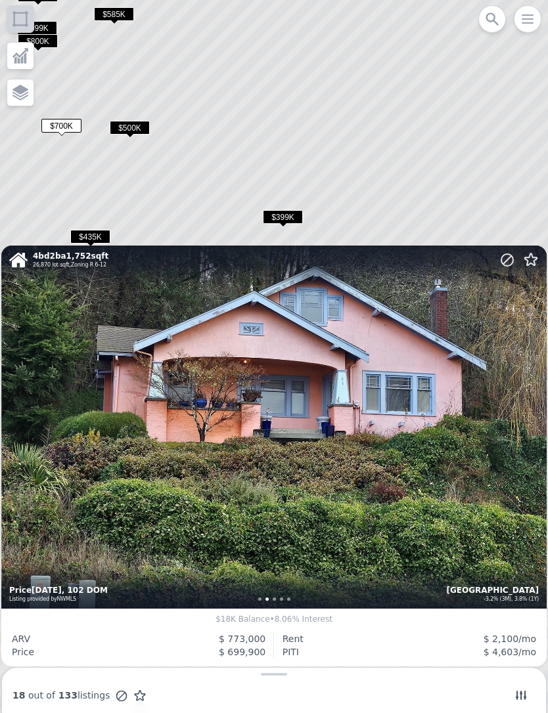
click at [209, 152] on icon at bounding box center [274, 356] width 660 height 858
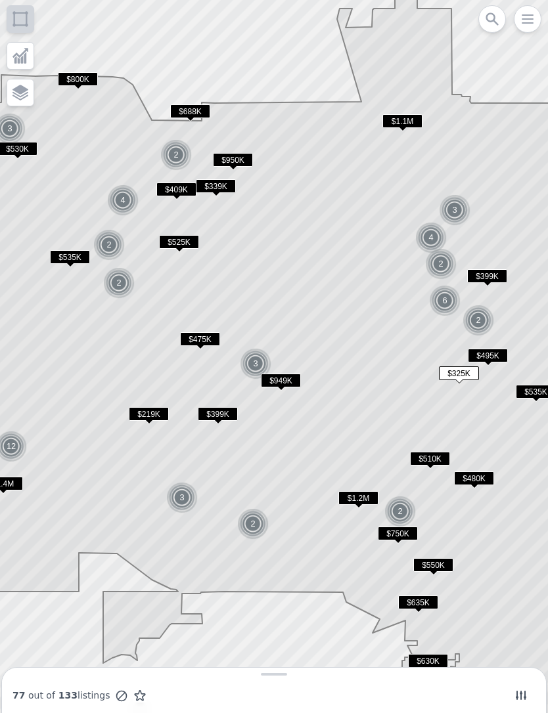
click at [154, 414] on span "$219K" at bounding box center [149, 414] width 40 height 14
